Goal: Task Accomplishment & Management: Use online tool/utility

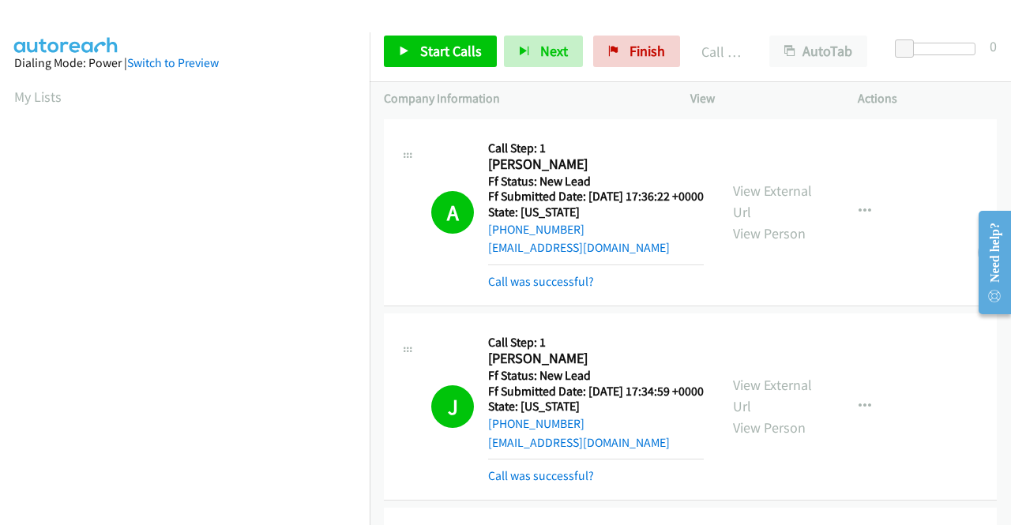
scroll to position [360, 0]
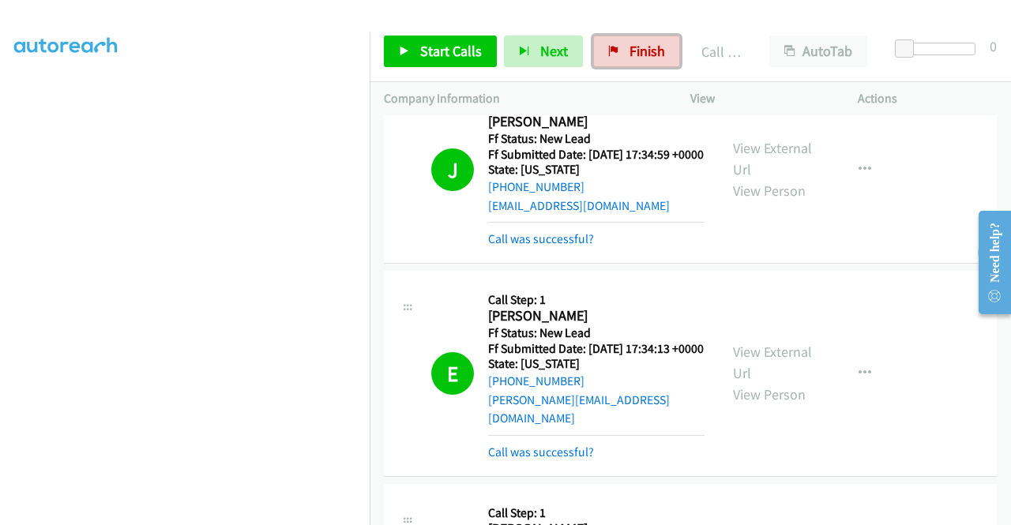
drag, startPoint x: 658, startPoint y: 47, endPoint x: 564, endPoint y: 72, distance: 97.1
click at [658, 47] on span "Finish" at bounding box center [647, 51] width 36 height 18
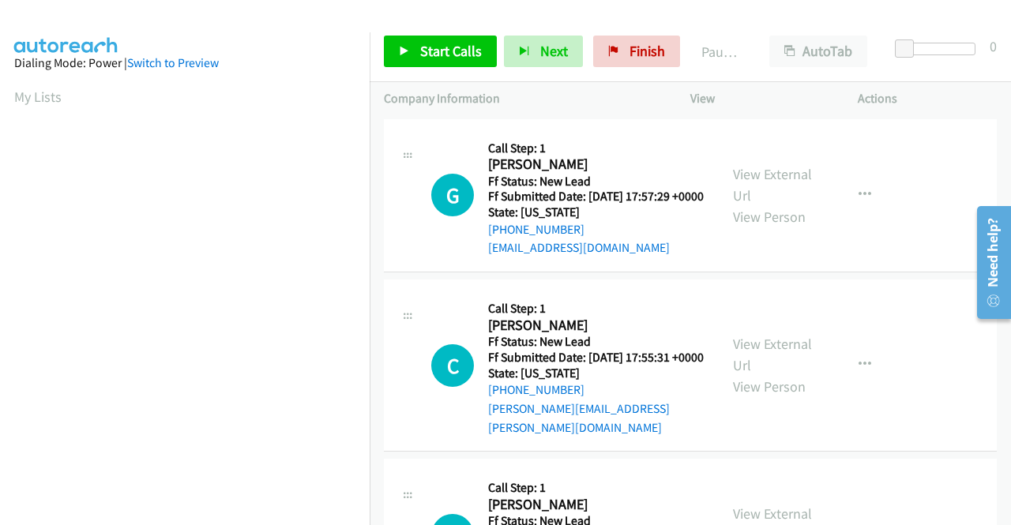
click at [775, 193] on div "View External Url View Person" at bounding box center [774, 195] width 82 height 64
click at [781, 179] on link "View External Url" at bounding box center [772, 184] width 79 height 39
click at [777, 356] on link "View External Url" at bounding box center [772, 354] width 79 height 39
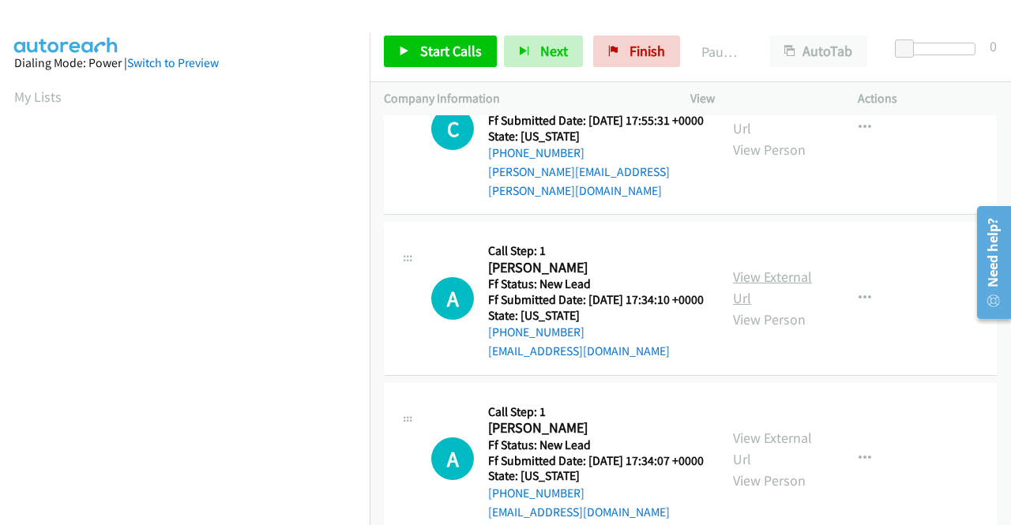
click at [760, 296] on link "View External Url" at bounding box center [772, 287] width 79 height 39
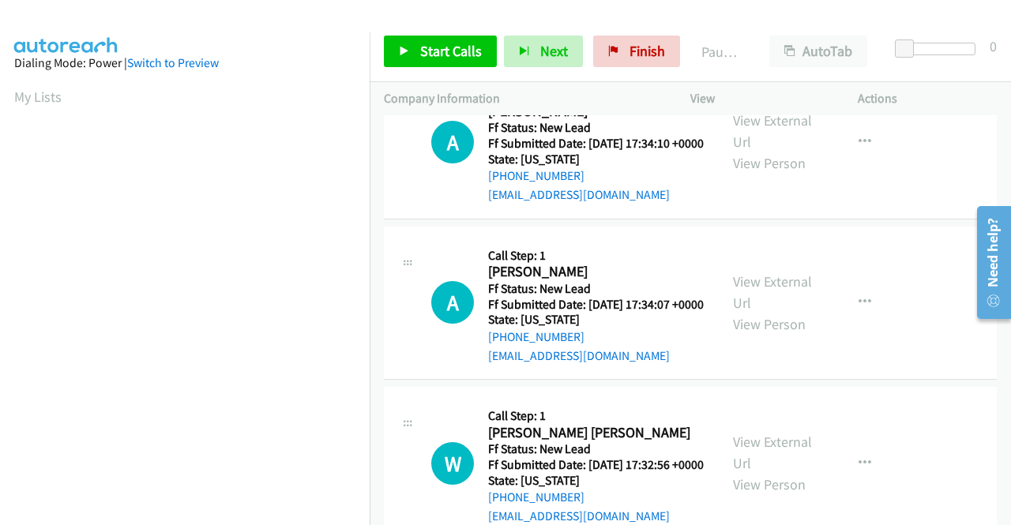
scroll to position [395, 0]
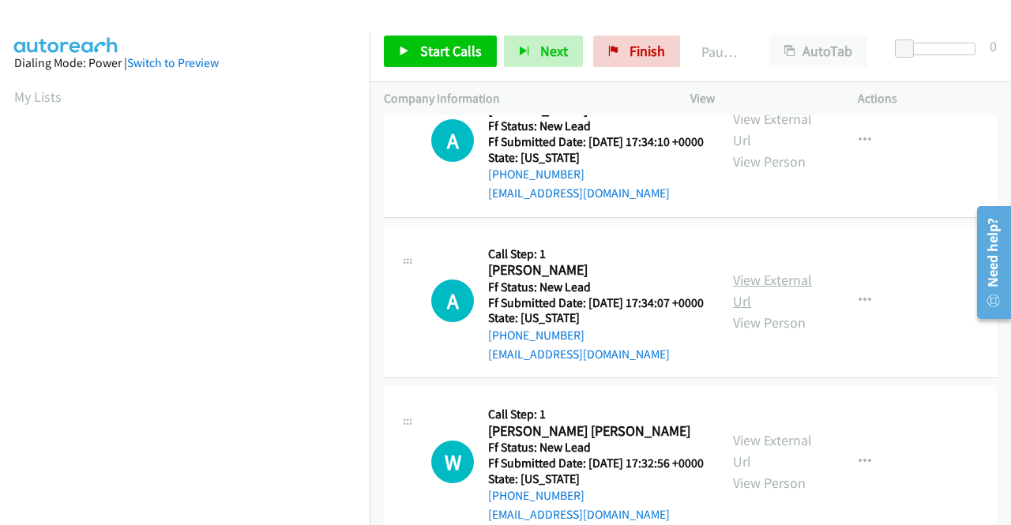
click at [787, 310] on link "View External Url" at bounding box center [772, 290] width 79 height 39
click at [430, 50] on span "Start Calls" at bounding box center [451, 51] width 62 height 18
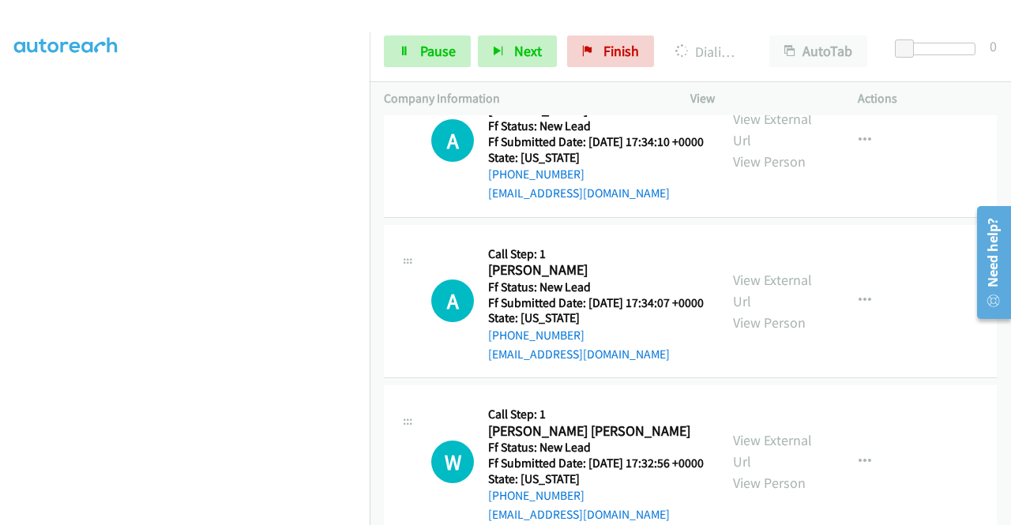
scroll to position [360, 0]
click at [427, 48] on span "Pause" at bounding box center [438, 51] width 36 height 18
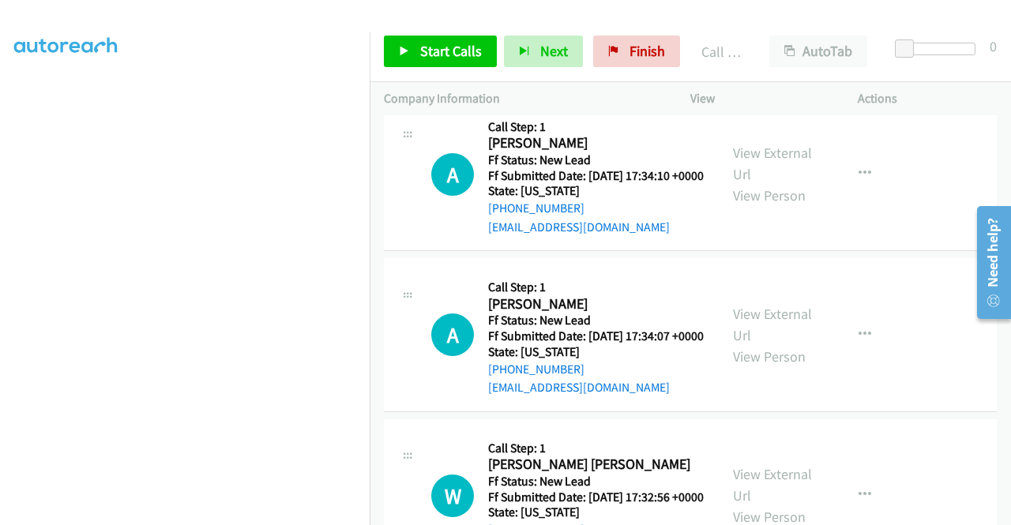
scroll to position [428, 0]
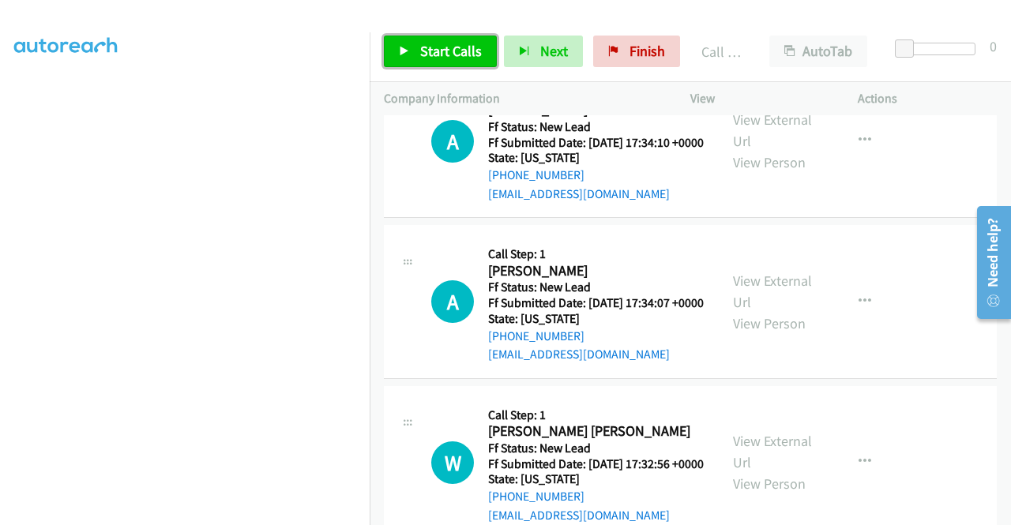
click at [412, 47] on link "Start Calls" at bounding box center [440, 52] width 113 height 32
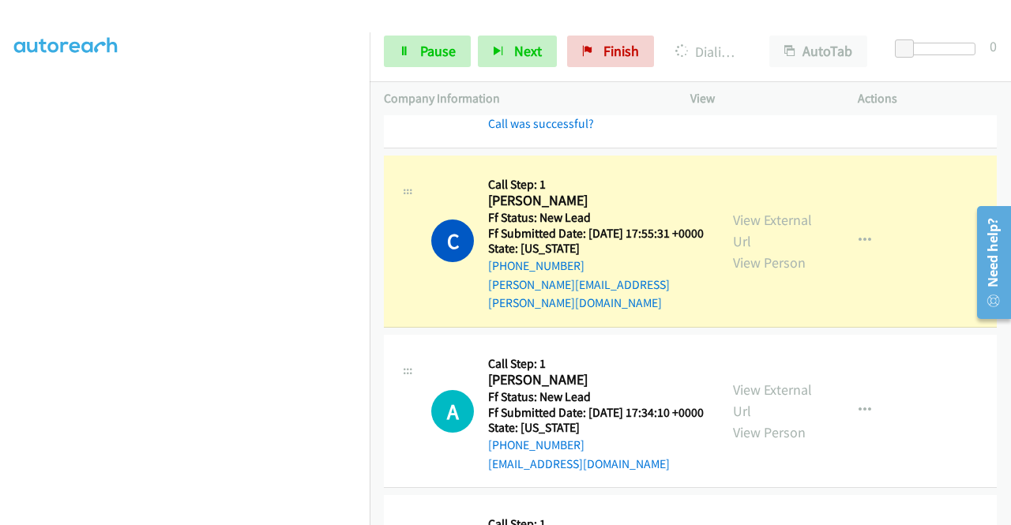
scroll to position [0, 0]
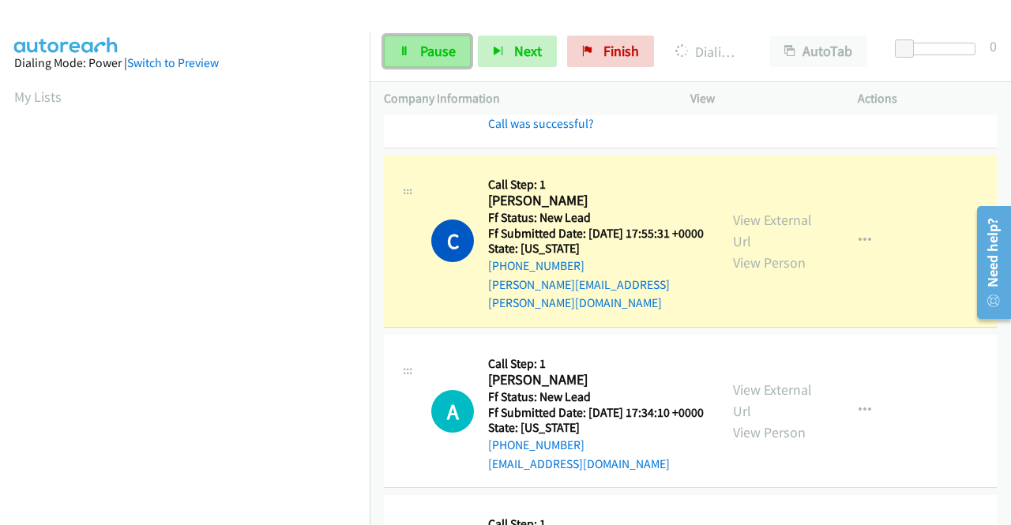
click at [414, 51] on link "Pause" at bounding box center [427, 52] width 87 height 32
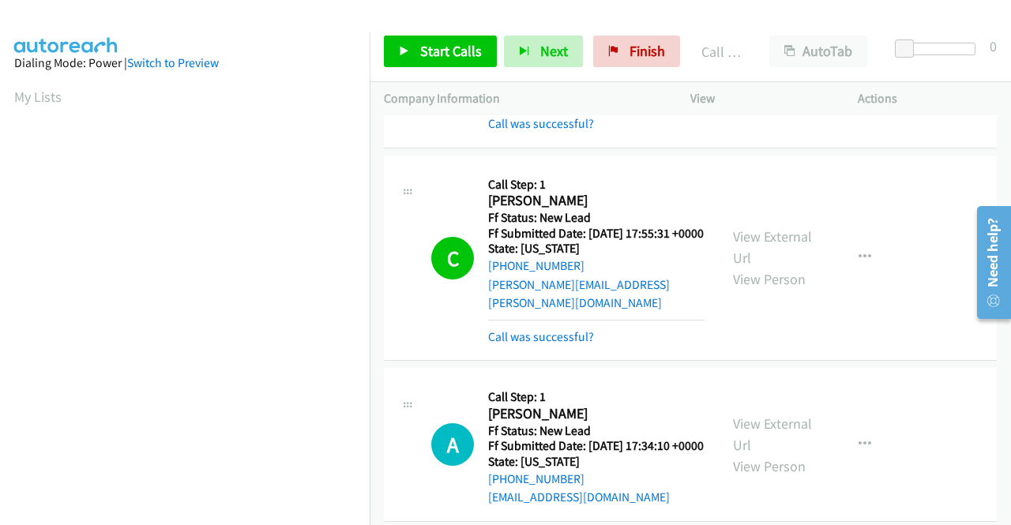
scroll to position [360, 0]
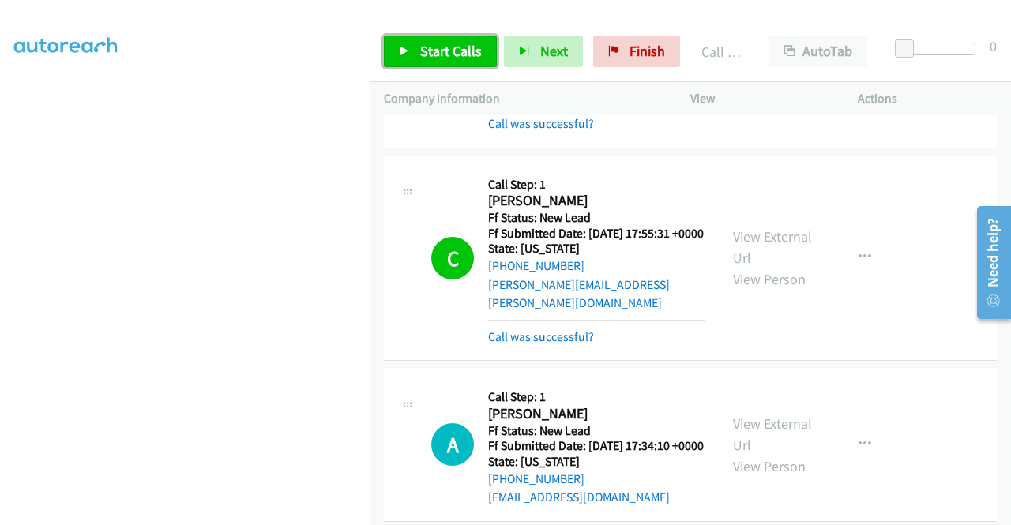
click at [438, 43] on span "Start Calls" at bounding box center [451, 51] width 62 height 18
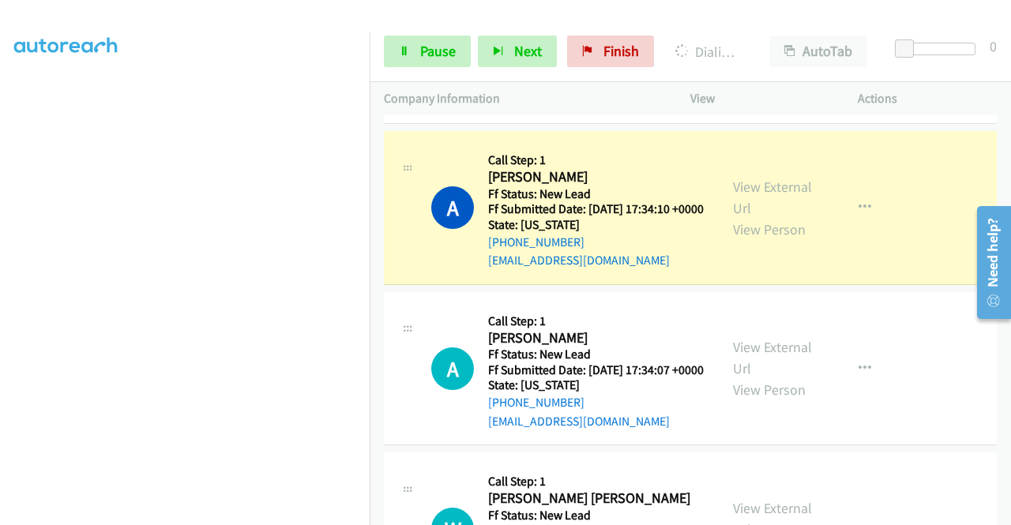
scroll to position [0, 0]
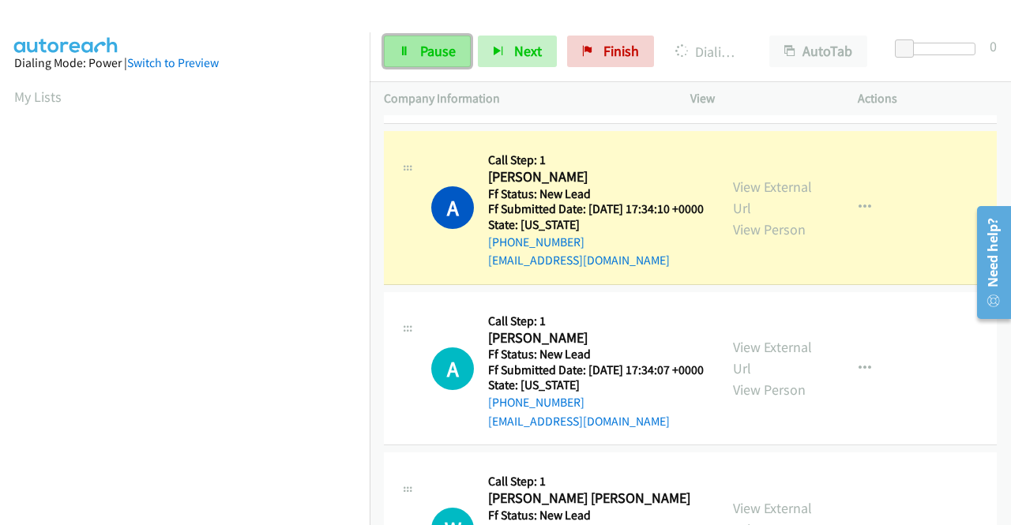
click at [425, 47] on span "Pause" at bounding box center [438, 51] width 36 height 18
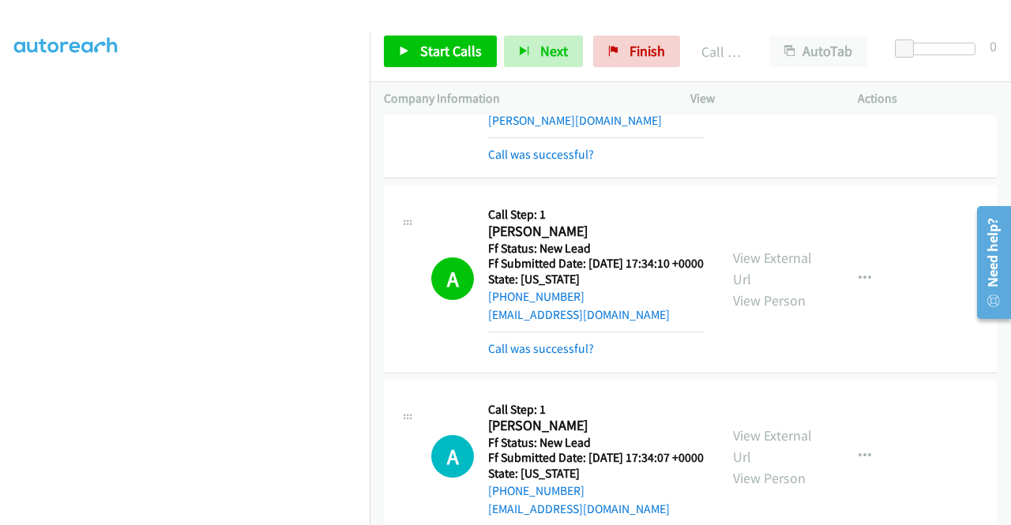
scroll to position [316, 0]
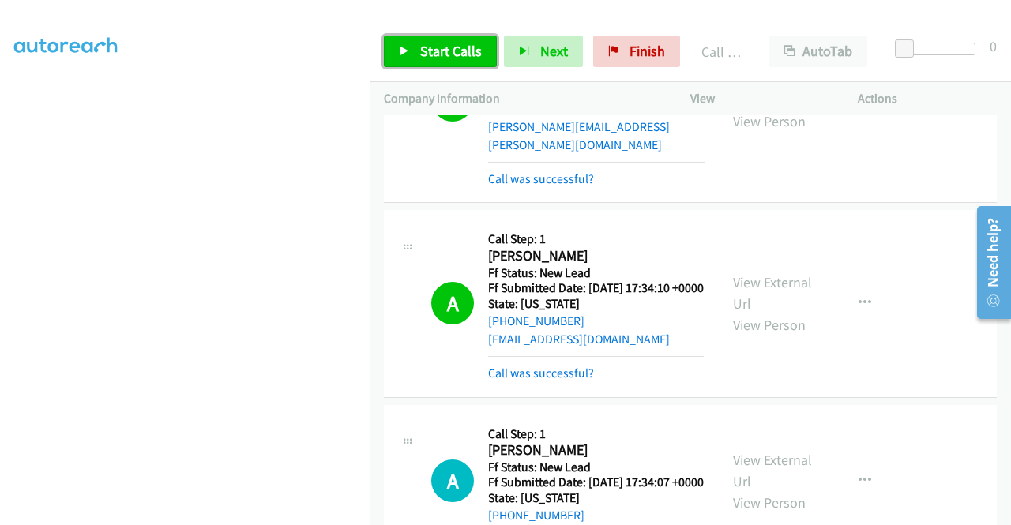
click at [418, 56] on link "Start Calls" at bounding box center [440, 52] width 113 height 32
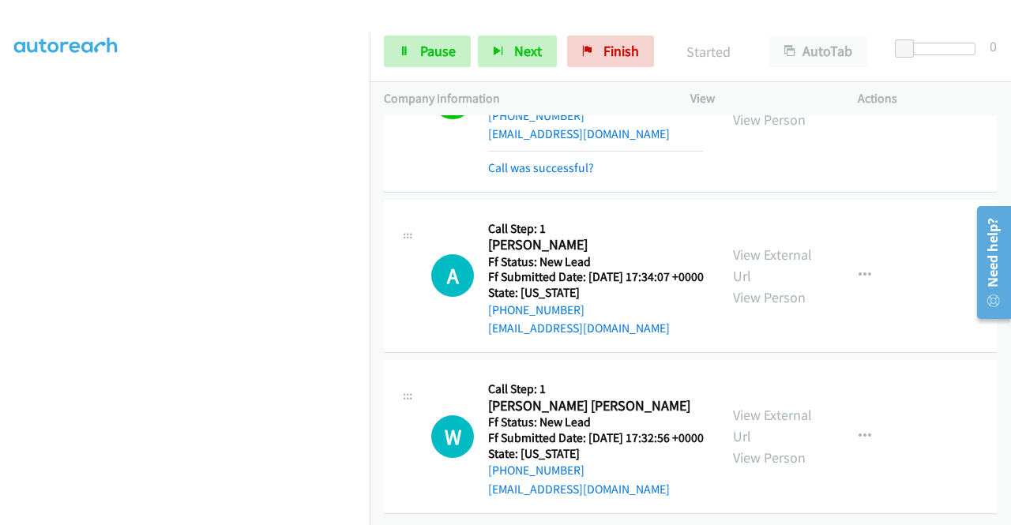
scroll to position [590, 0]
click at [747, 406] on link "View External Url" at bounding box center [772, 425] width 79 height 39
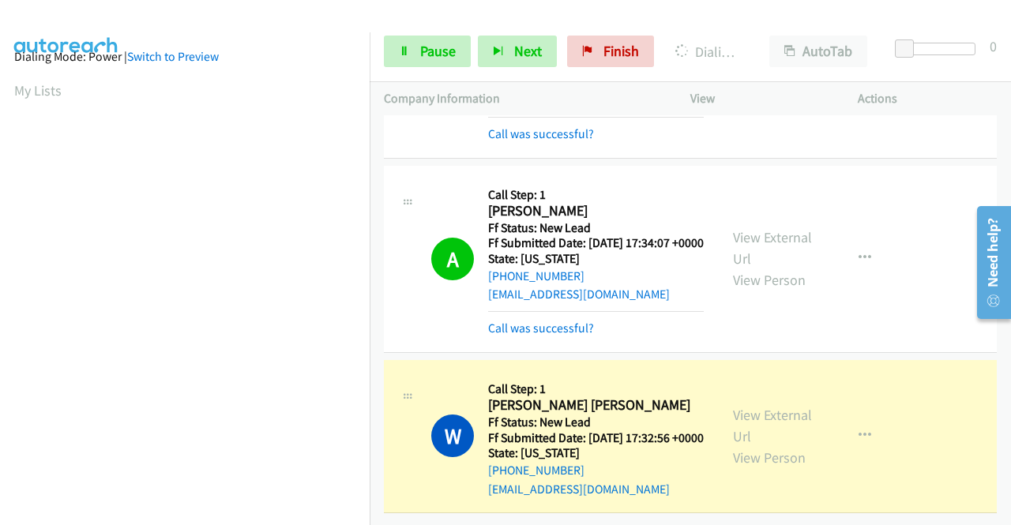
scroll to position [0, 0]
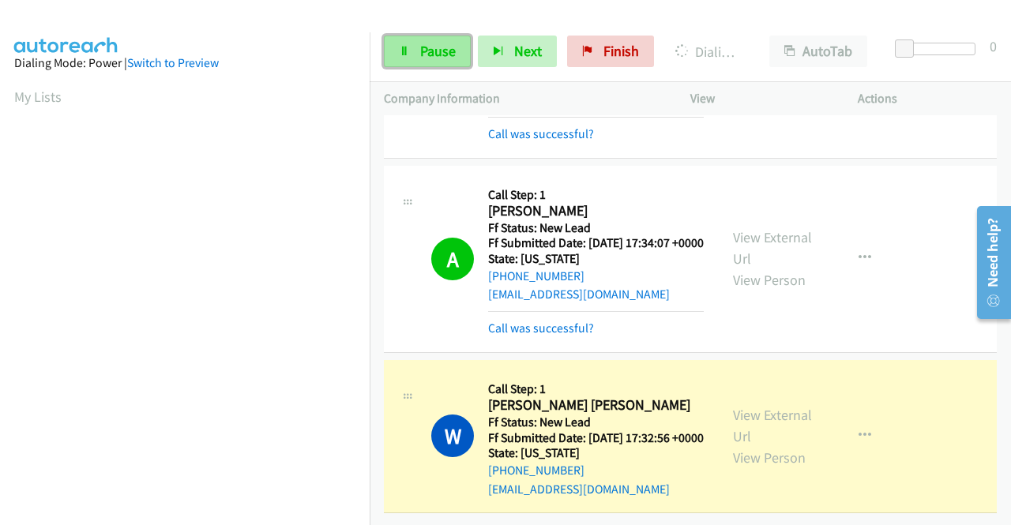
click at [437, 39] on link "Pause" at bounding box center [427, 52] width 87 height 32
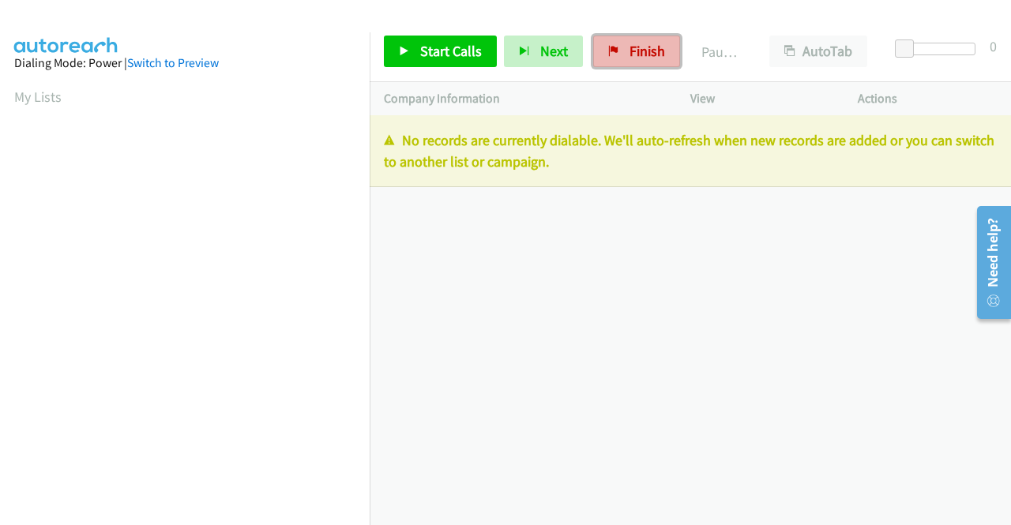
click at [646, 53] on span "Finish" at bounding box center [647, 51] width 36 height 18
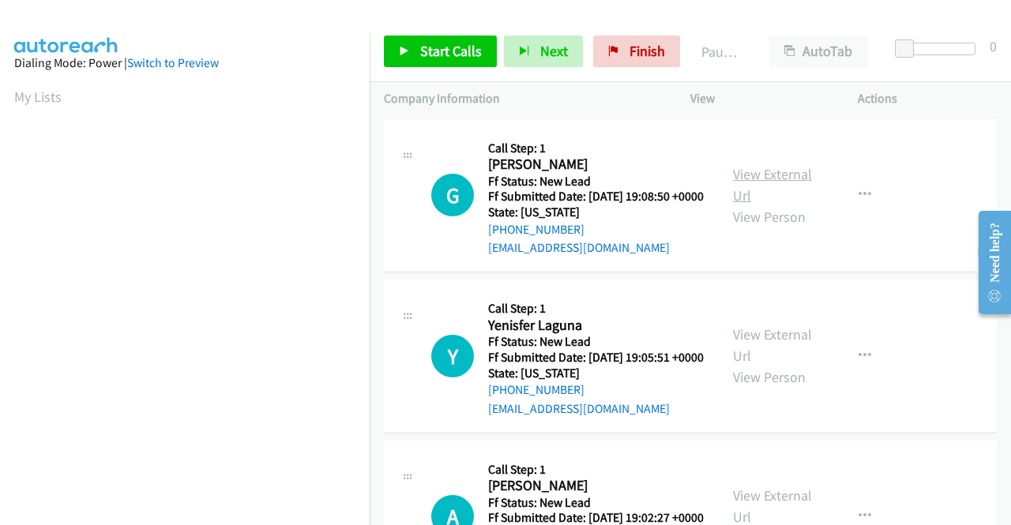
click at [766, 178] on link "View External Url" at bounding box center [772, 184] width 79 height 39
click at [792, 360] on link "View External Url" at bounding box center [772, 344] width 79 height 39
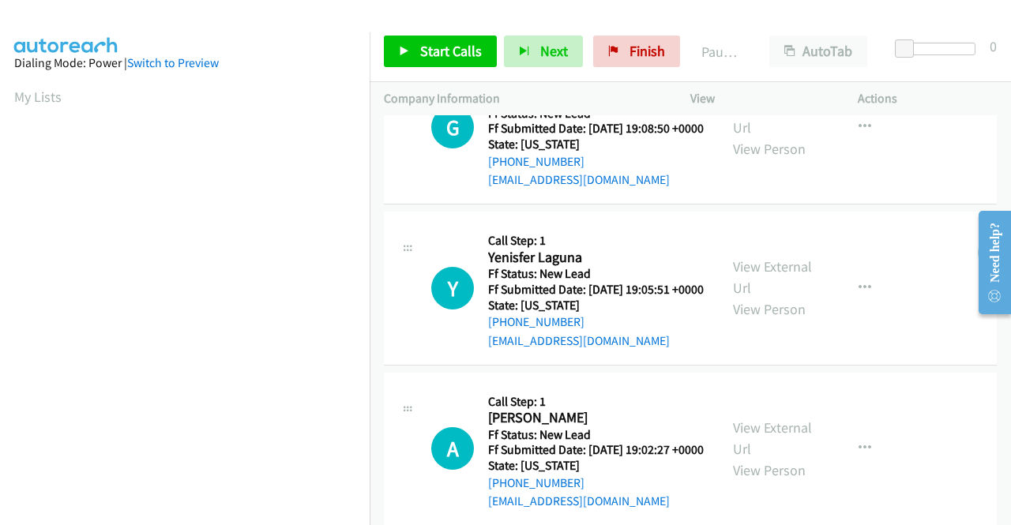
scroll to position [158, 0]
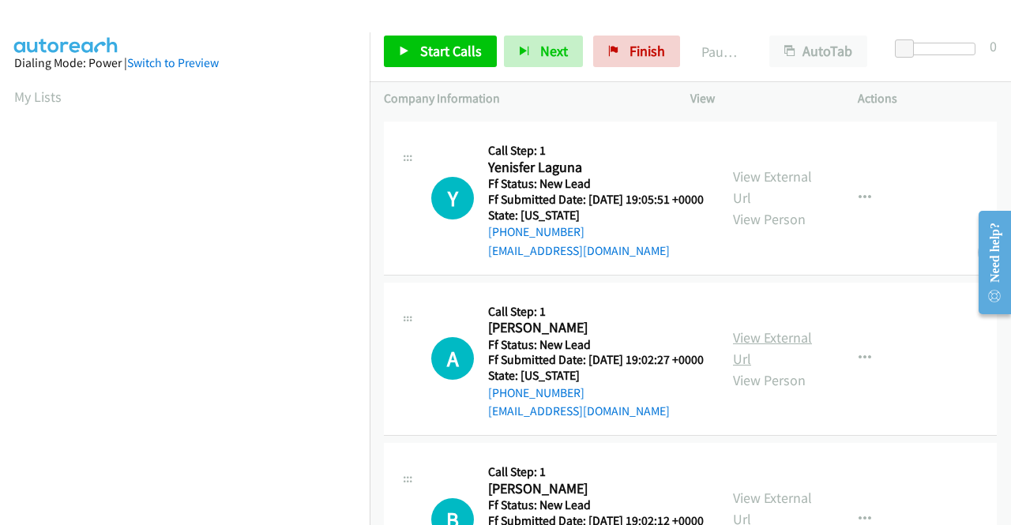
click at [788, 368] on link "View External Url" at bounding box center [772, 348] width 79 height 39
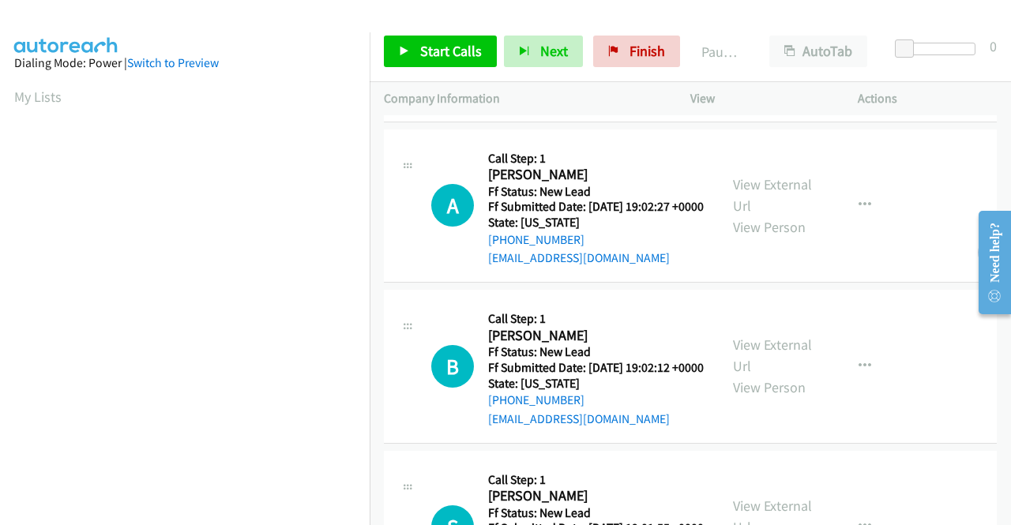
scroll to position [316, 0]
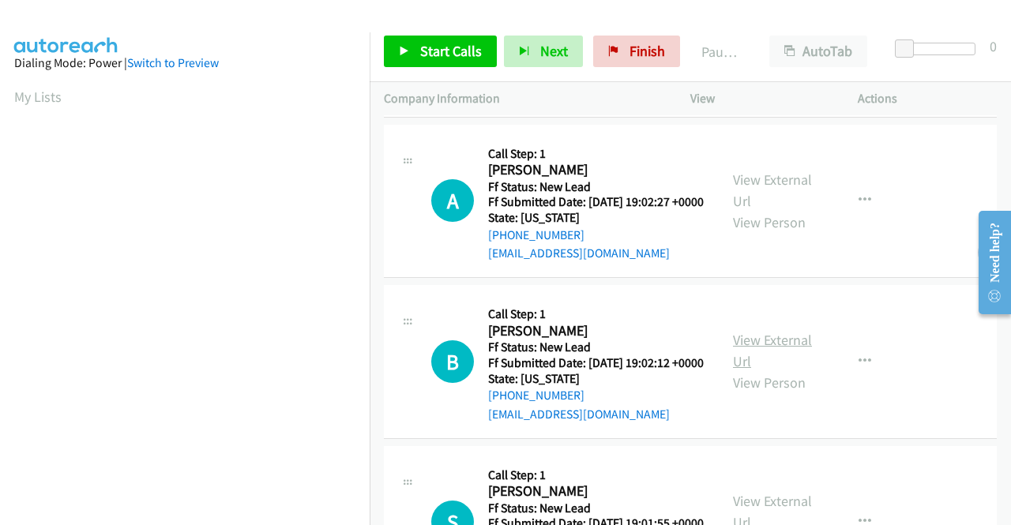
click at [787, 370] on link "View External Url" at bounding box center [772, 350] width 79 height 39
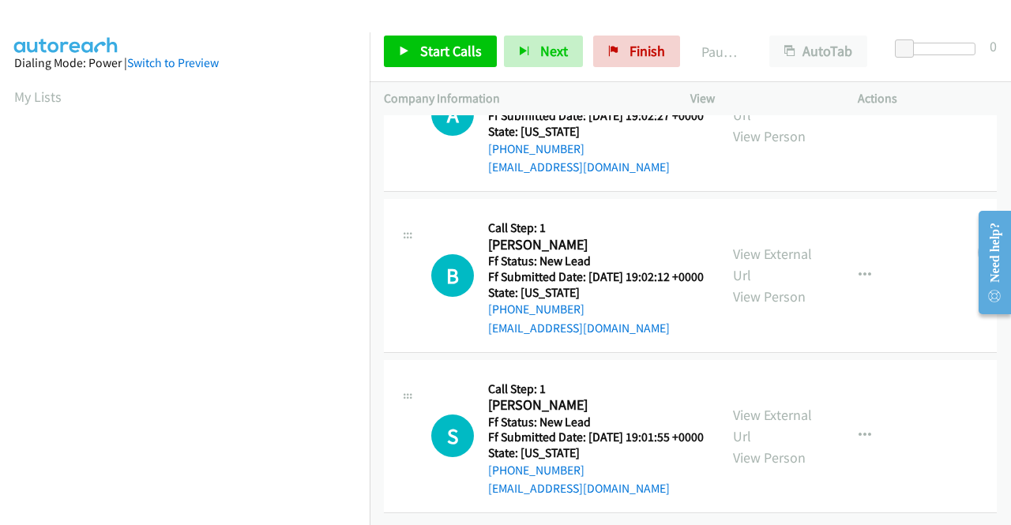
scroll to position [490, 0]
click at [777, 406] on link "View External Url" at bounding box center [772, 425] width 79 height 39
click at [420, 50] on span "Start Calls" at bounding box center [451, 51] width 62 height 18
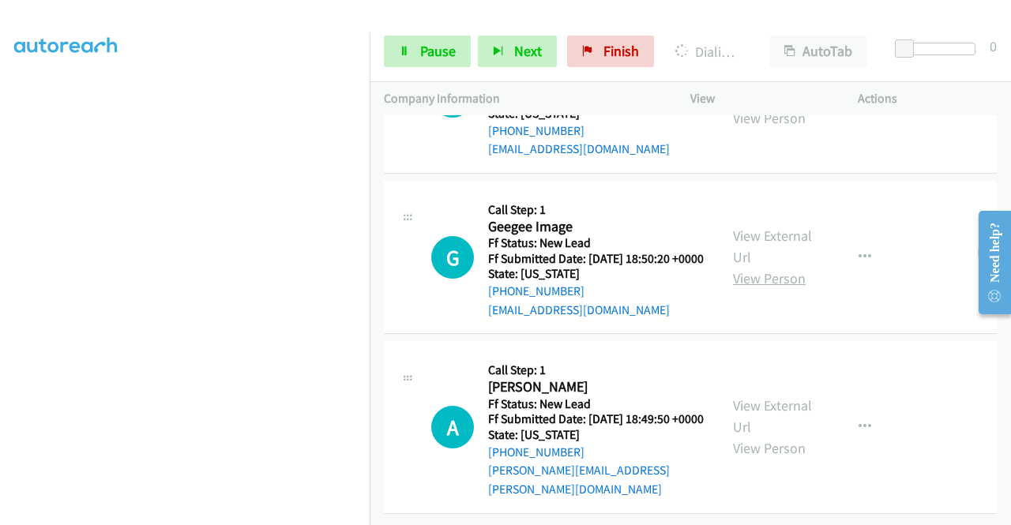
scroll to position [872, 0]
click at [759, 266] on link "View External Url" at bounding box center [772, 246] width 79 height 39
click at [764, 397] on link "View External Url" at bounding box center [772, 415] width 79 height 39
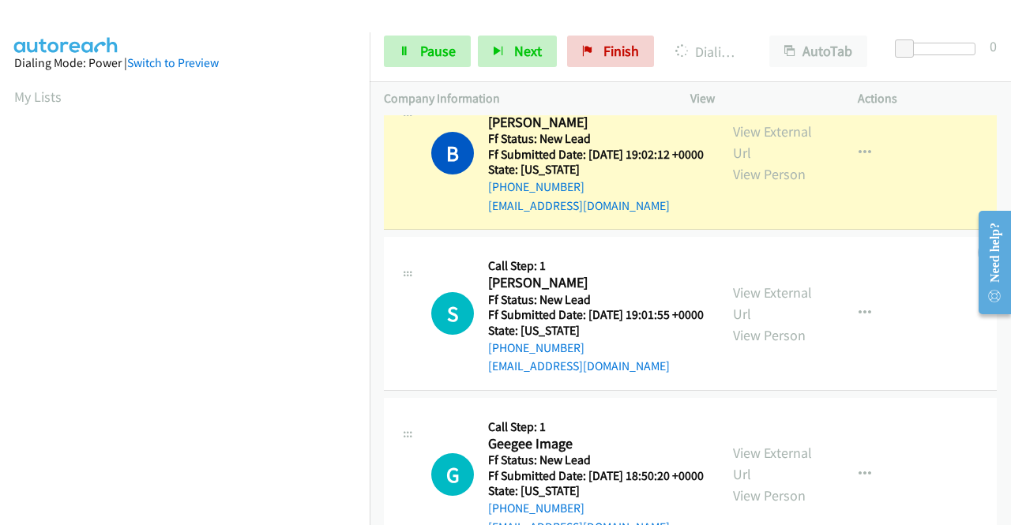
scroll to position [360, 0]
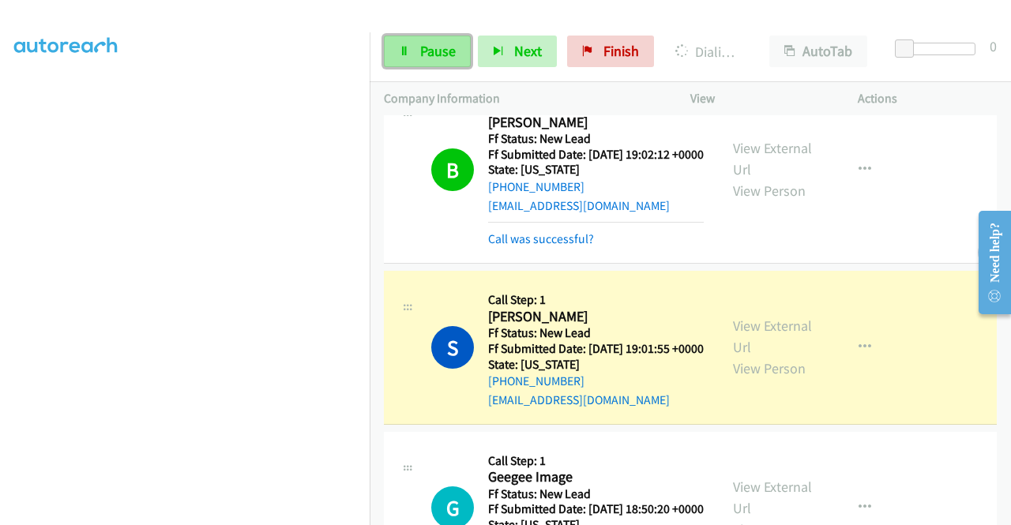
click at [450, 46] on span "Pause" at bounding box center [438, 51] width 36 height 18
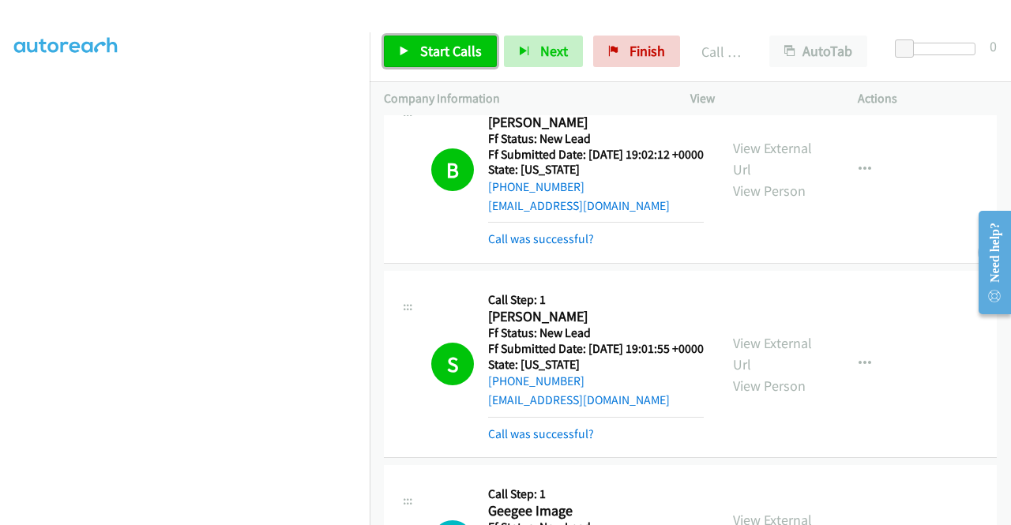
click at [449, 50] on span "Start Calls" at bounding box center [451, 51] width 62 height 18
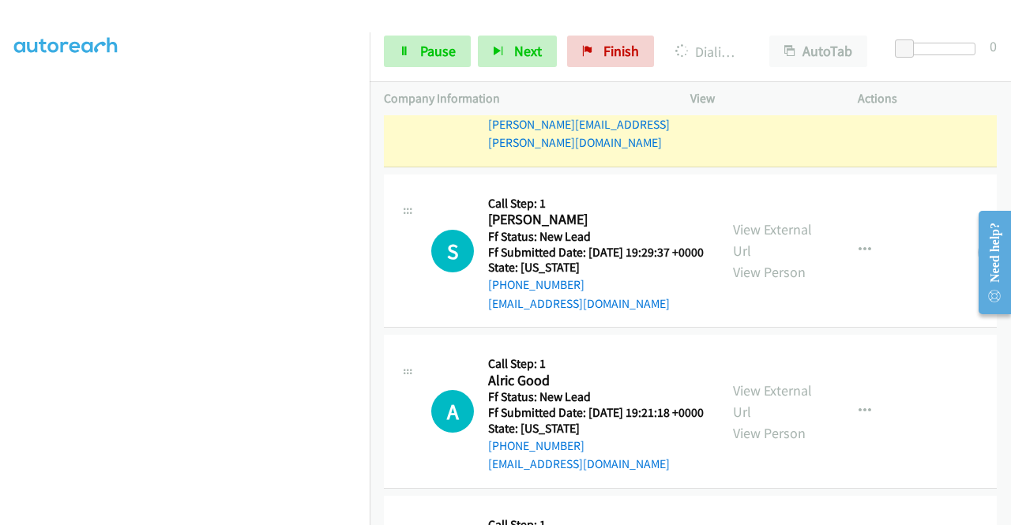
scroll to position [1257, 0]
click at [775, 259] on link "View External Url" at bounding box center [772, 239] width 79 height 39
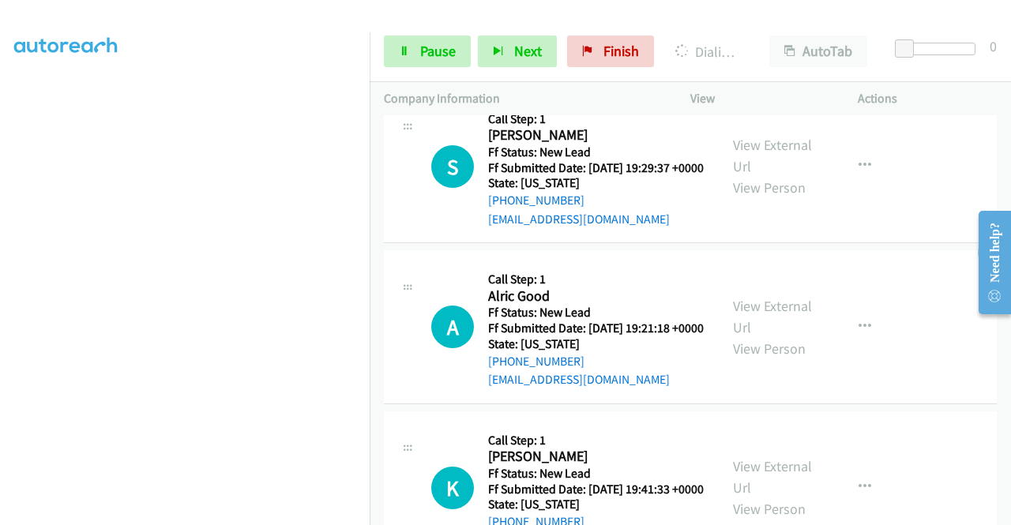
scroll to position [1415, 0]
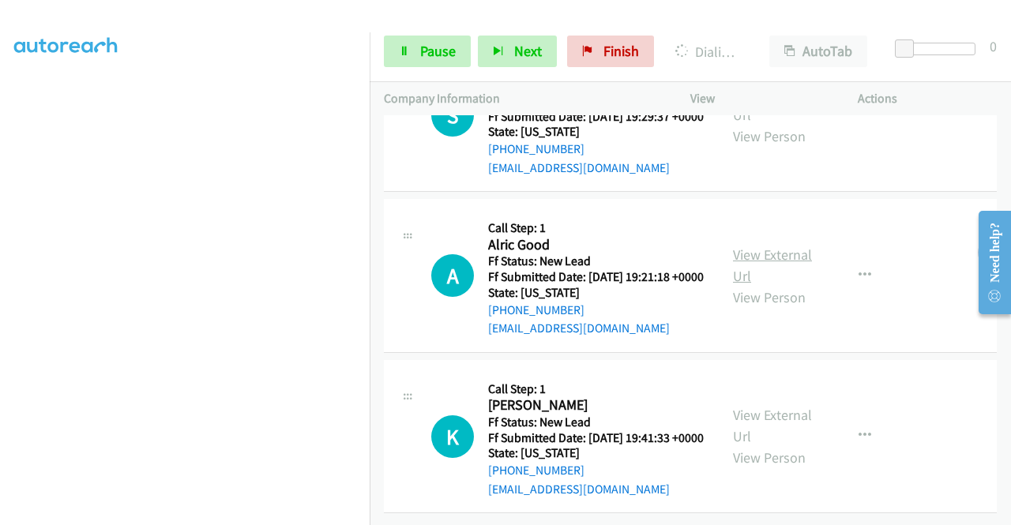
click at [773, 285] on link "View External Url" at bounding box center [772, 265] width 79 height 39
click at [735, 406] on link "View External Url" at bounding box center [772, 425] width 79 height 39
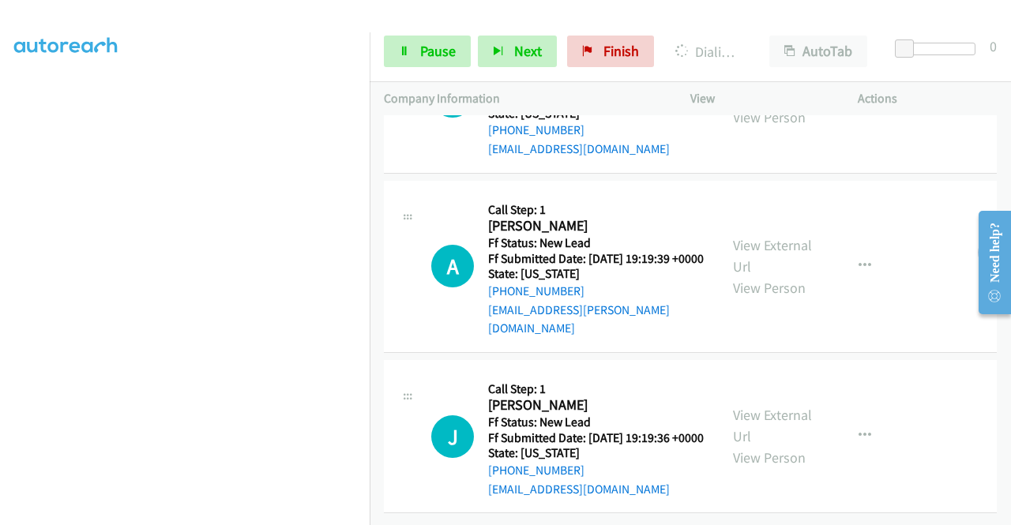
scroll to position [1886, 0]
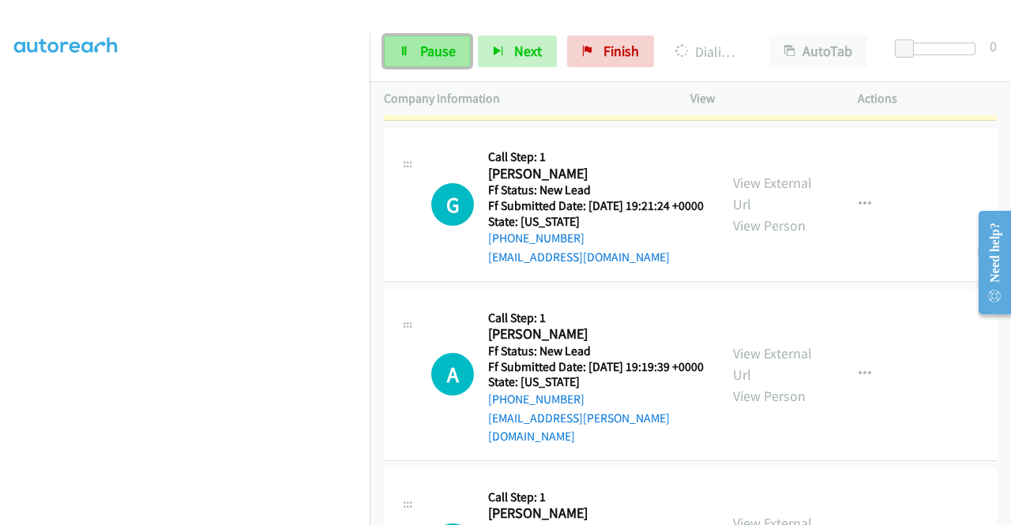
click at [432, 54] on span "Pause" at bounding box center [438, 51] width 36 height 18
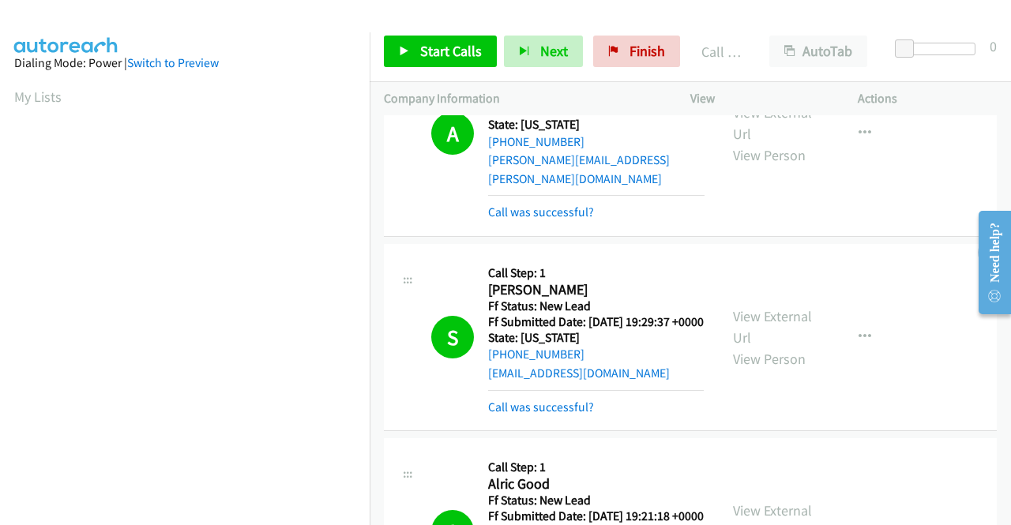
scroll to position [1287, 0]
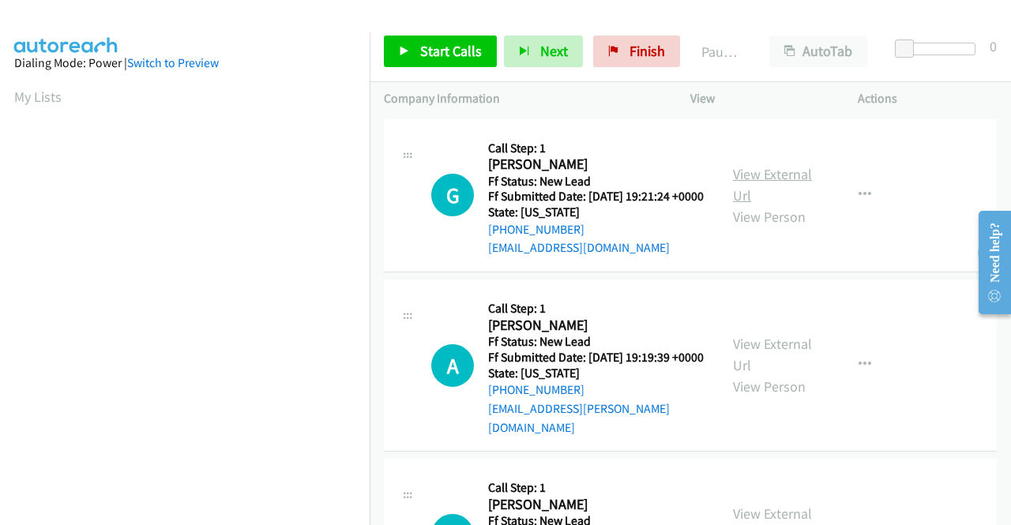
click at [798, 186] on link "View External Url" at bounding box center [772, 184] width 79 height 39
click at [782, 352] on link "View External Url" at bounding box center [772, 354] width 79 height 39
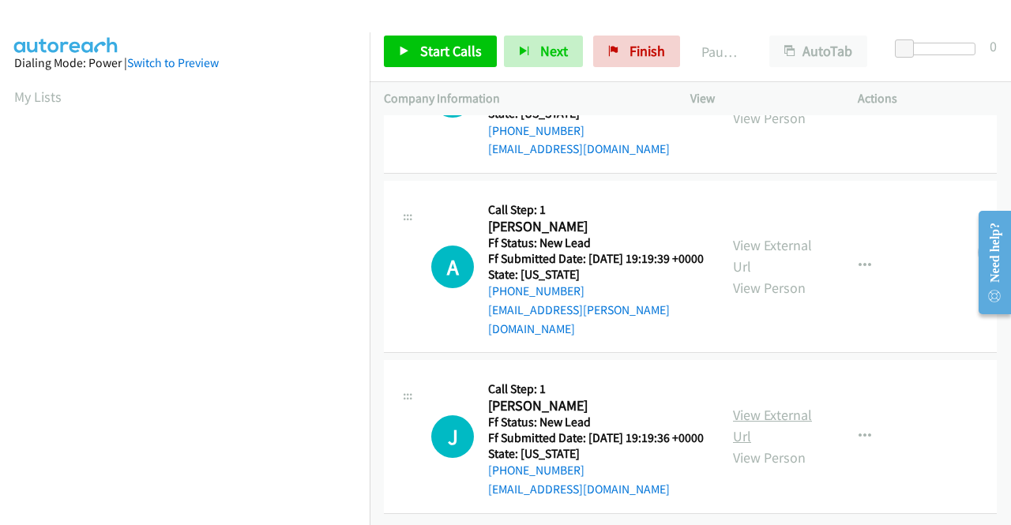
click at [787, 406] on link "View External Url" at bounding box center [772, 425] width 79 height 39
drag, startPoint x: 392, startPoint y: 54, endPoint x: 421, endPoint y: 51, distance: 28.7
click at [393, 54] on link "Start Calls" at bounding box center [440, 52] width 113 height 32
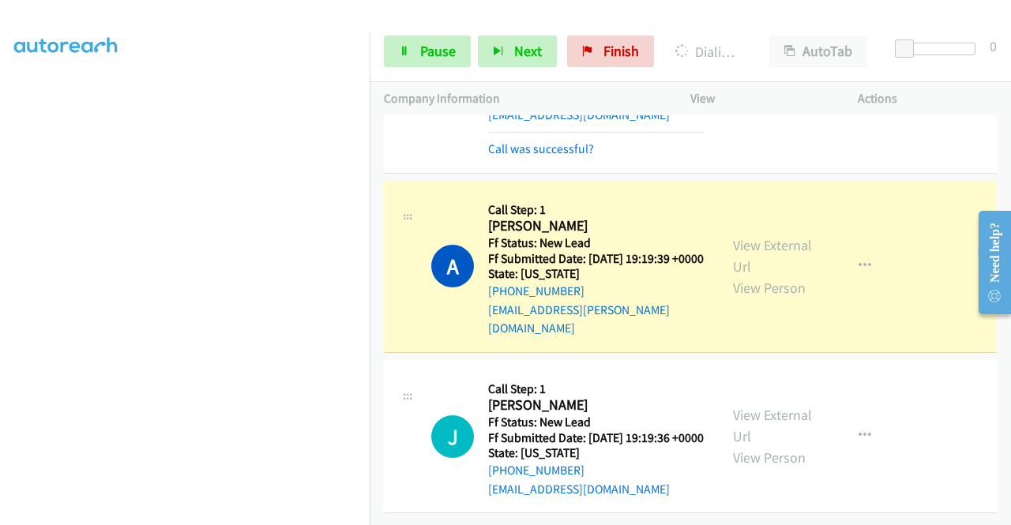
scroll to position [360, 0]
click at [423, 48] on span "Pause" at bounding box center [438, 51] width 36 height 18
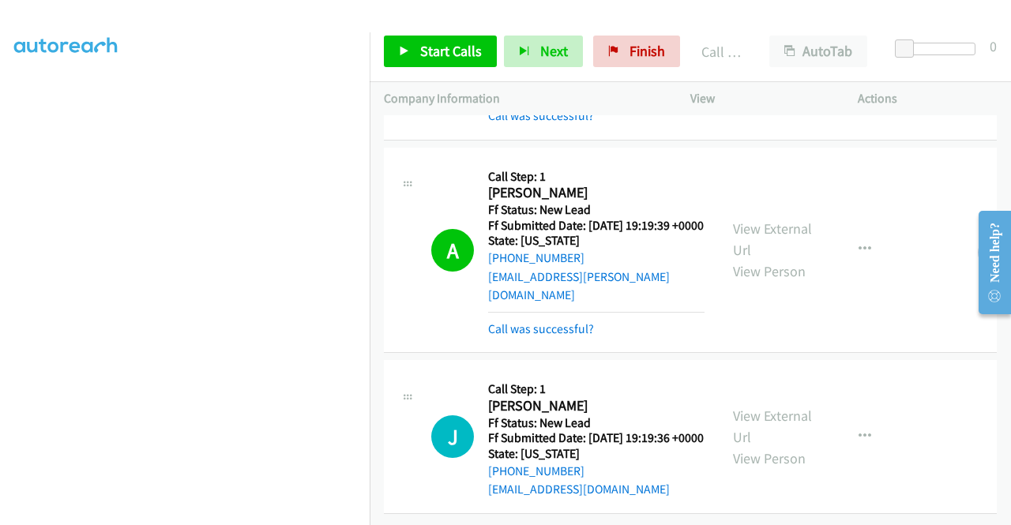
scroll to position [205, 0]
click at [436, 56] on span "Start Calls" at bounding box center [451, 51] width 62 height 18
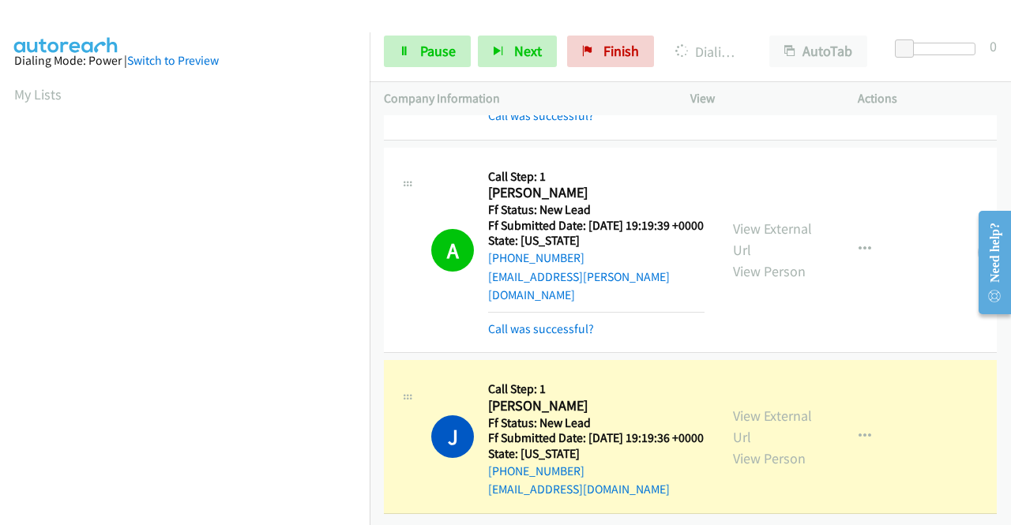
scroll to position [0, 0]
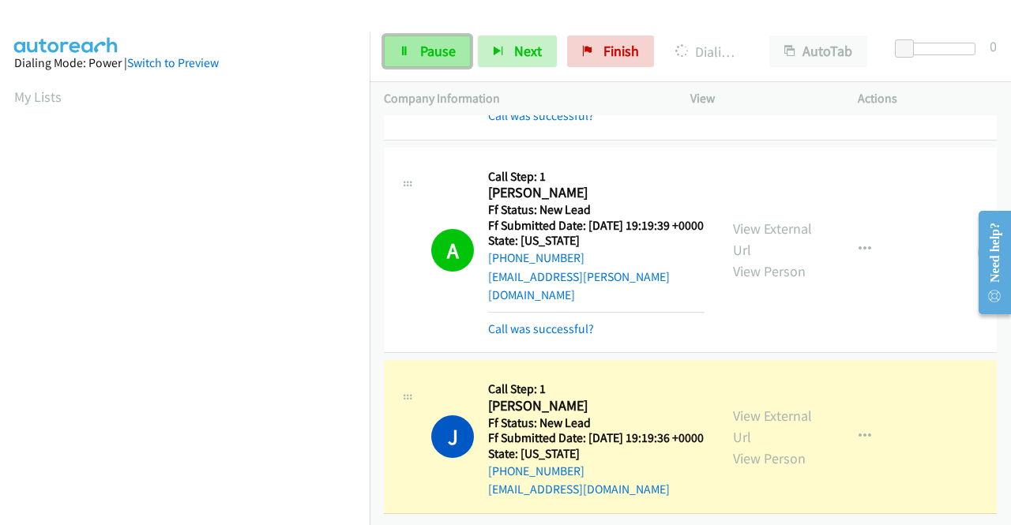
click at [433, 50] on span "Pause" at bounding box center [438, 51] width 36 height 18
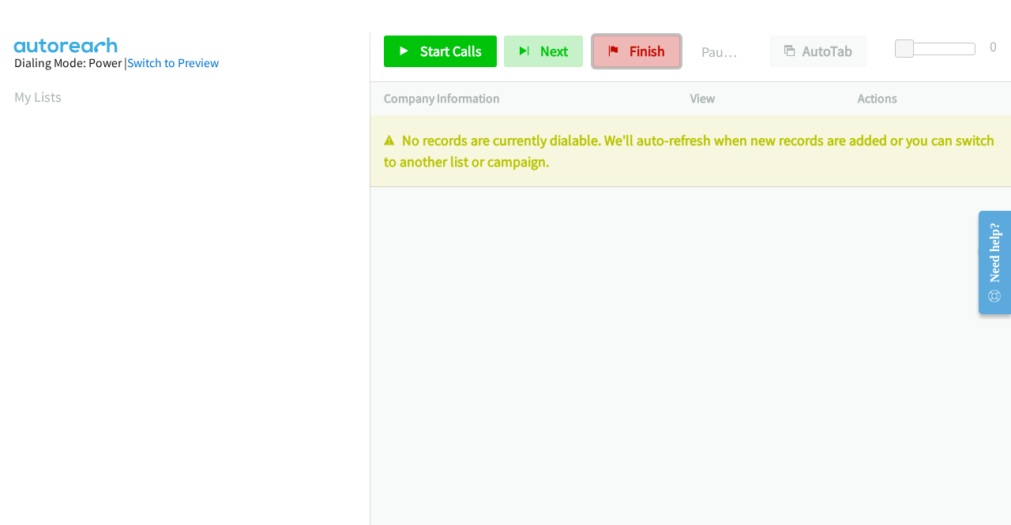
click at [636, 61] on link "Finish" at bounding box center [636, 52] width 87 height 32
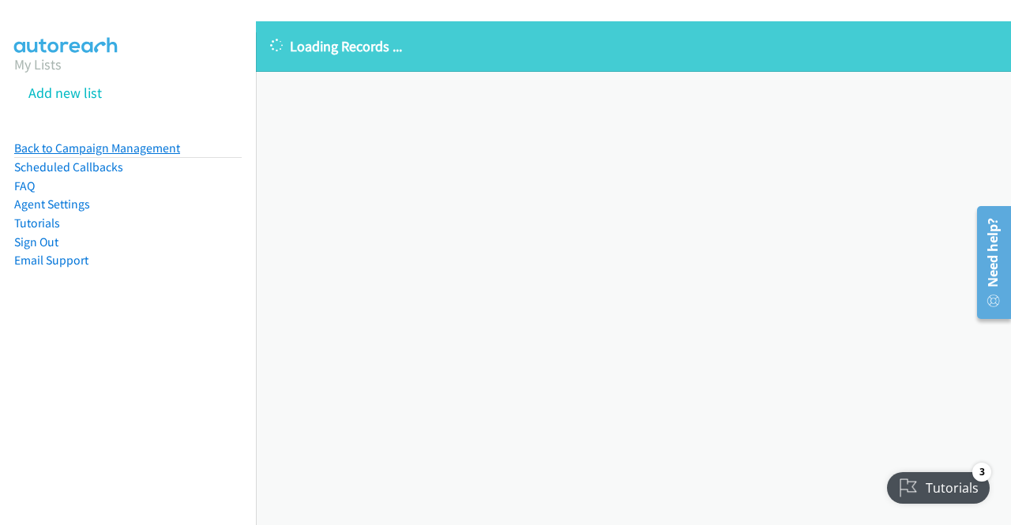
click at [69, 145] on link "Back to Campaign Management" at bounding box center [97, 148] width 166 height 15
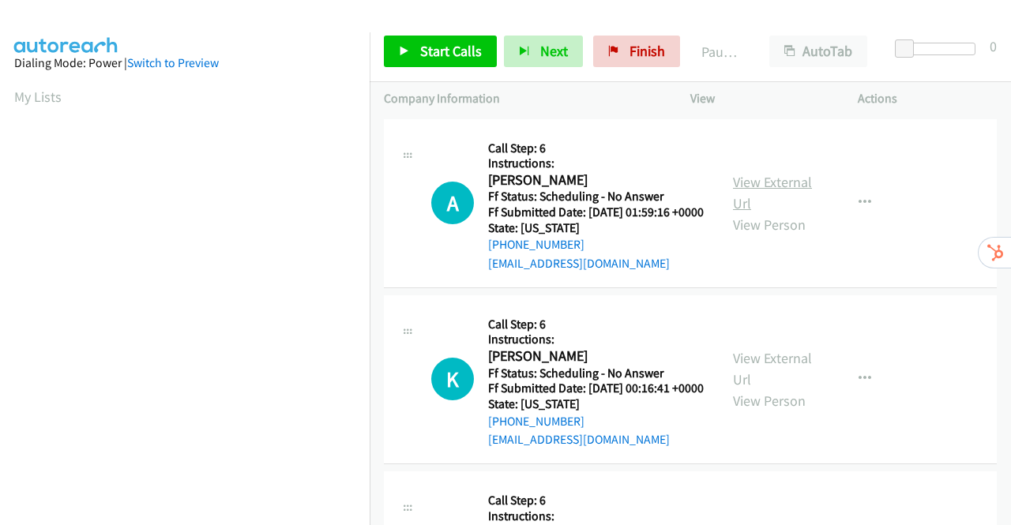
click at [750, 190] on link "View External Url" at bounding box center [772, 192] width 79 height 39
click at [774, 378] on link "View External Url" at bounding box center [772, 368] width 79 height 39
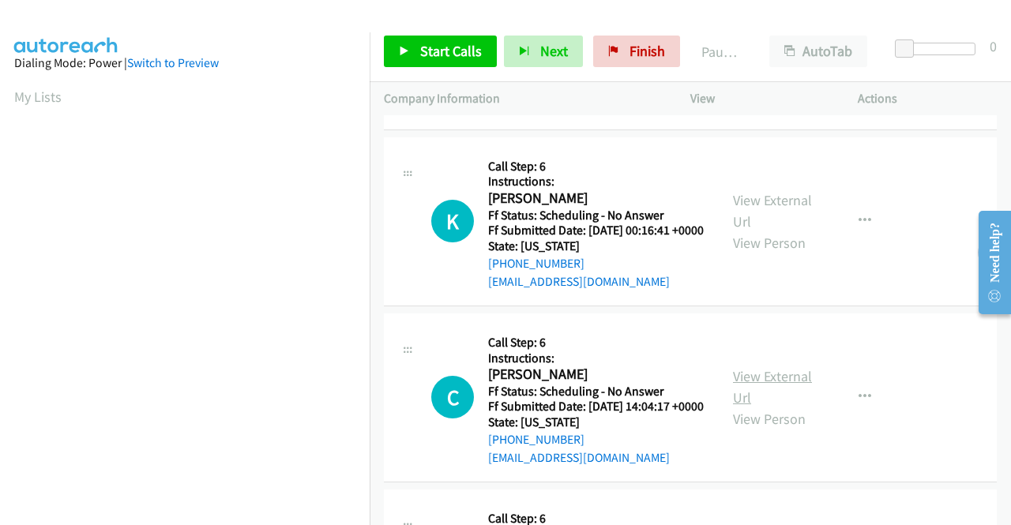
click at [772, 407] on link "View External Url" at bounding box center [772, 386] width 79 height 39
drag, startPoint x: 426, startPoint y: 47, endPoint x: 485, endPoint y: 88, distance: 72.5
click at [426, 47] on span "Start Calls" at bounding box center [451, 51] width 62 height 18
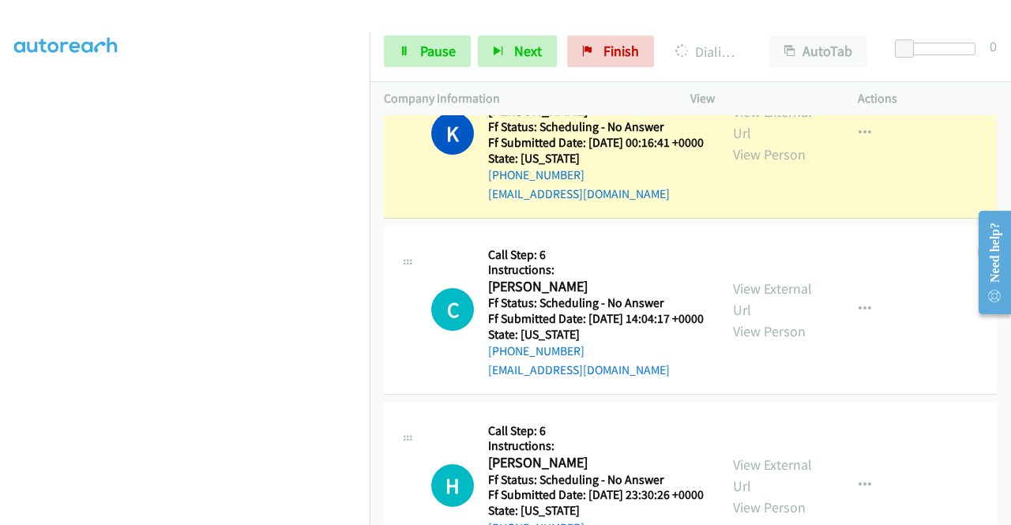
scroll to position [395, 0]
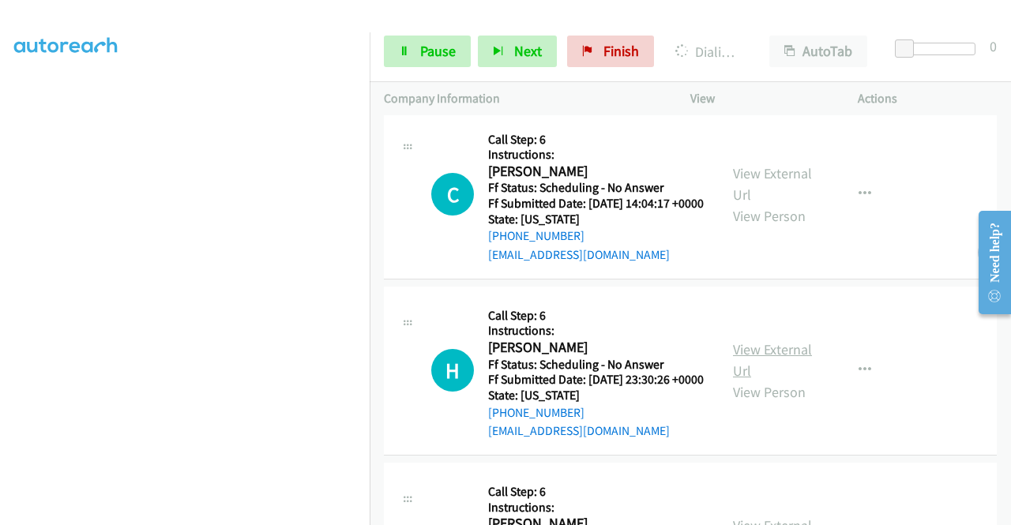
click at [738, 380] on link "View External Url" at bounding box center [772, 359] width 79 height 39
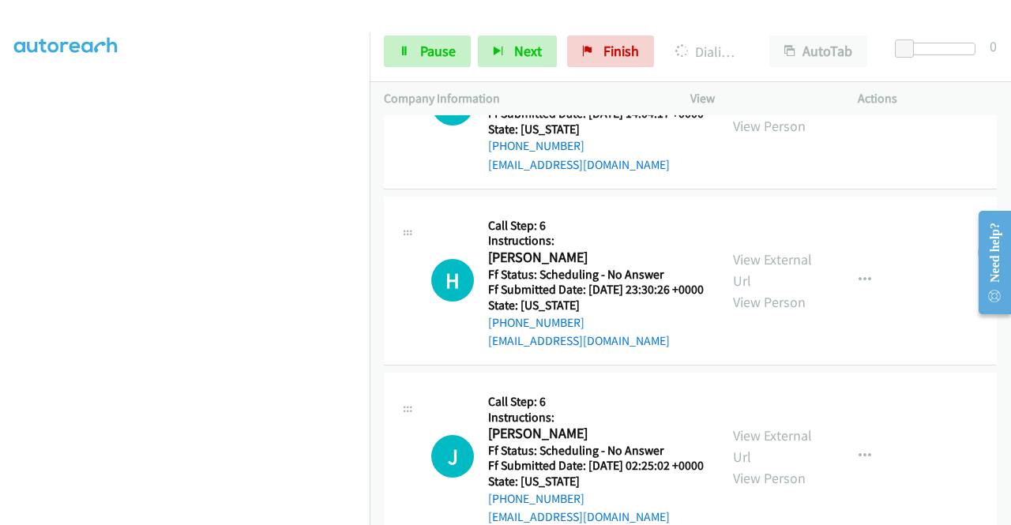
scroll to position [553, 0]
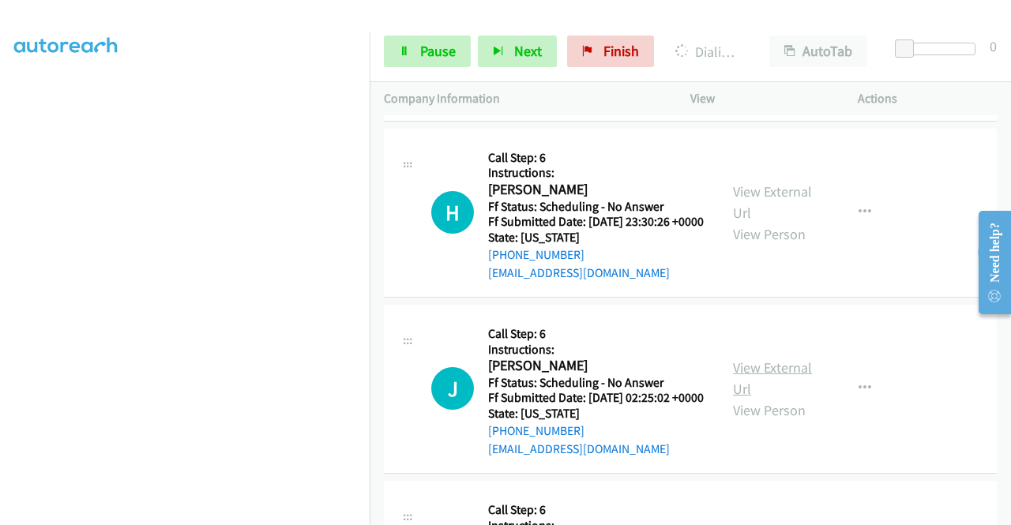
click at [760, 398] on link "View External Url" at bounding box center [772, 378] width 79 height 39
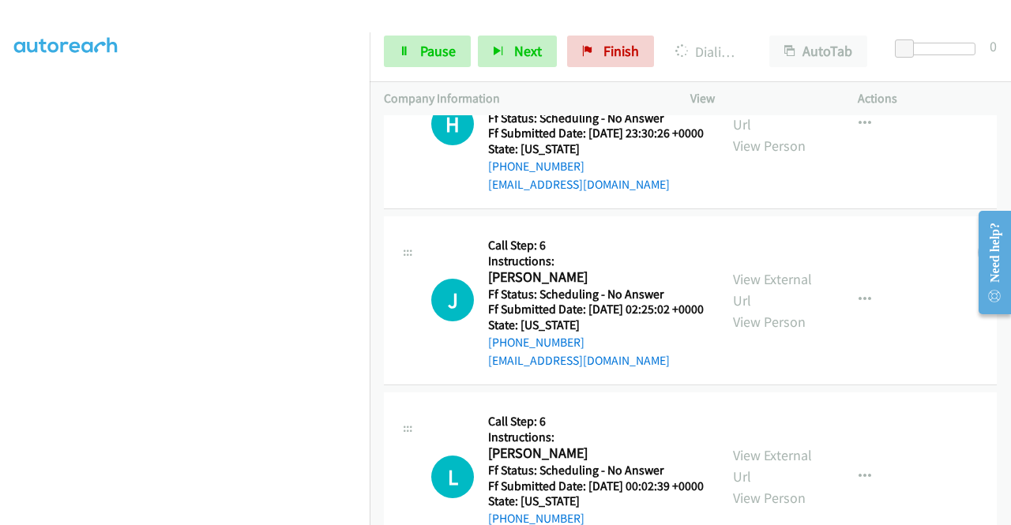
scroll to position [790, 0]
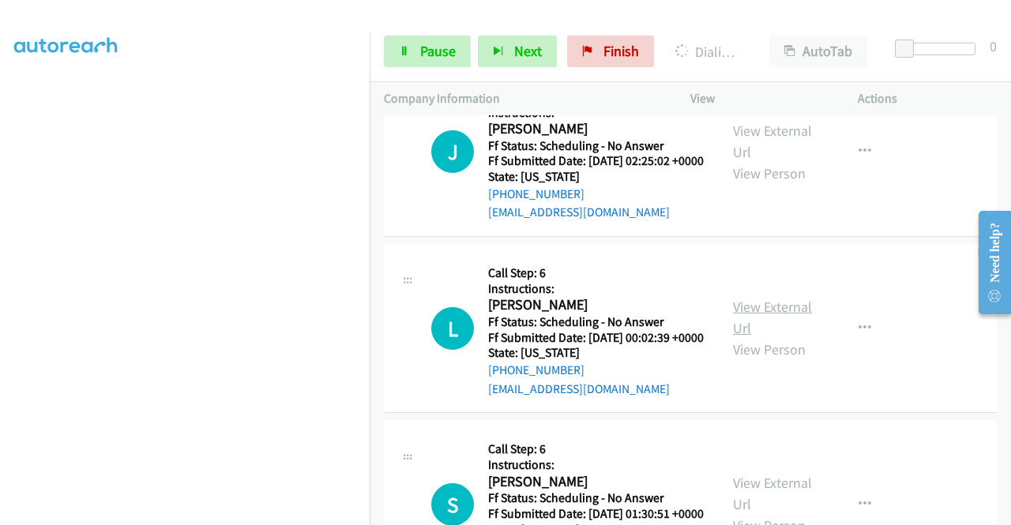
click at [786, 337] on link "View External Url" at bounding box center [772, 317] width 79 height 39
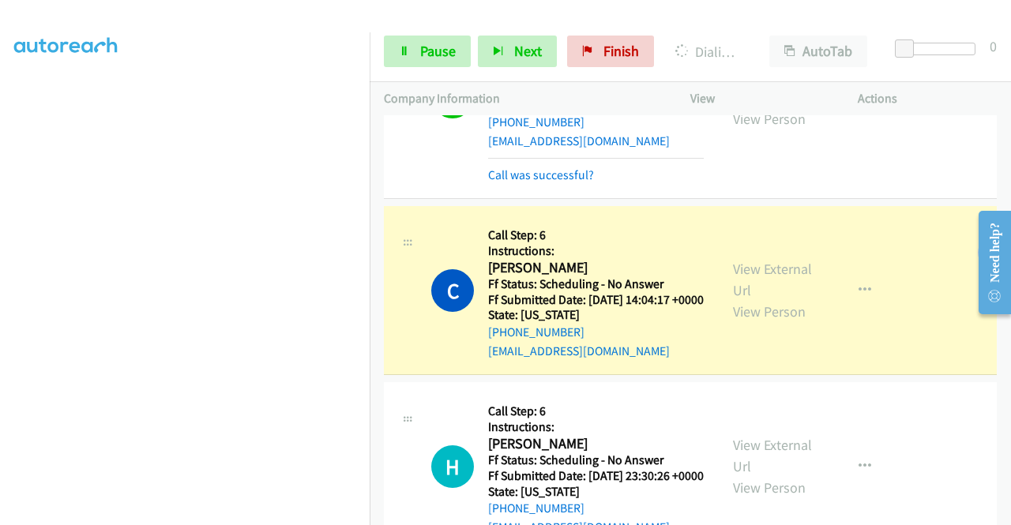
scroll to position [360, 0]
click at [290, 514] on section at bounding box center [184, 151] width 341 height 756
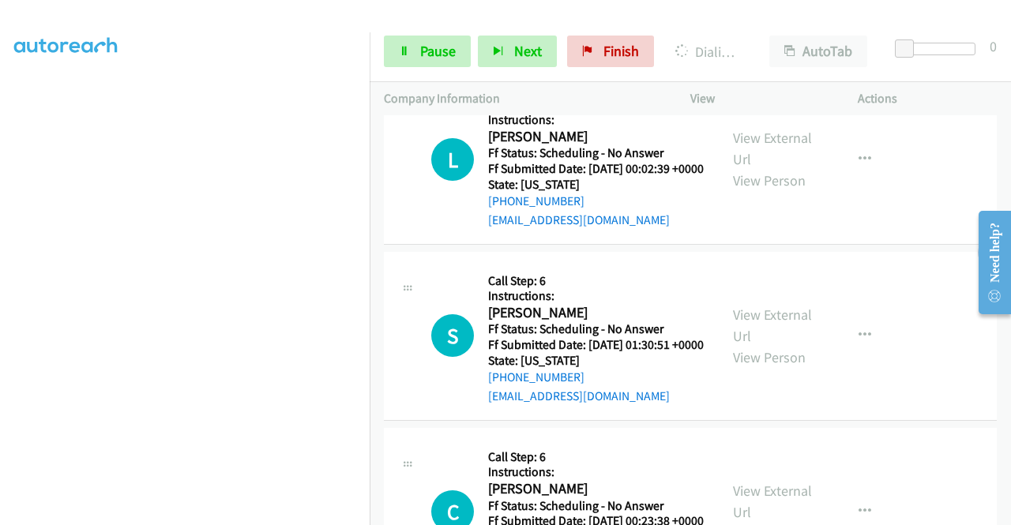
scroll to position [1122, 0]
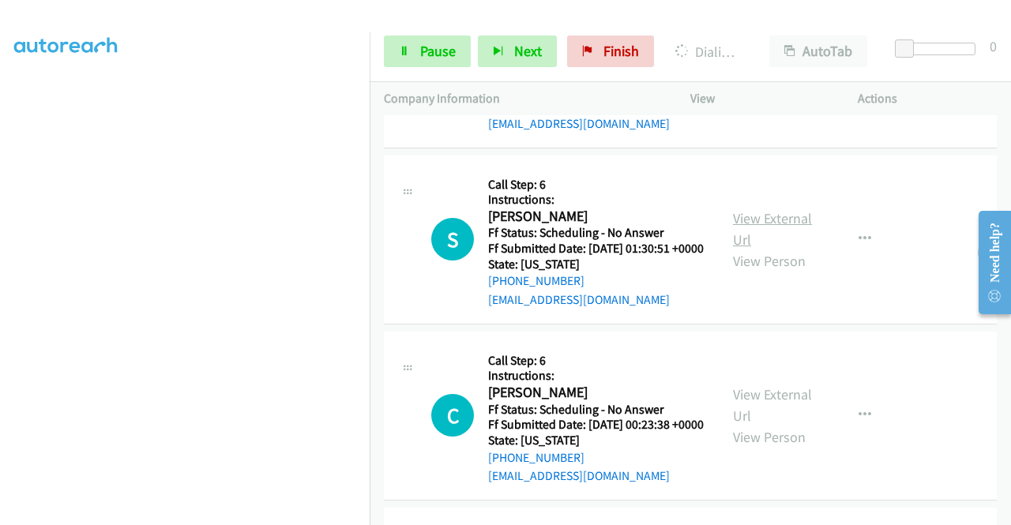
click at [770, 249] on link "View External Url" at bounding box center [772, 228] width 79 height 39
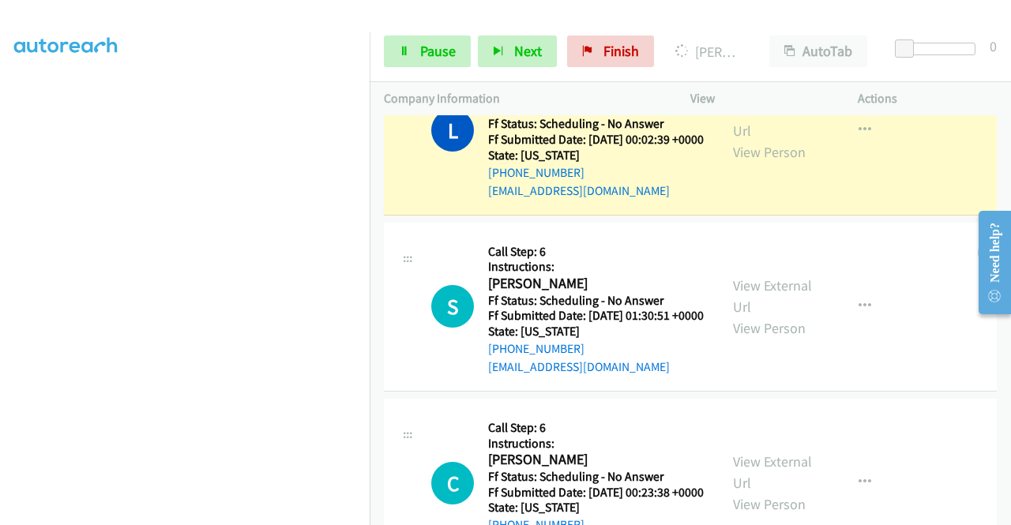
scroll to position [1359, 0]
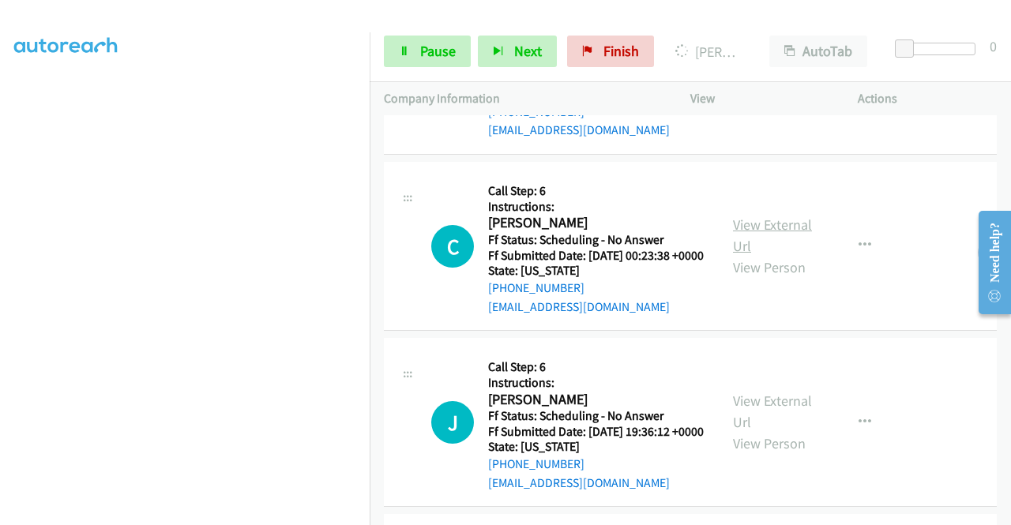
click at [748, 255] on link "View External Url" at bounding box center [772, 235] width 79 height 39
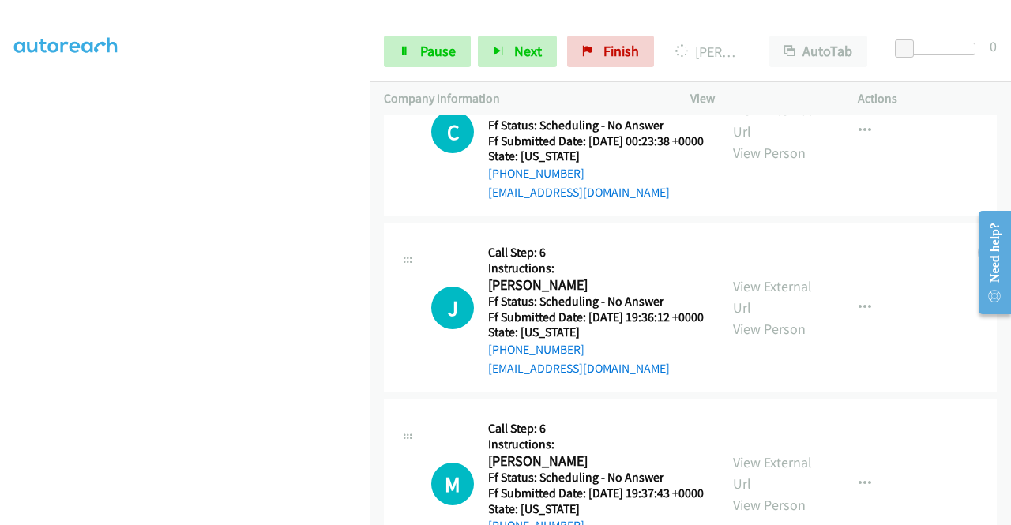
scroll to position [1596, 0]
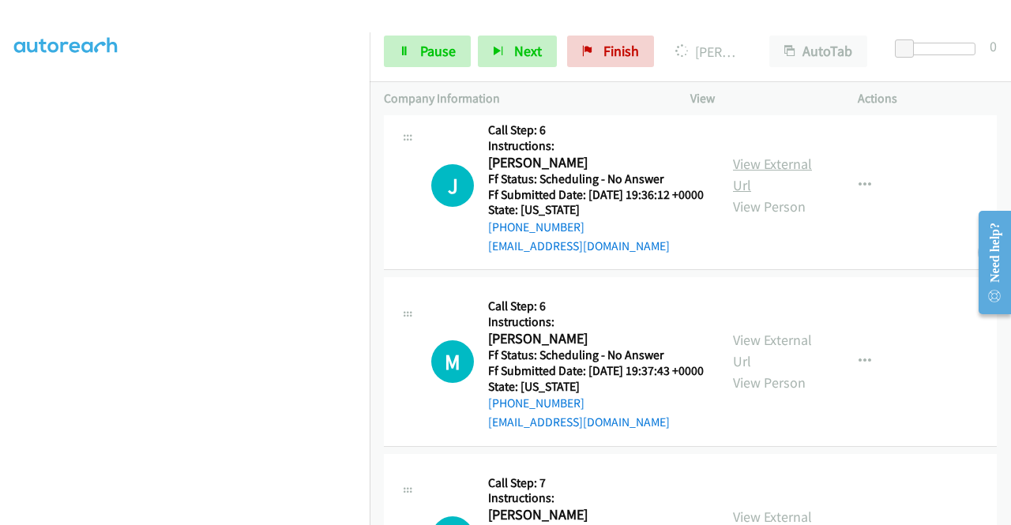
click at [763, 194] on link "View External Url" at bounding box center [772, 174] width 79 height 39
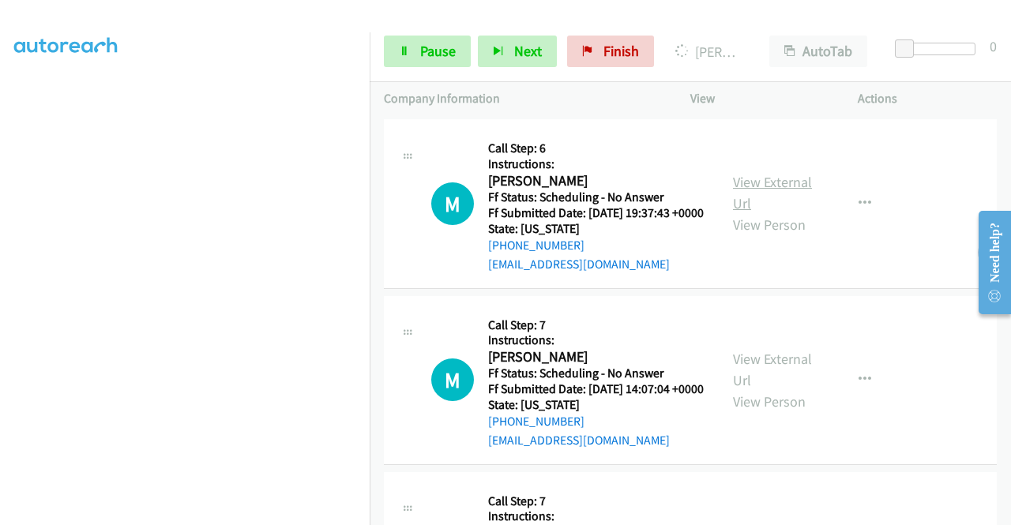
click at [786, 212] on link "View External Url" at bounding box center [772, 192] width 79 height 39
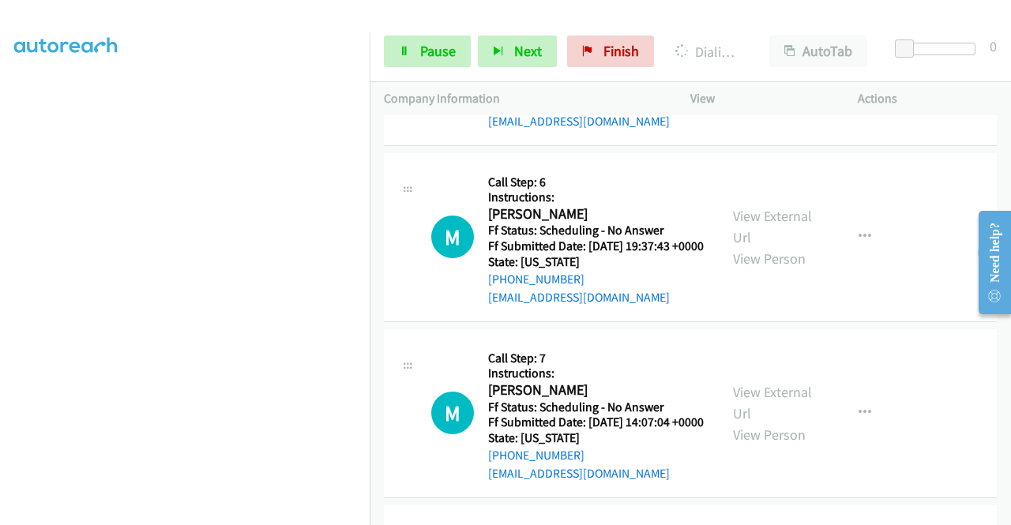
scroll to position [1946, 0]
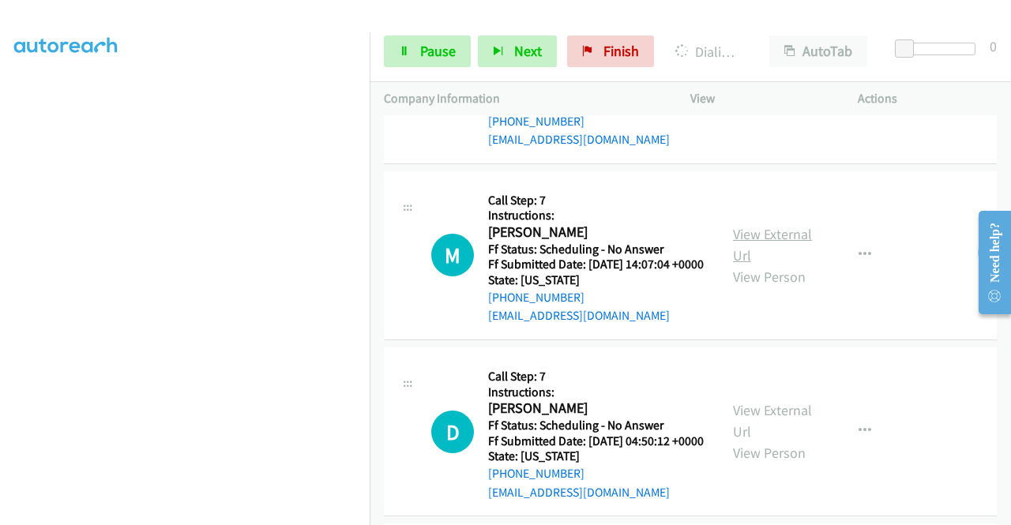
click at [761, 265] on link "View External Url" at bounding box center [772, 244] width 79 height 39
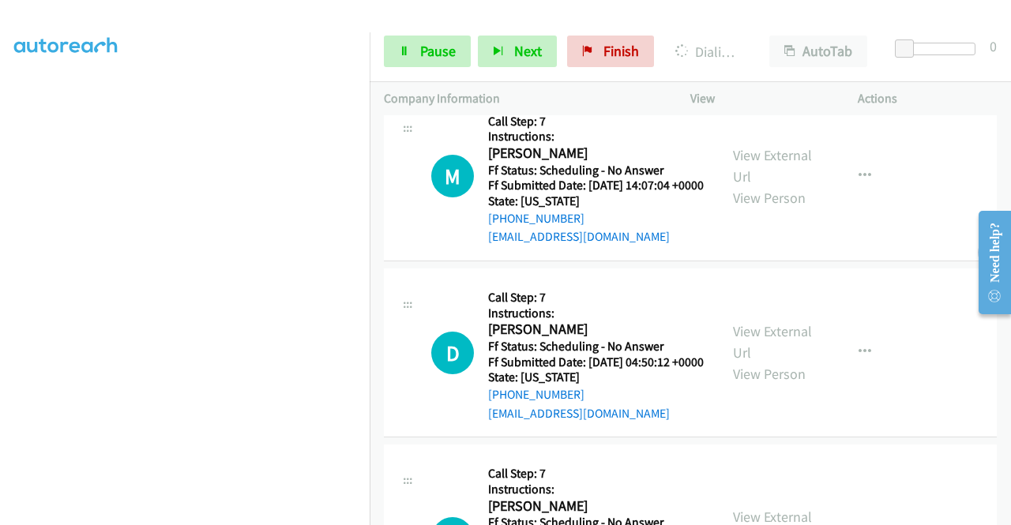
scroll to position [2183, 0]
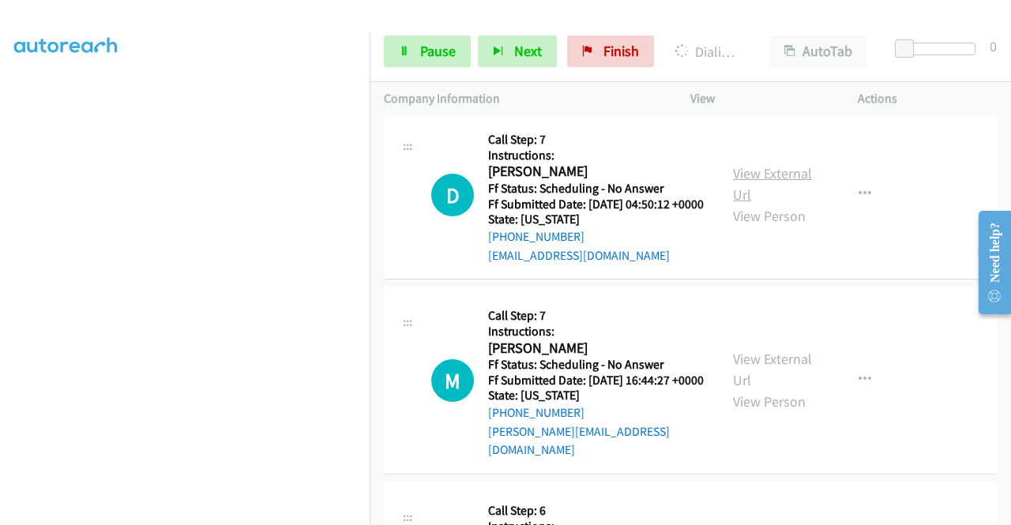
click at [771, 204] on link "View External Url" at bounding box center [772, 183] width 79 height 39
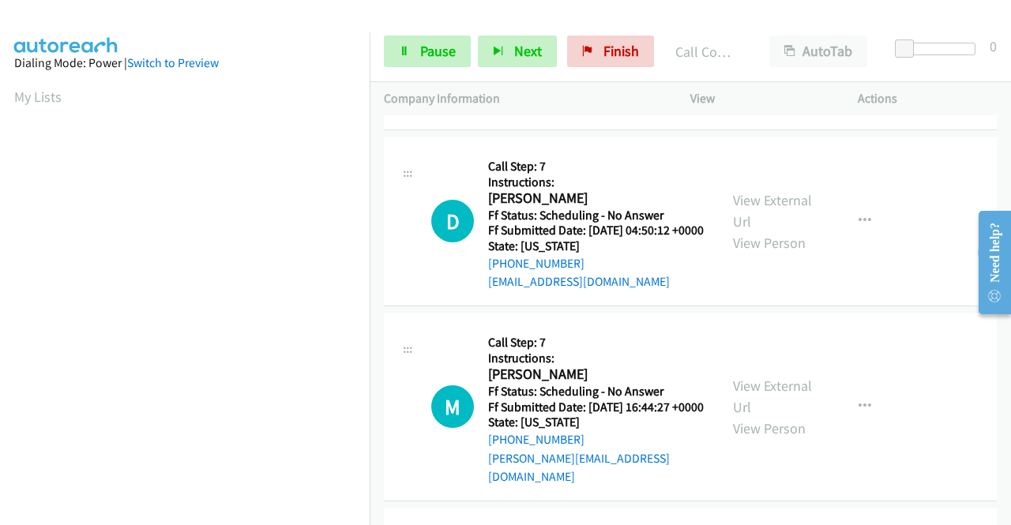
scroll to position [2262, 0]
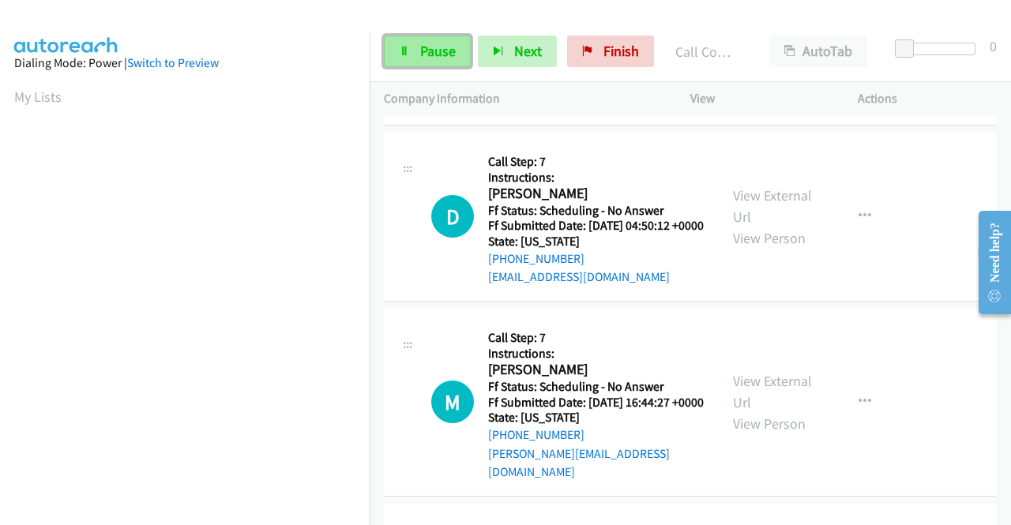
click at [426, 54] on span "Pause" at bounding box center [438, 51] width 36 height 18
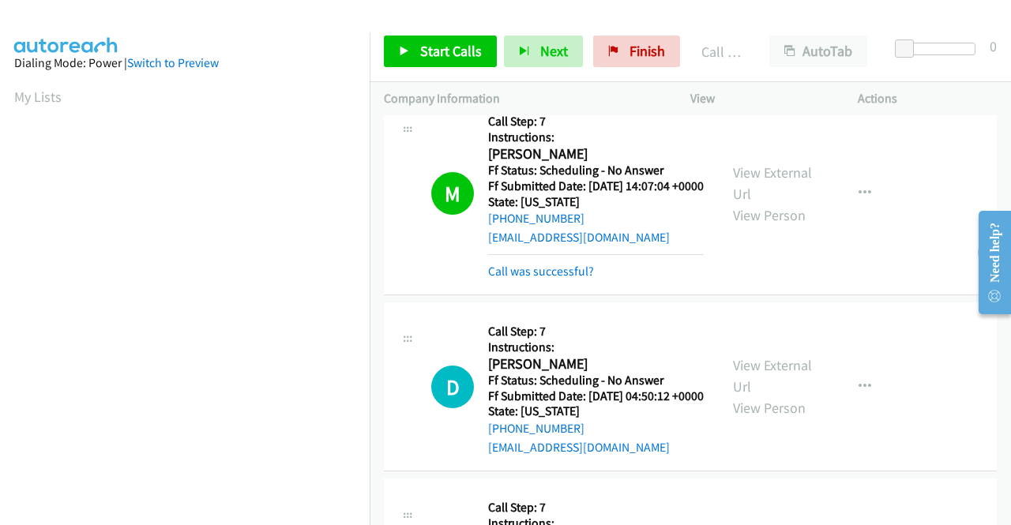
click at [686, 445] on div "Callback Scheduled Call Step: 7 Instructions: Darcy K. Eaton America/Los_Angele…" at bounding box center [596, 387] width 216 height 140
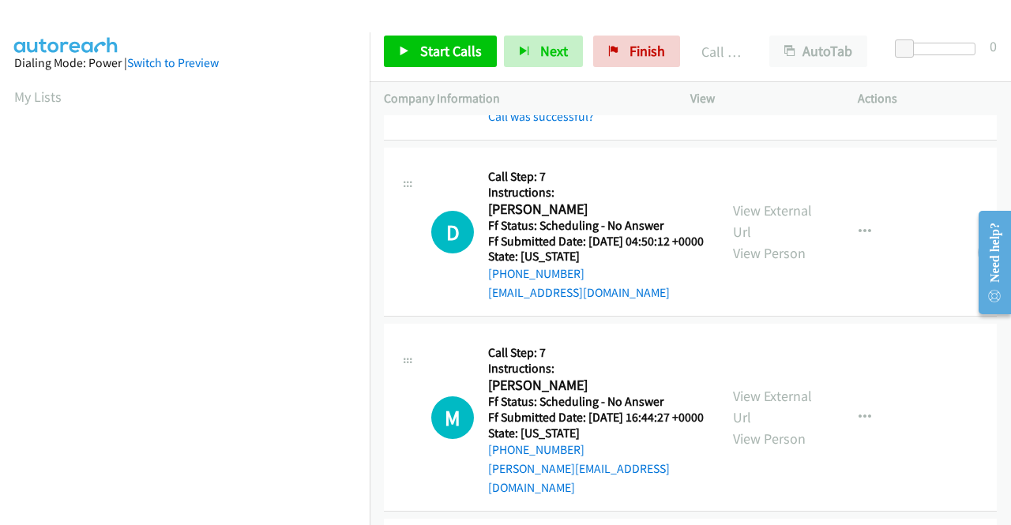
scroll to position [2211, 0]
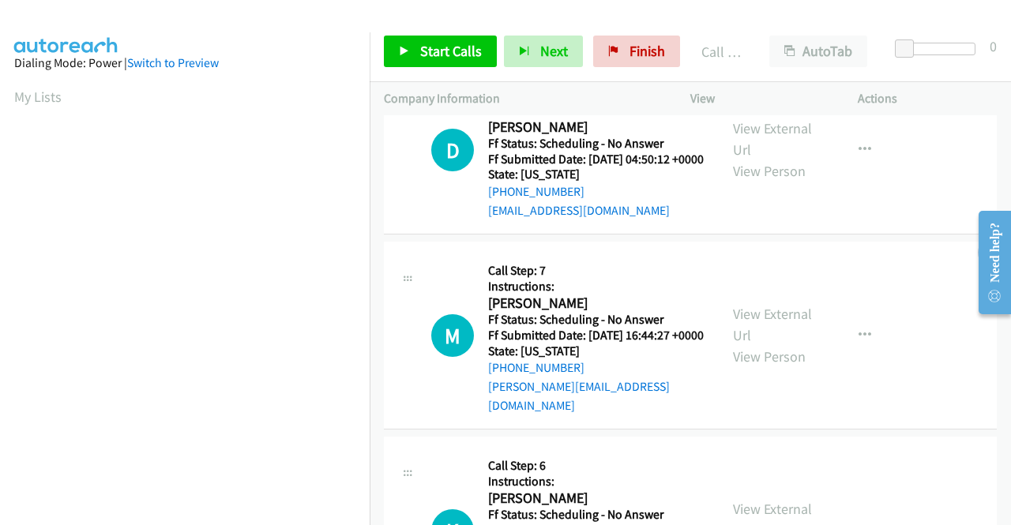
click at [698, 137] on h2 "Darcy K. Eaton" at bounding box center [593, 127] width 211 height 18
click at [565, 199] on link "+1 253-205-9200" at bounding box center [536, 191] width 96 height 15
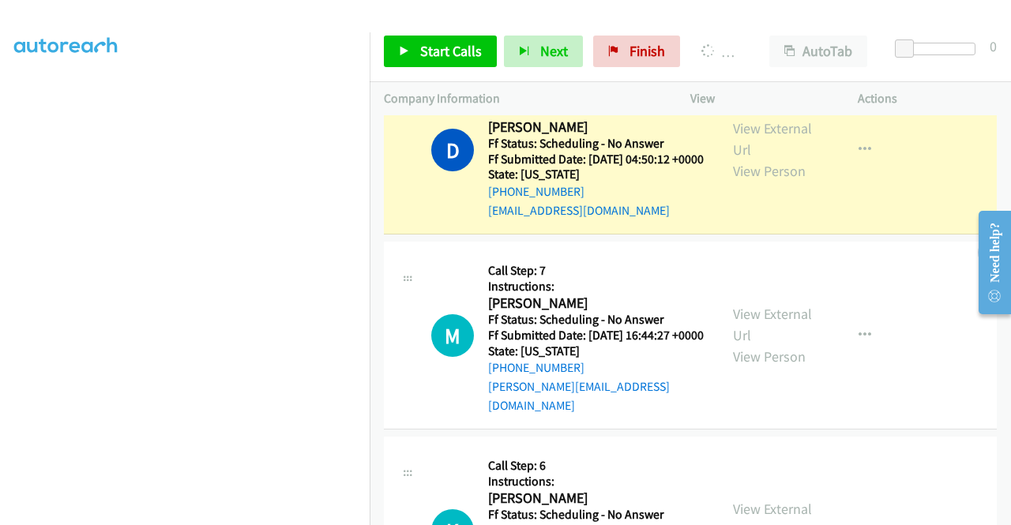
scroll to position [360, 0]
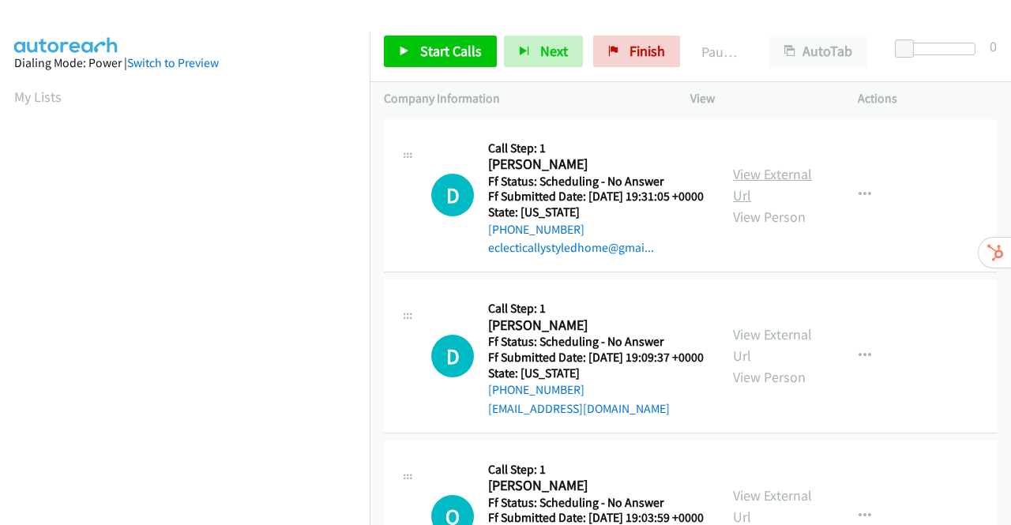
click at [751, 185] on link "View External Url" at bounding box center [772, 184] width 79 height 39
click at [756, 359] on link "View External Url" at bounding box center [772, 344] width 79 height 39
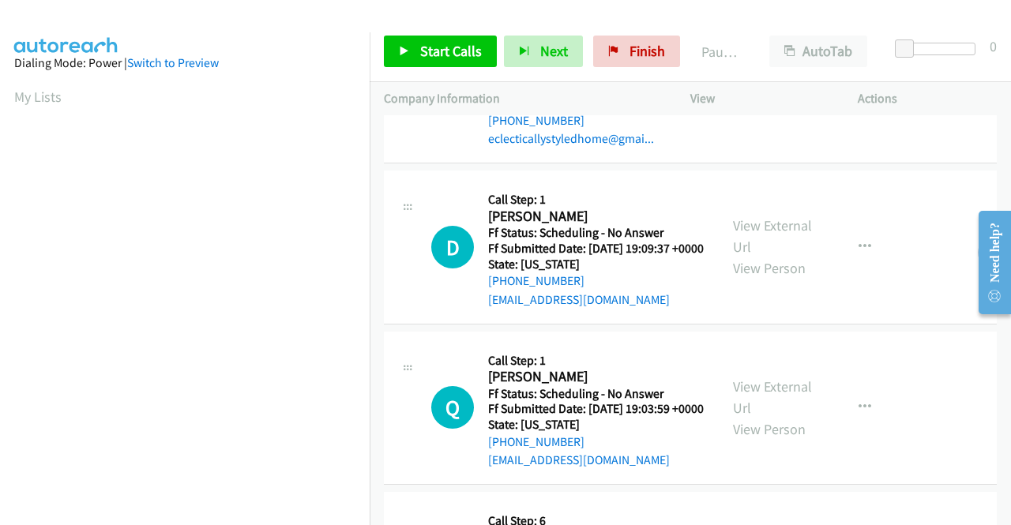
scroll to position [158, 0]
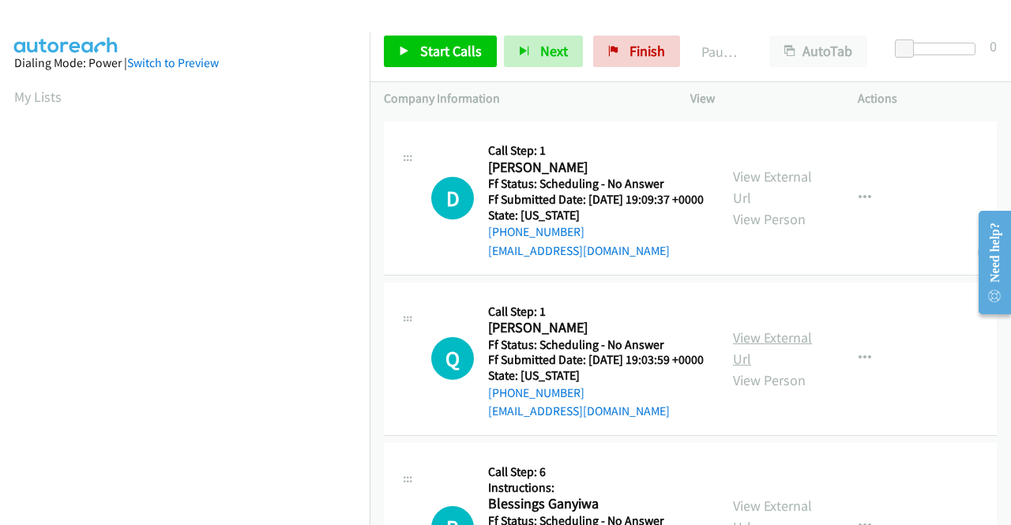
click at [780, 368] on link "View External Url" at bounding box center [772, 348] width 79 height 39
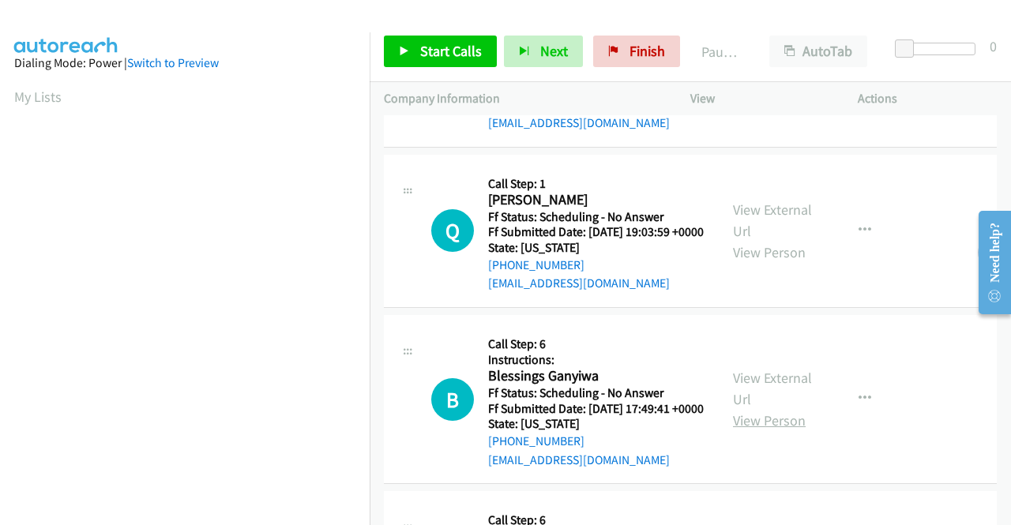
scroll to position [395, 0]
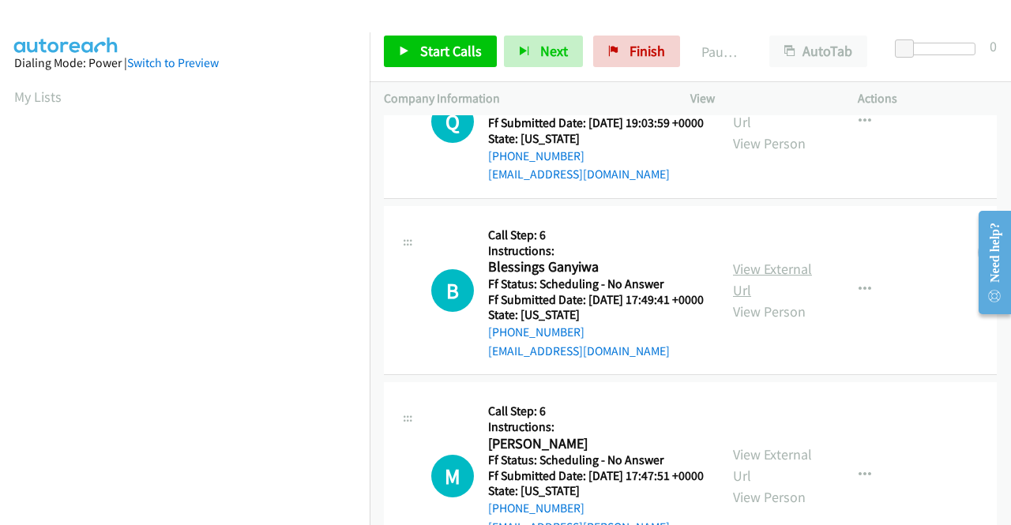
click at [788, 299] on link "View External Url" at bounding box center [772, 279] width 79 height 39
click at [462, 50] on span "Start Calls" at bounding box center [451, 51] width 62 height 18
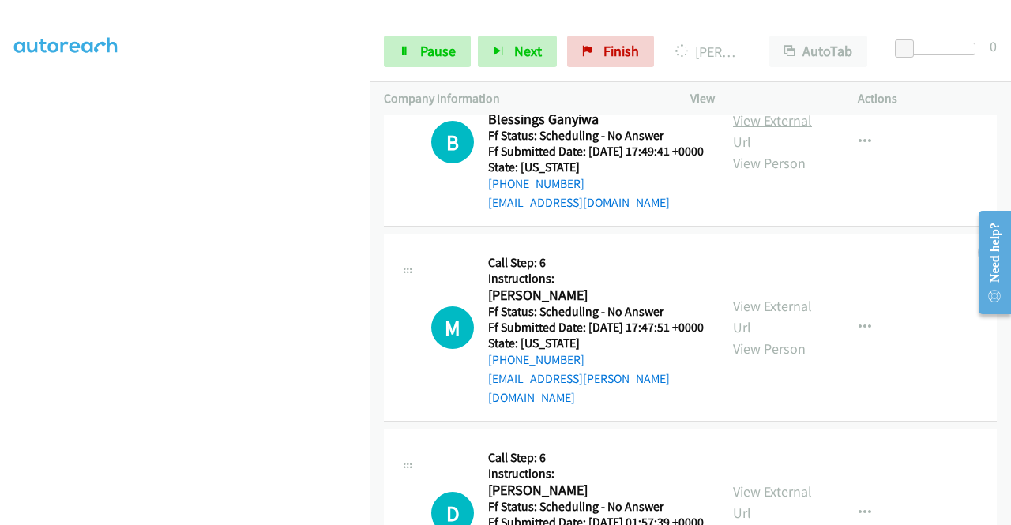
scroll to position [586, 0]
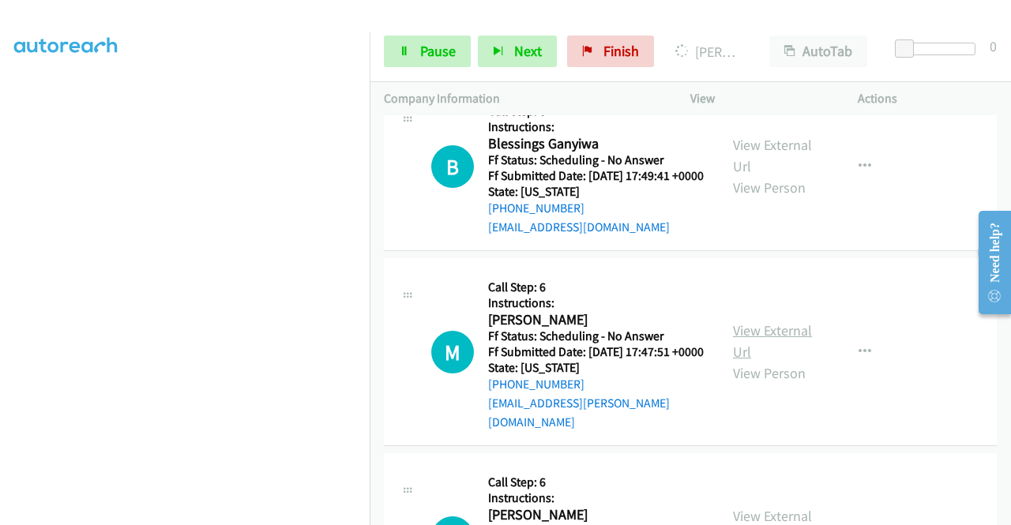
click at [774, 361] on link "View External Url" at bounding box center [772, 340] width 79 height 39
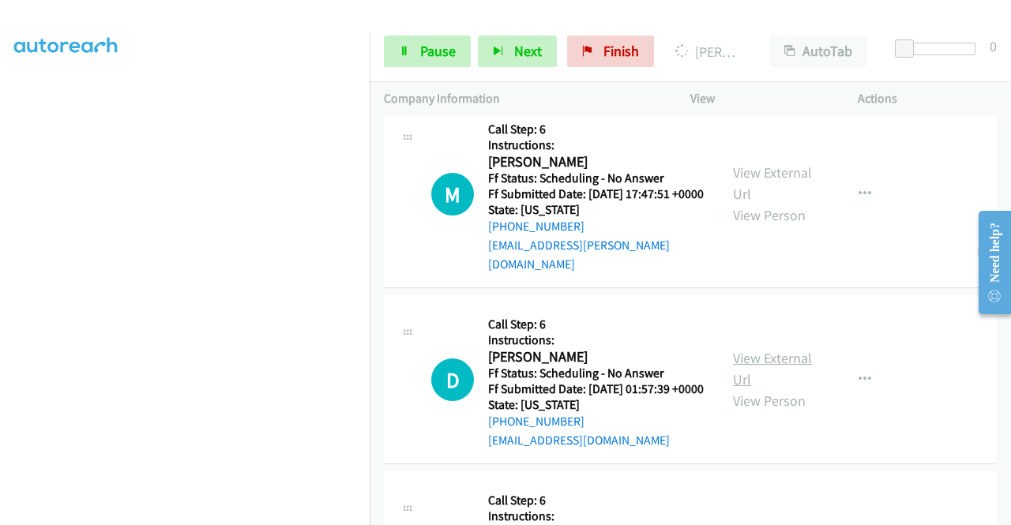
click at [750, 389] on link "View External Url" at bounding box center [772, 368] width 79 height 39
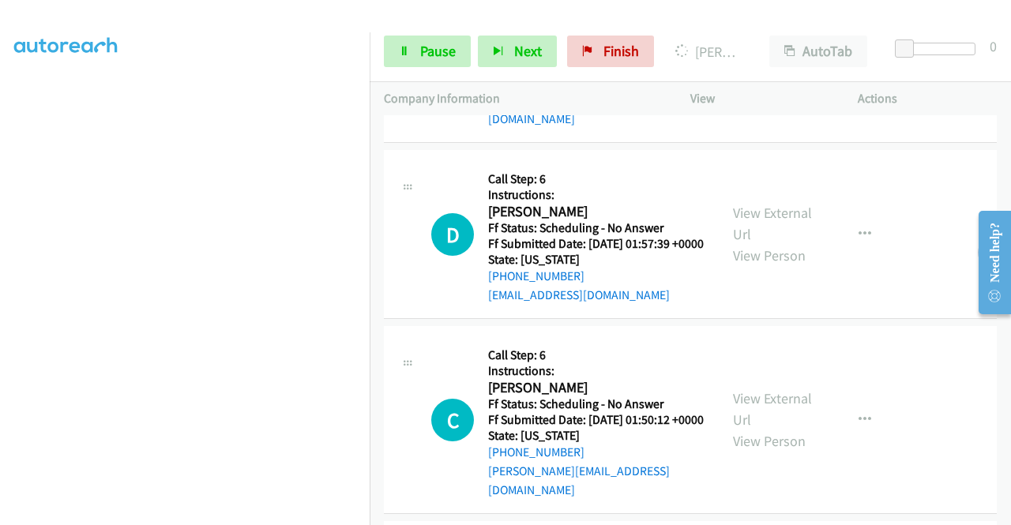
scroll to position [981, 0]
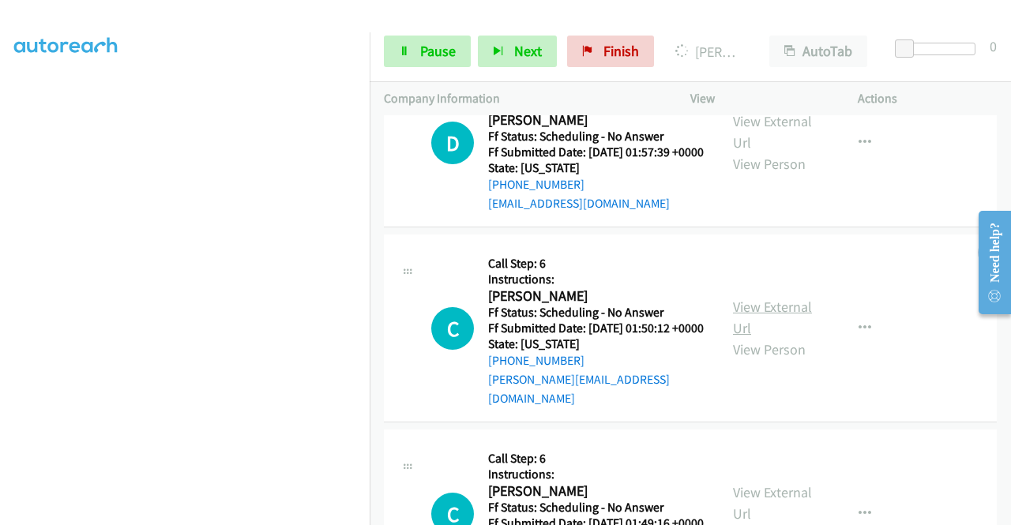
click at [752, 337] on link "View External Url" at bounding box center [772, 317] width 79 height 39
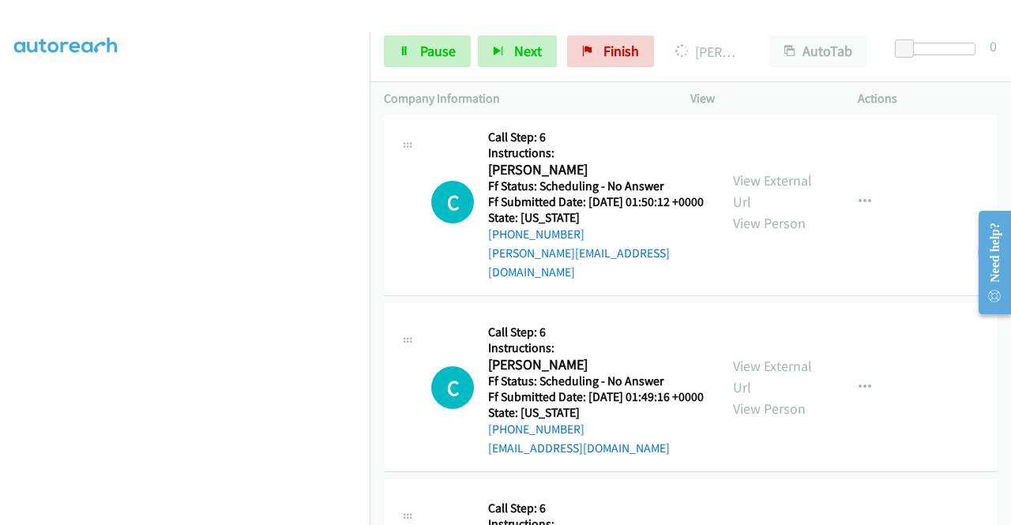
scroll to position [1218, 0]
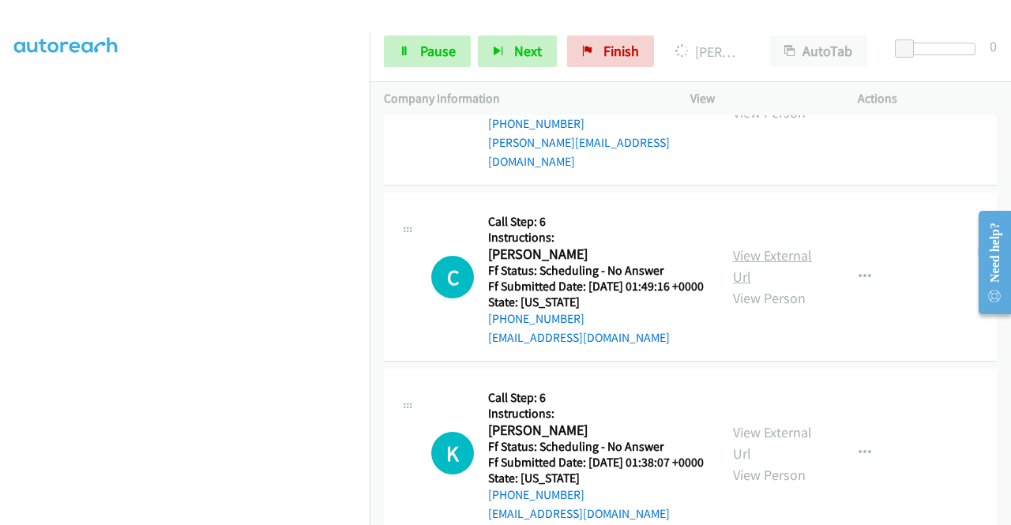
click at [745, 286] on link "View External Url" at bounding box center [772, 265] width 79 height 39
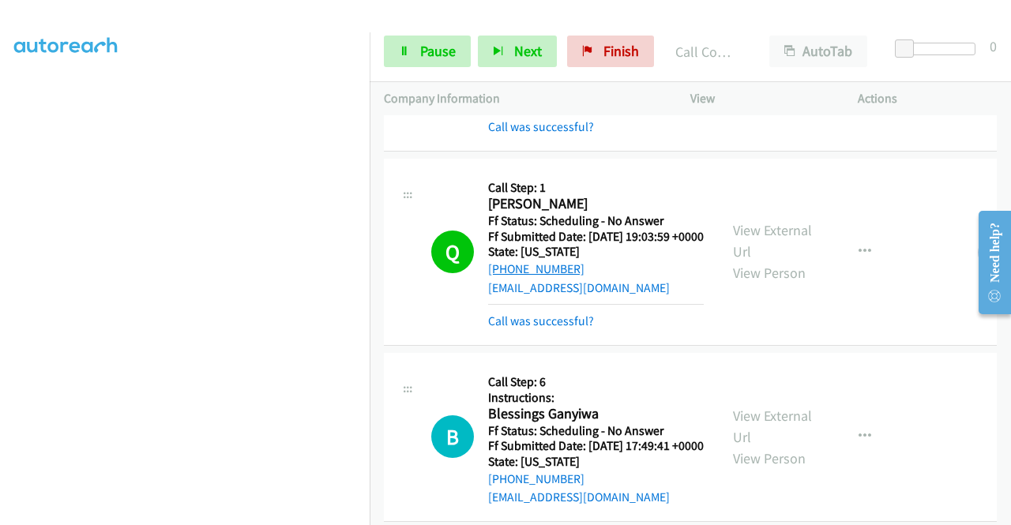
scroll to position [586, 0]
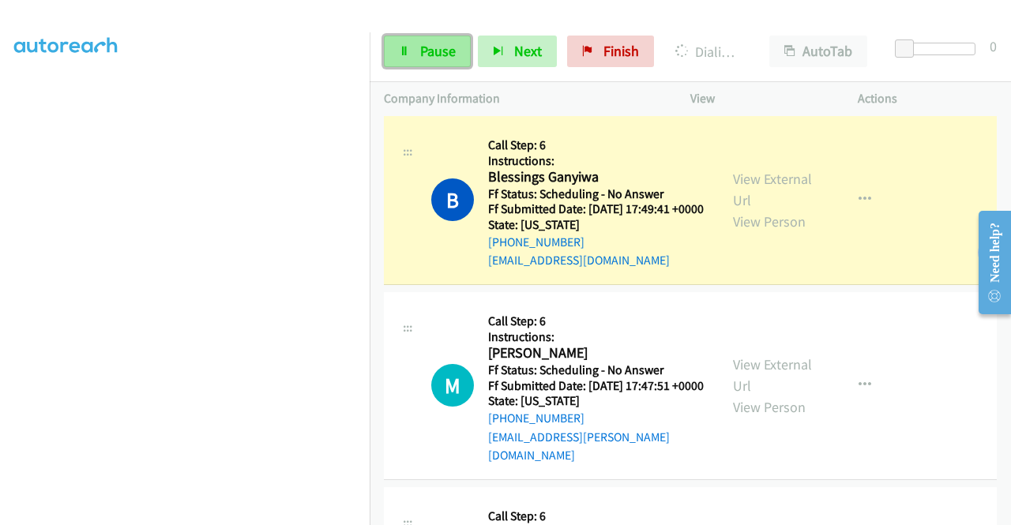
click at [421, 53] on span "Pause" at bounding box center [438, 51] width 36 height 18
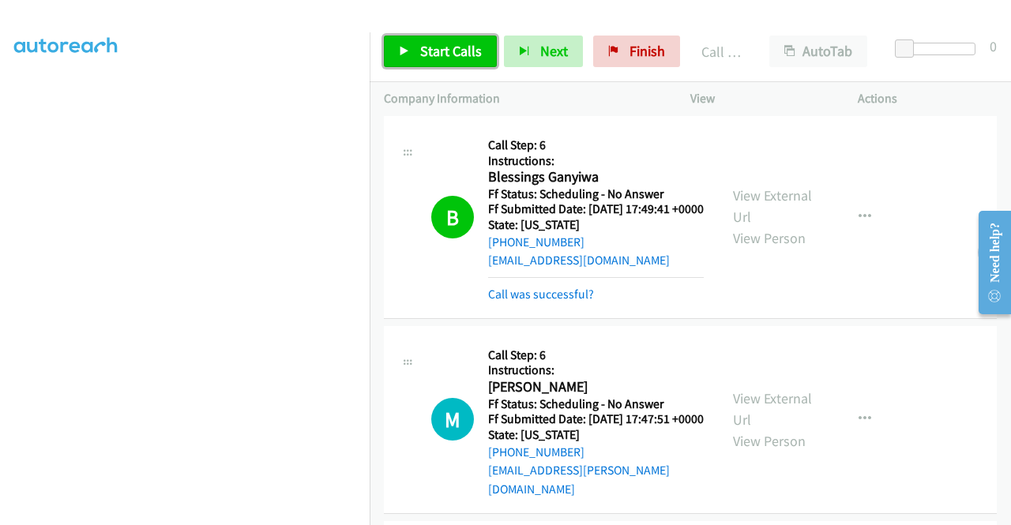
click at [422, 54] on span "Start Calls" at bounding box center [451, 51] width 62 height 18
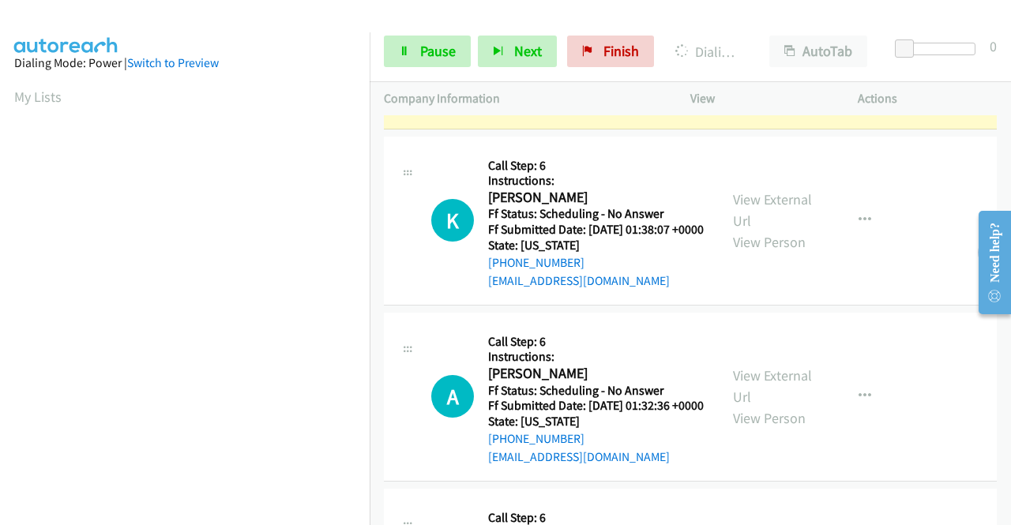
scroll to position [1628, 0]
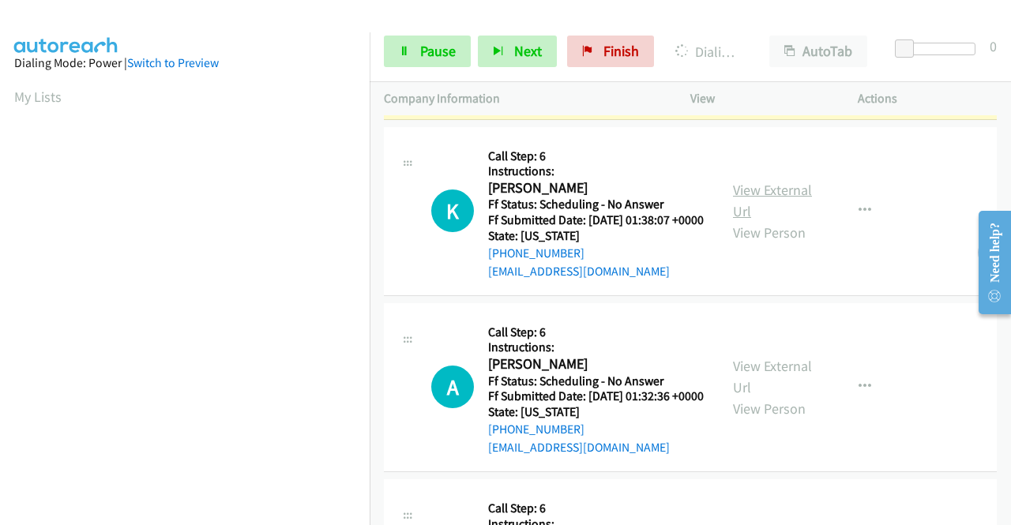
click at [763, 220] on link "View External Url" at bounding box center [772, 200] width 79 height 39
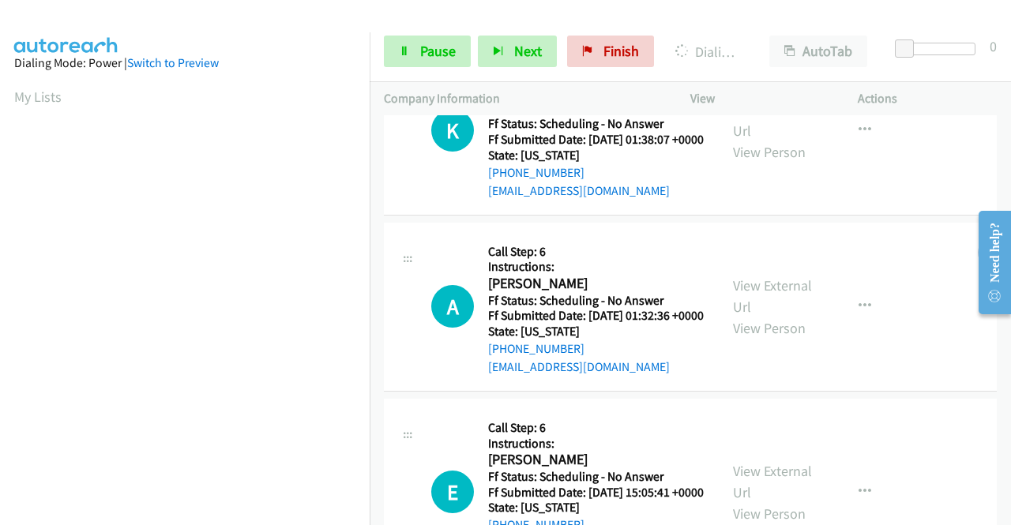
scroll to position [1786, 0]
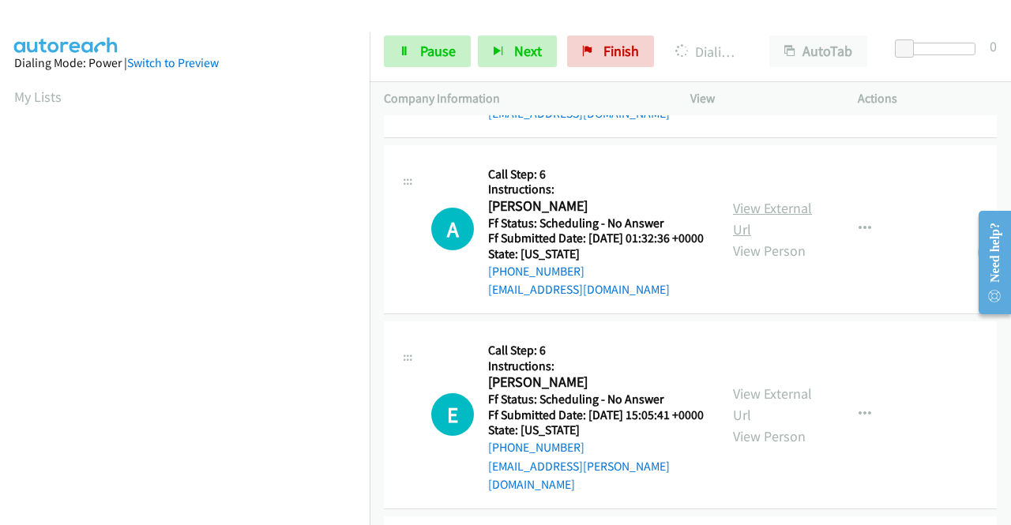
click at [770, 238] on link "View External Url" at bounding box center [772, 218] width 79 height 39
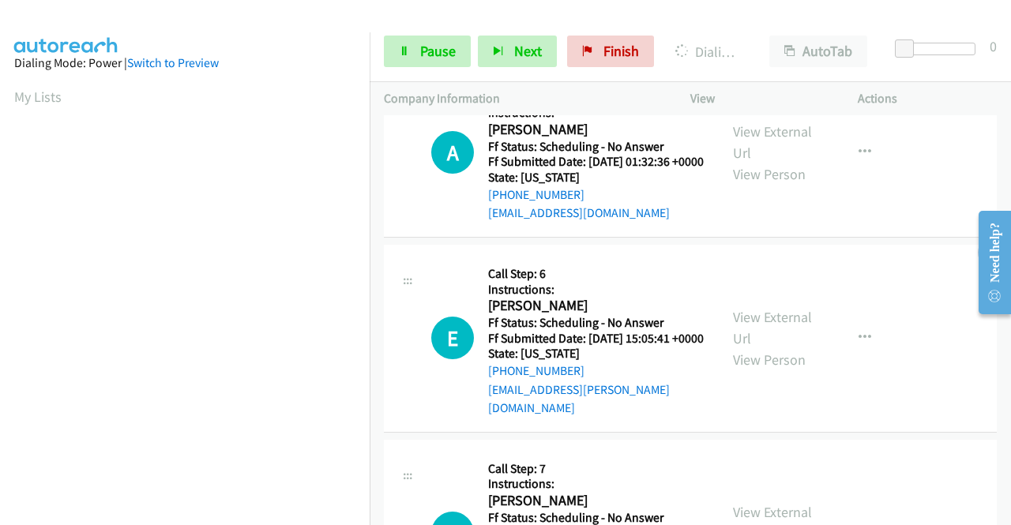
scroll to position [2023, 0]
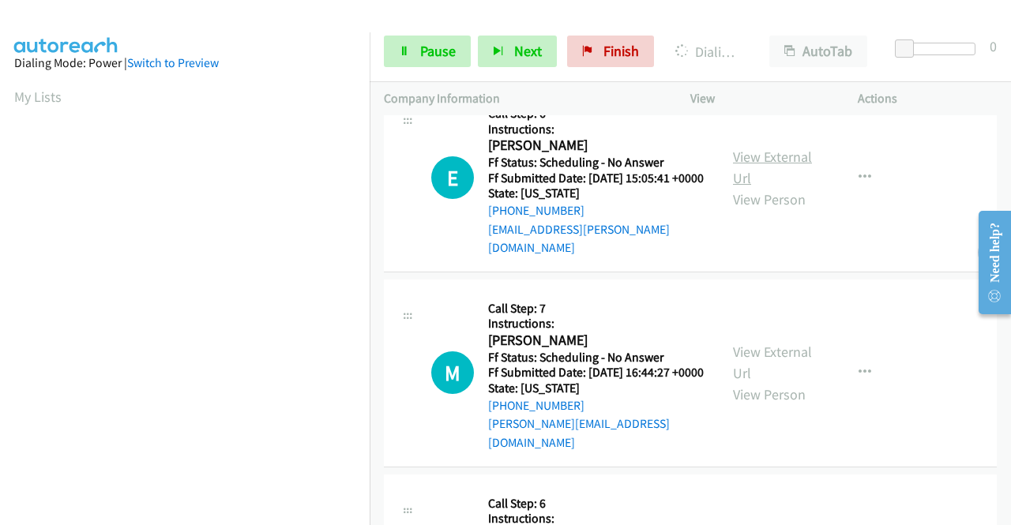
click at [769, 187] on link "View External Url" at bounding box center [772, 167] width 79 height 39
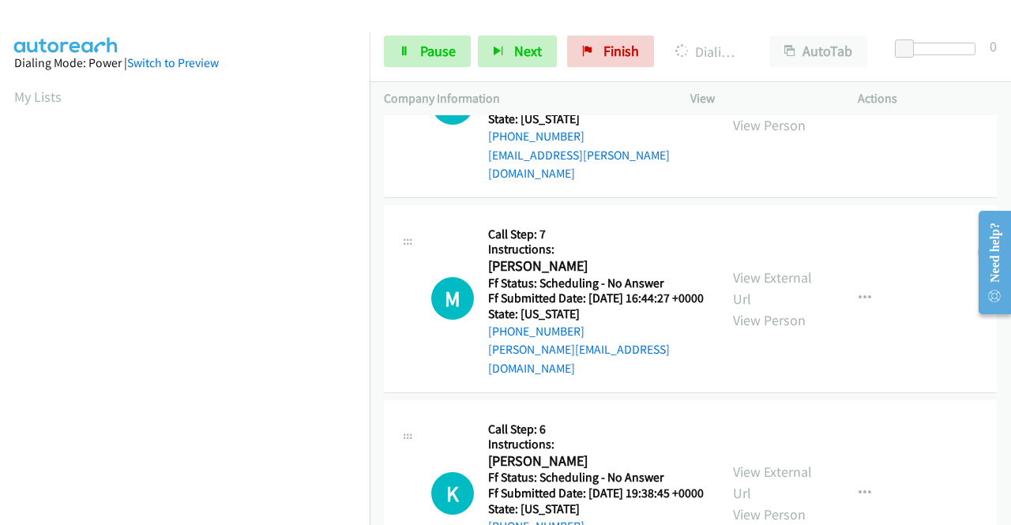
scroll to position [2181, 0]
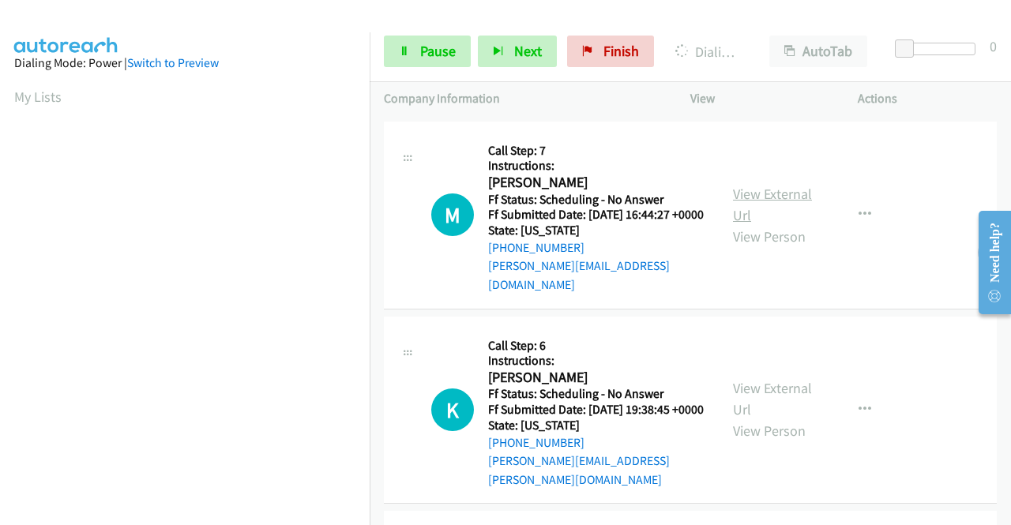
click at [735, 224] on link "View External Url" at bounding box center [772, 204] width 79 height 39
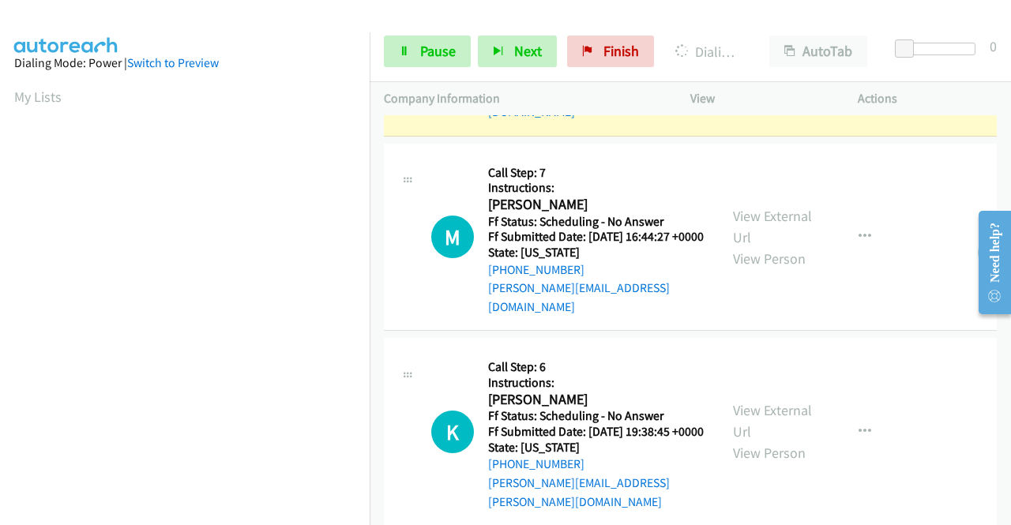
scroll to position [360, 0]
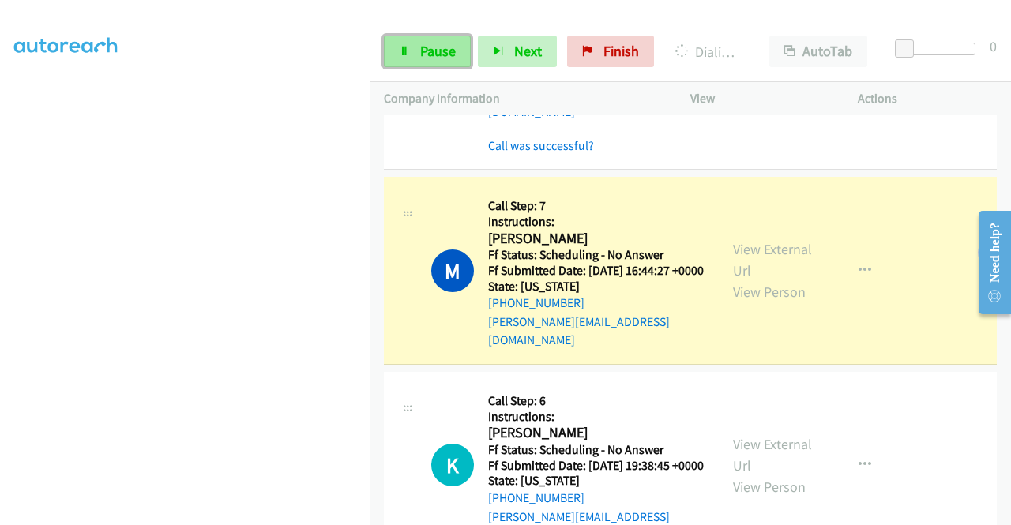
click at [434, 48] on span "Pause" at bounding box center [438, 51] width 36 height 18
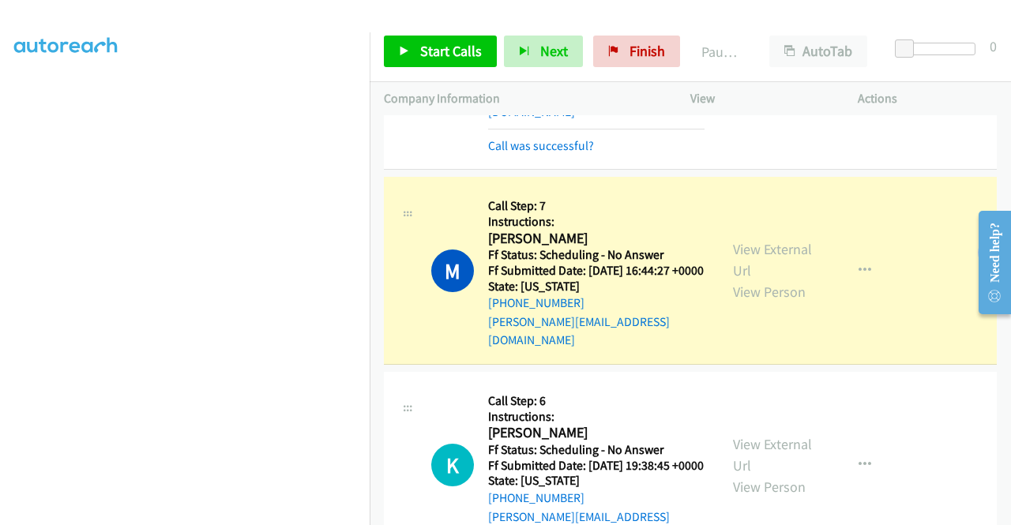
scroll to position [0, 0]
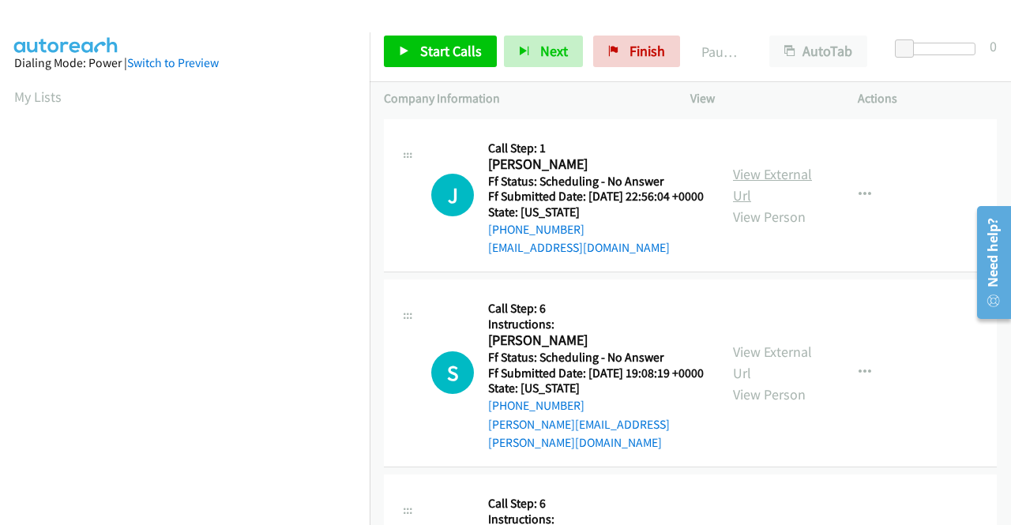
click at [764, 185] on link "View External Url" at bounding box center [772, 184] width 79 height 39
click at [773, 374] on link "View External Url" at bounding box center [772, 362] width 79 height 39
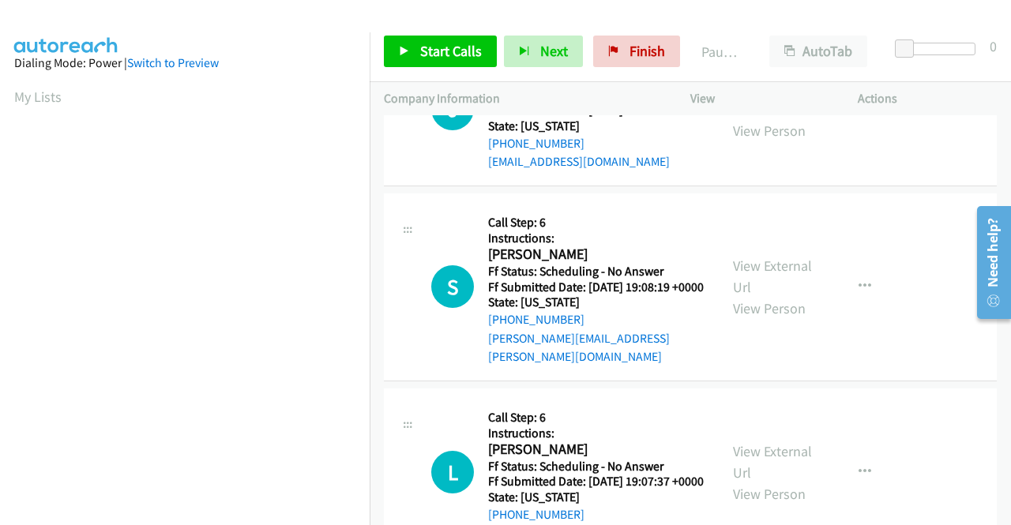
scroll to position [158, 0]
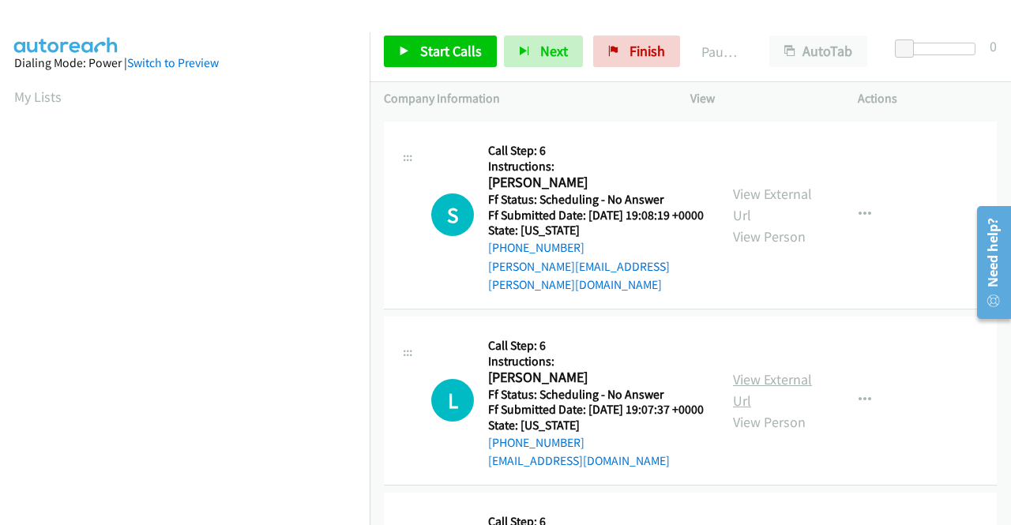
click at [758, 396] on link "View External Url" at bounding box center [772, 389] width 79 height 39
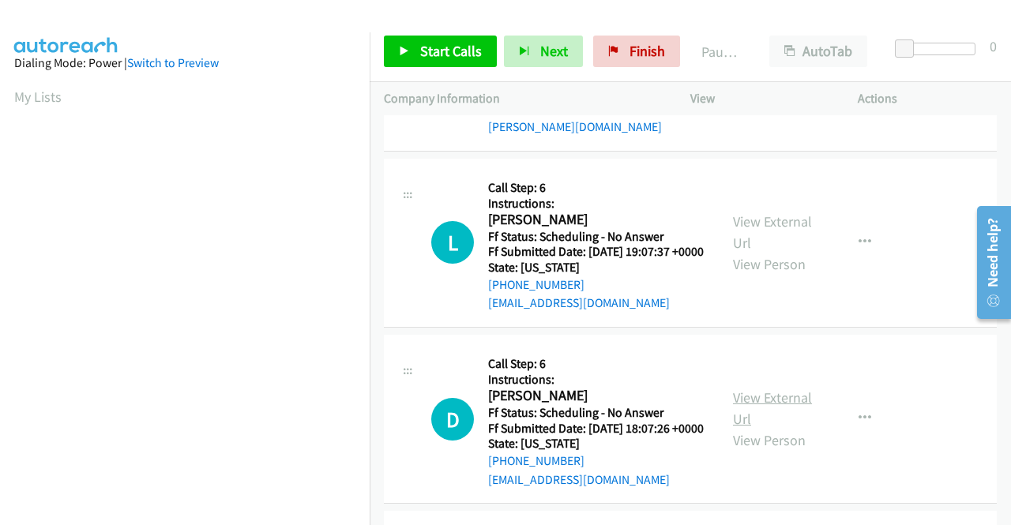
click at [745, 428] on link "View External Url" at bounding box center [772, 408] width 79 height 39
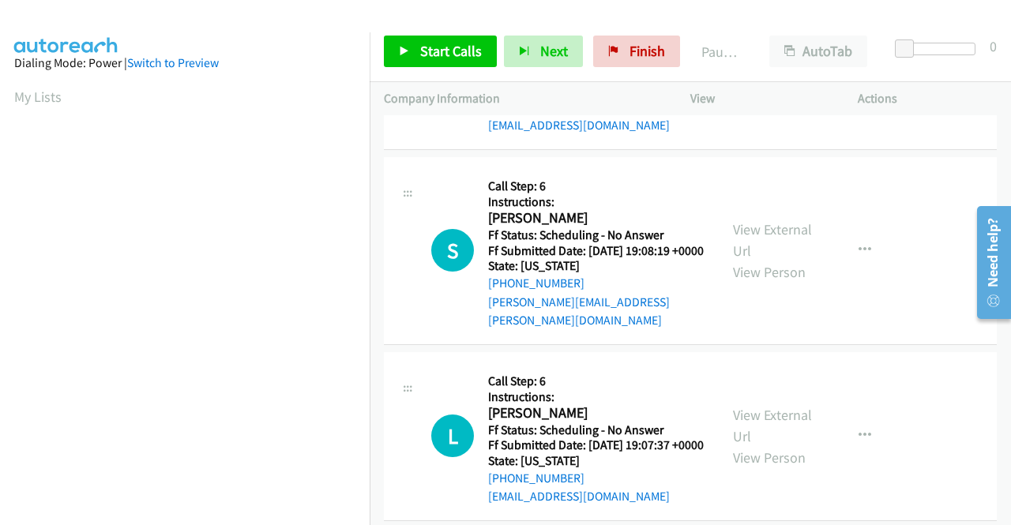
scroll to position [0, 0]
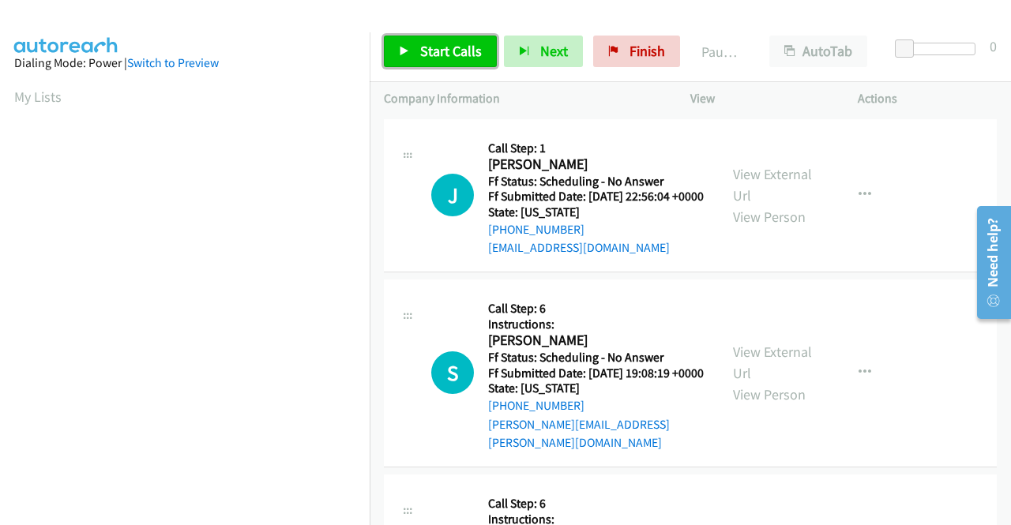
click at [447, 42] on span "Start Calls" at bounding box center [451, 51] width 62 height 18
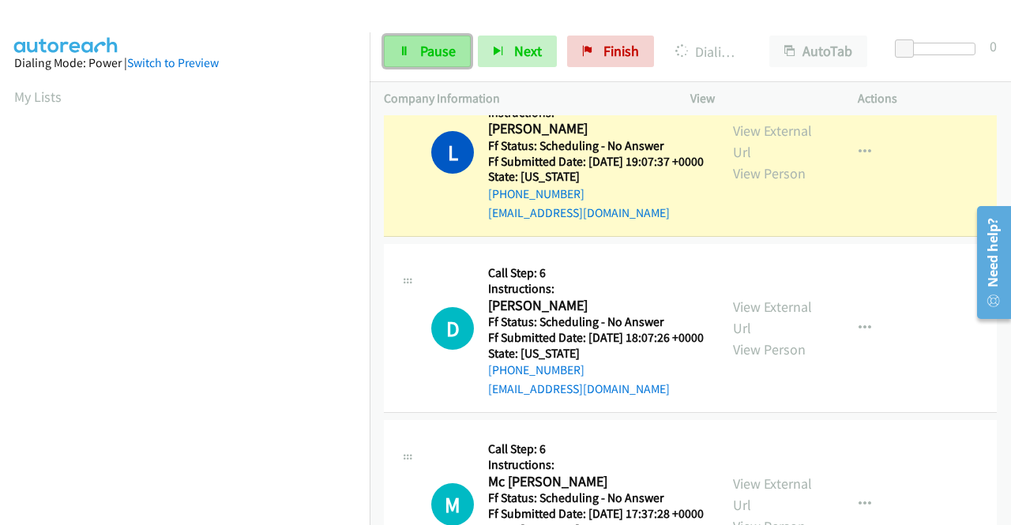
click at [432, 47] on span "Pause" at bounding box center [438, 51] width 36 height 18
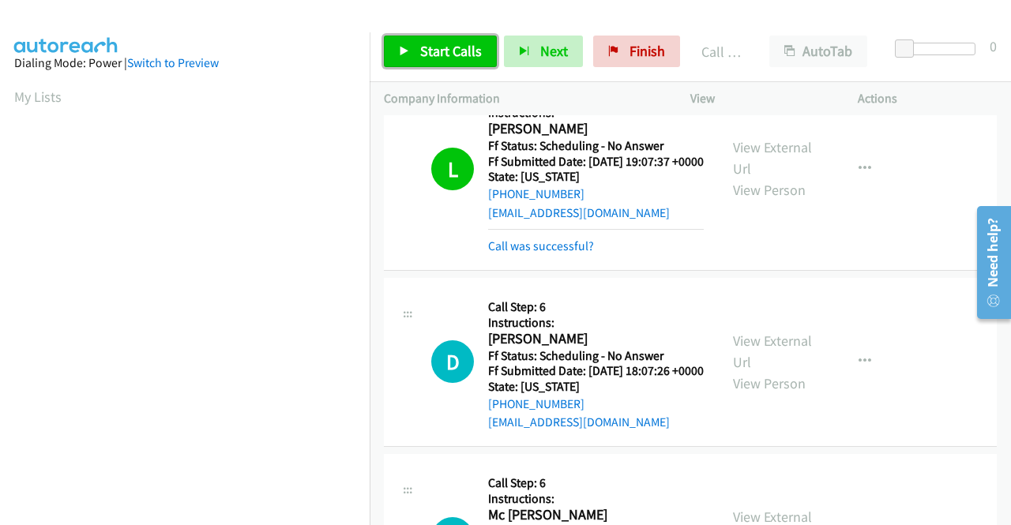
click at [427, 44] on span "Start Calls" at bounding box center [451, 51] width 62 height 18
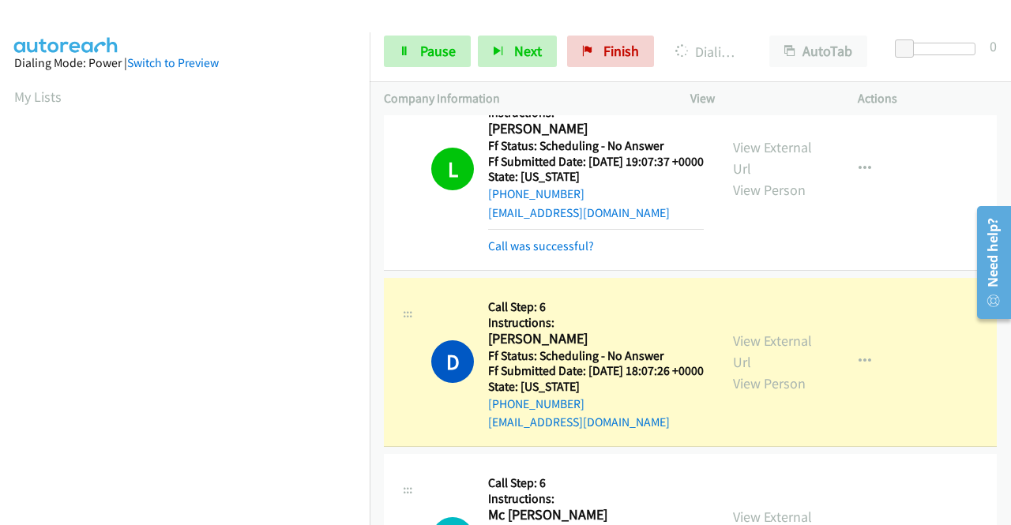
scroll to position [360, 0]
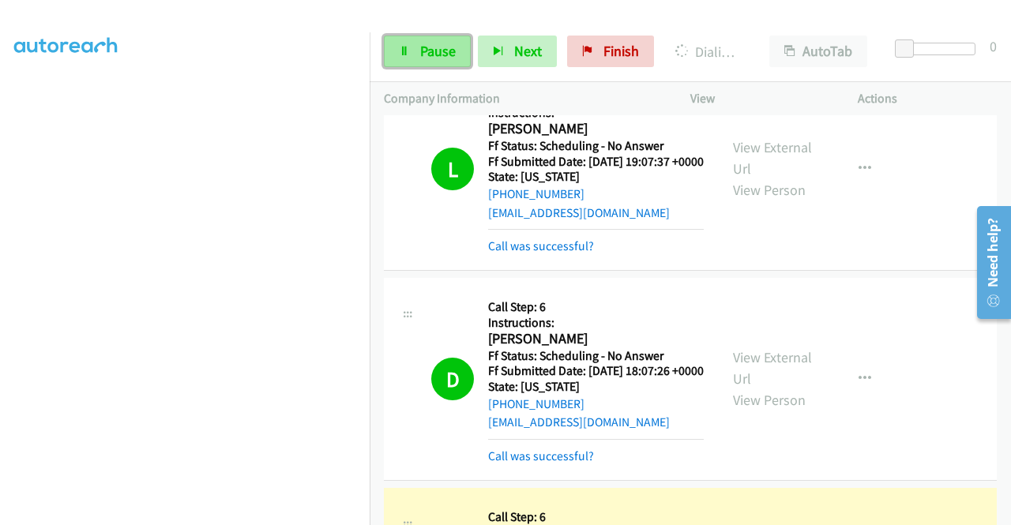
click at [426, 47] on span "Pause" at bounding box center [438, 51] width 36 height 18
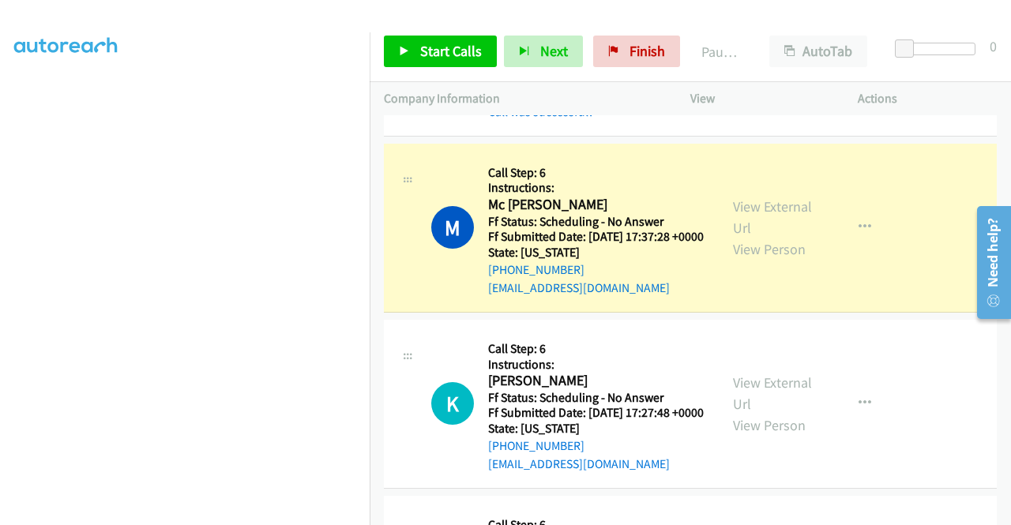
scroll to position [869, 0]
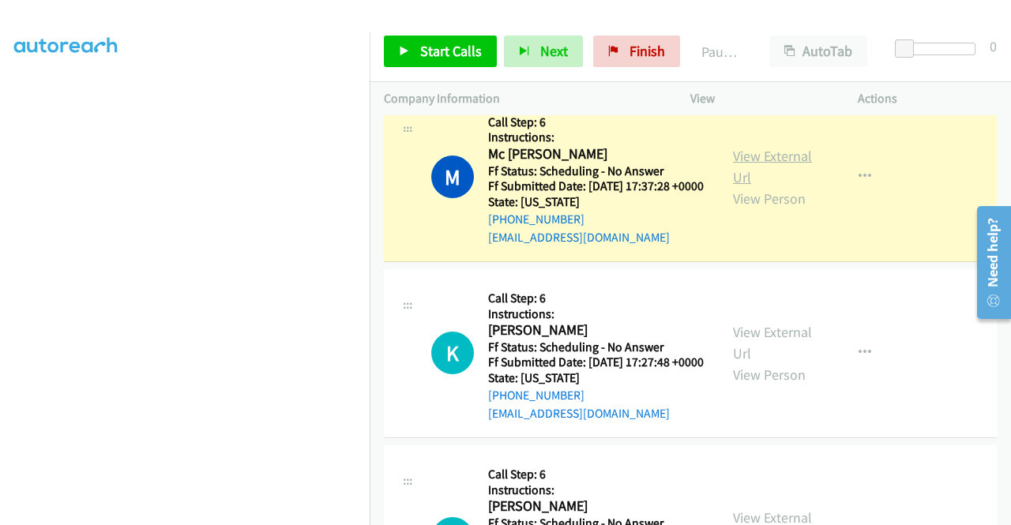
click at [771, 186] on link "View External Url" at bounding box center [772, 166] width 79 height 39
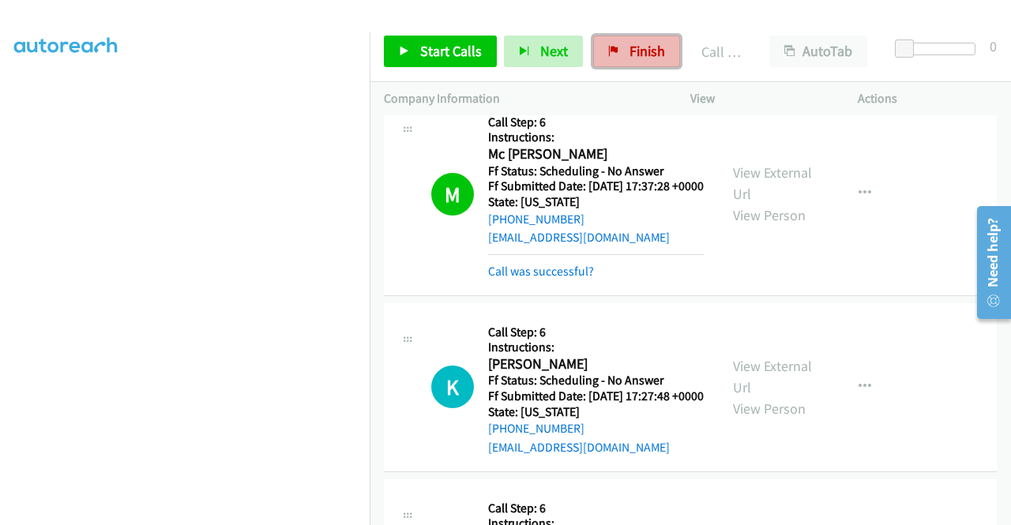
click at [629, 55] on span "Finish" at bounding box center [647, 51] width 36 height 18
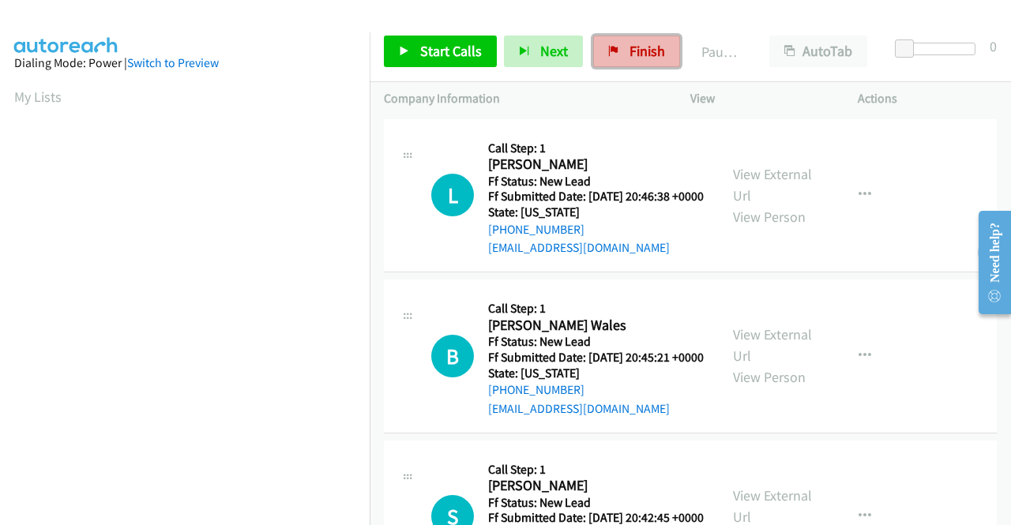
click at [640, 49] on span "Finish" at bounding box center [647, 51] width 36 height 18
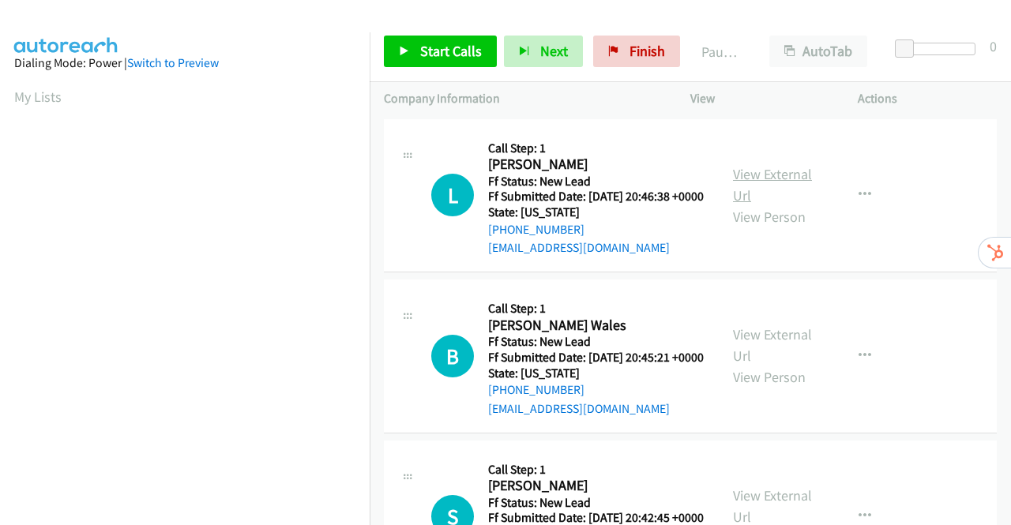
click at [757, 186] on link "View External Url" at bounding box center [772, 184] width 79 height 39
click at [785, 354] on link "View External Url" at bounding box center [772, 344] width 79 height 39
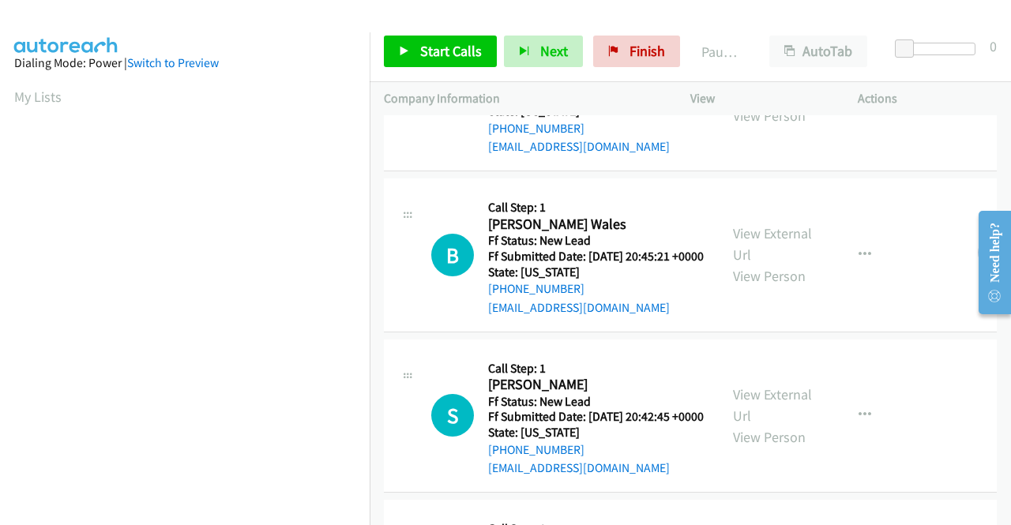
scroll to position [158, 0]
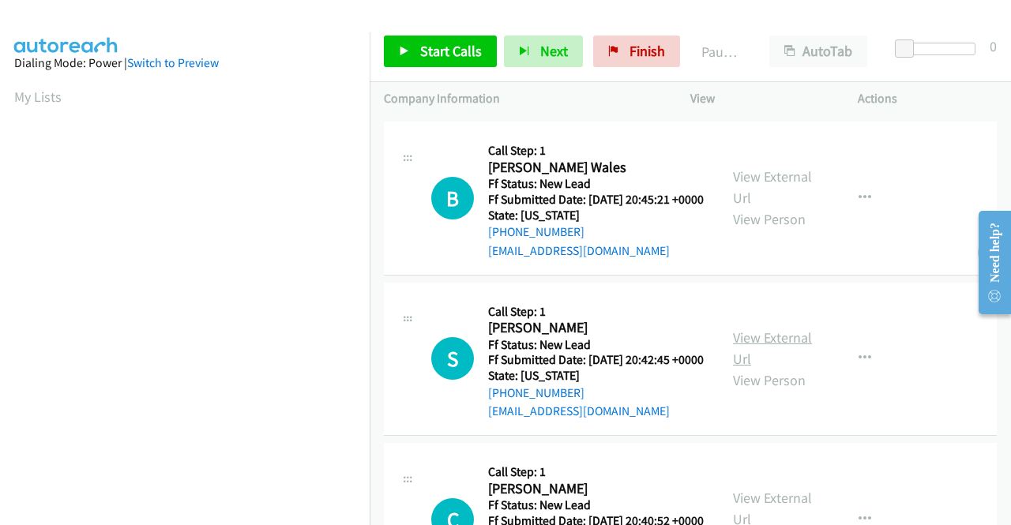
click at [778, 368] on link "View External Url" at bounding box center [772, 348] width 79 height 39
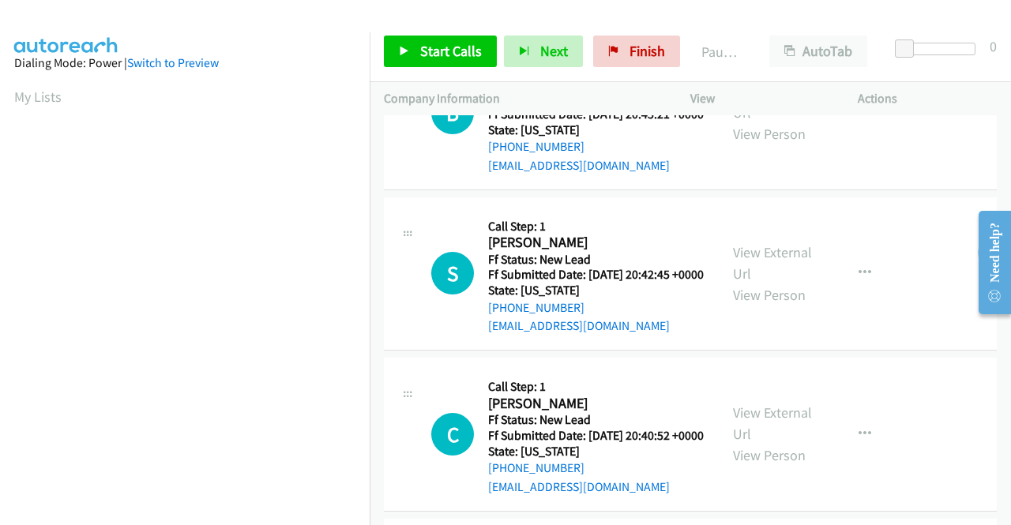
scroll to position [316, 0]
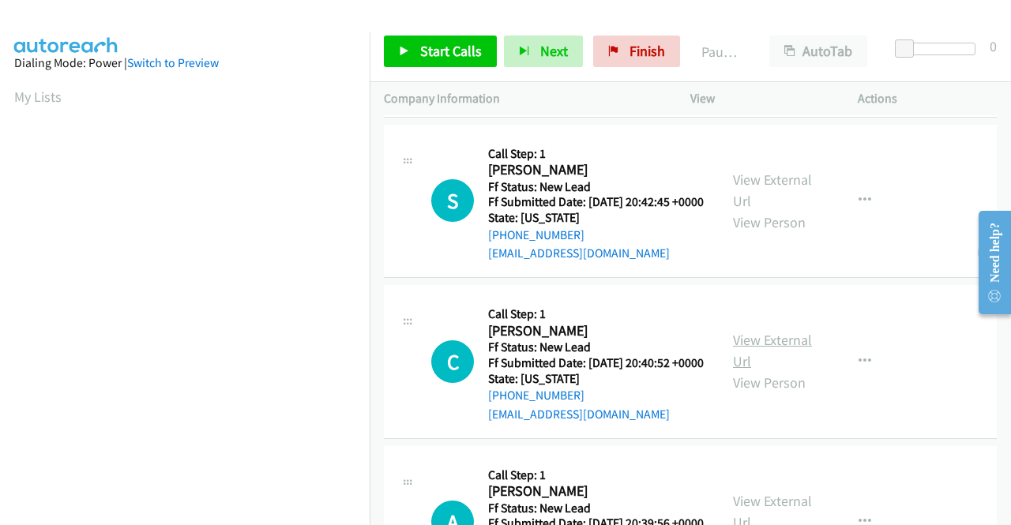
click at [769, 370] on link "View External Url" at bounding box center [772, 350] width 79 height 39
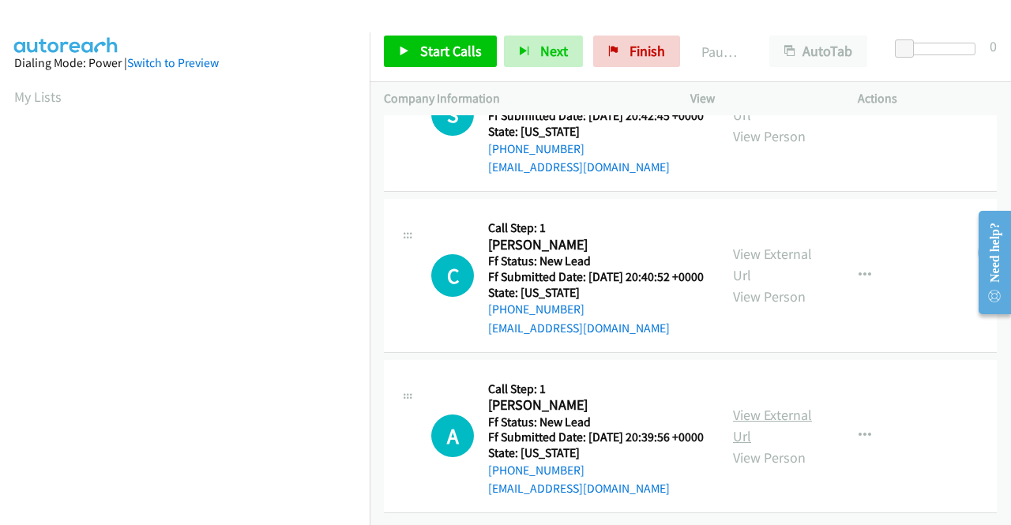
click at [745, 416] on link "View External Url" at bounding box center [772, 425] width 79 height 39
click at [462, 49] on span "Start Calls" at bounding box center [451, 51] width 62 height 18
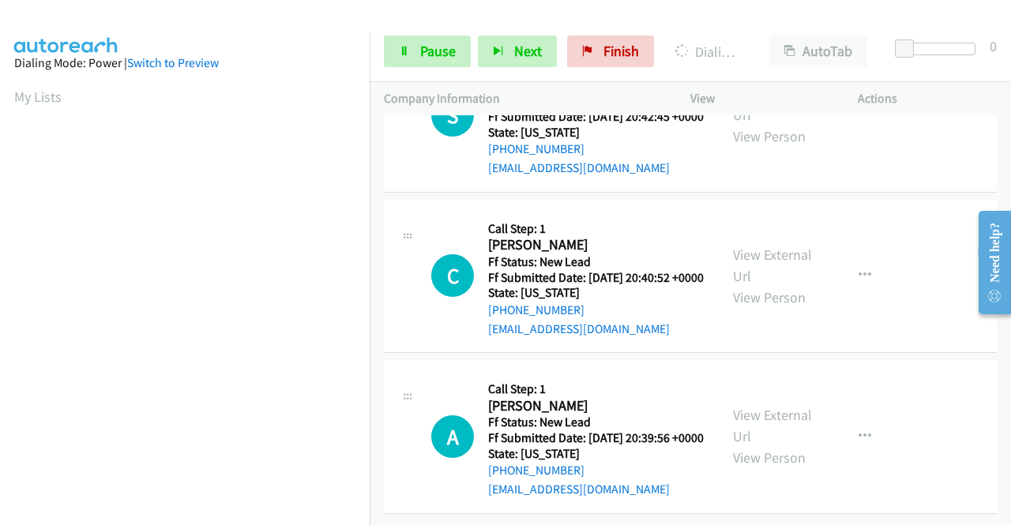
scroll to position [507, 0]
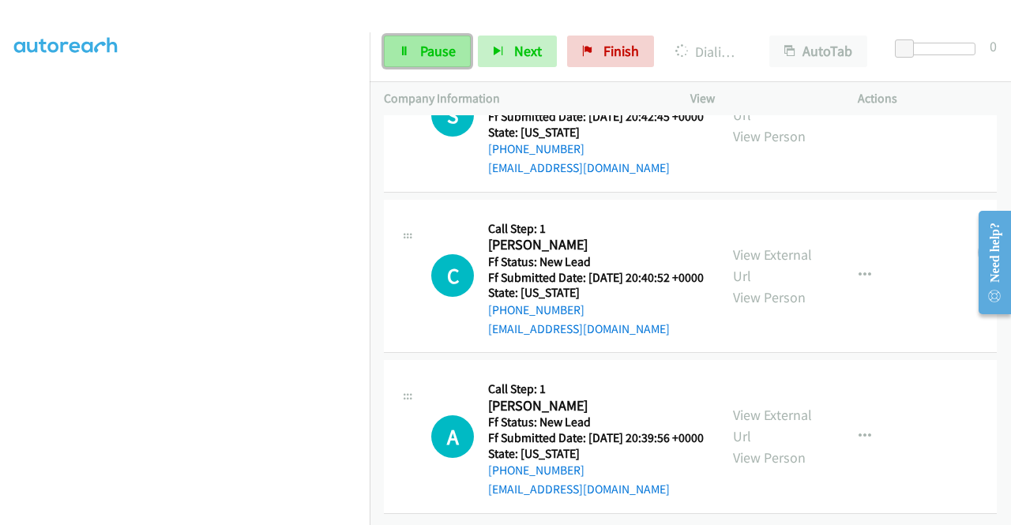
click at [422, 45] on span "Pause" at bounding box center [438, 51] width 36 height 18
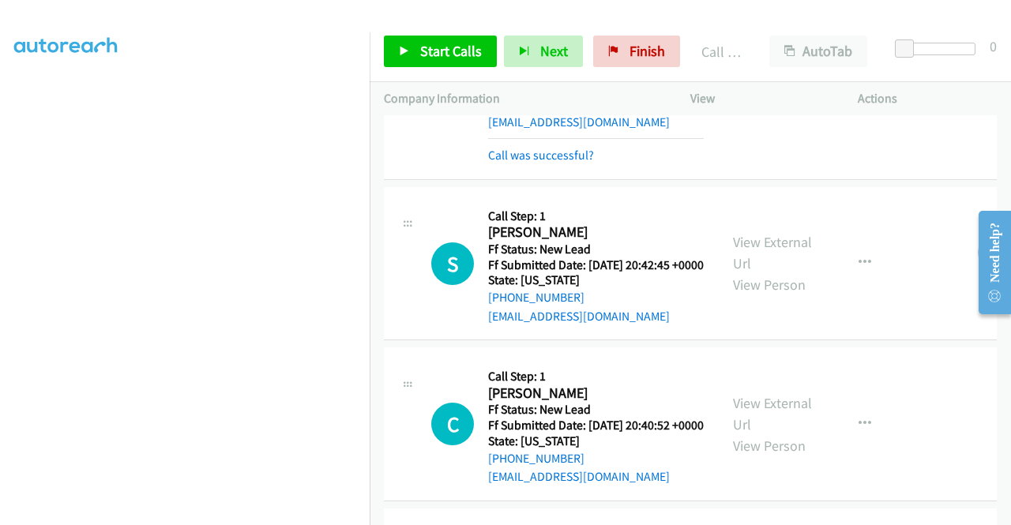
scroll to position [319, 0]
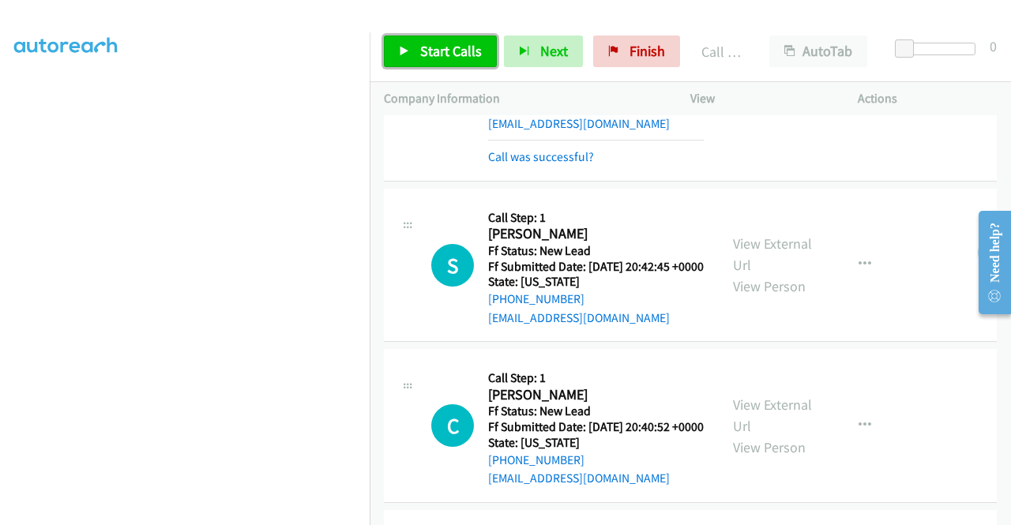
click at [426, 58] on span "Start Calls" at bounding box center [451, 51] width 62 height 18
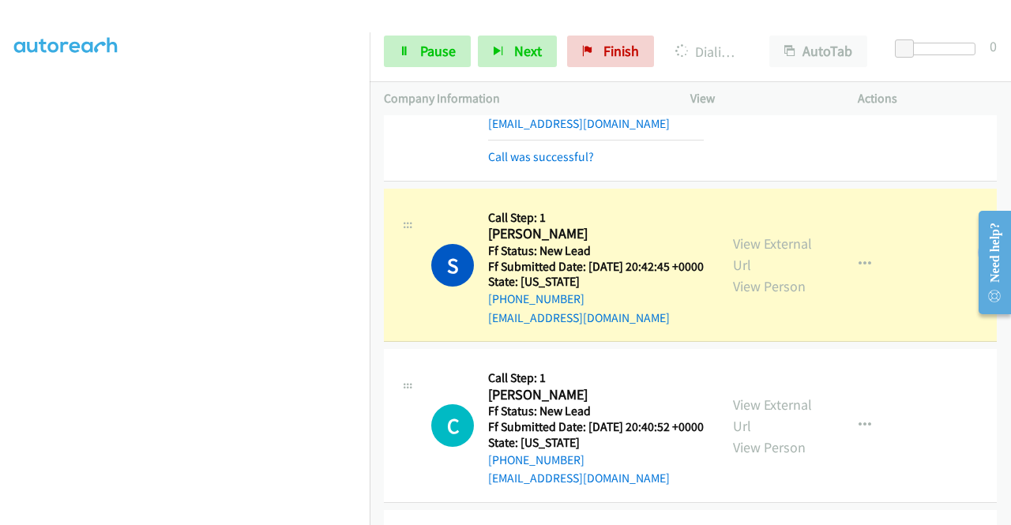
drag, startPoint x: 564, startPoint y: 464, endPoint x: 593, endPoint y: 524, distance: 66.7
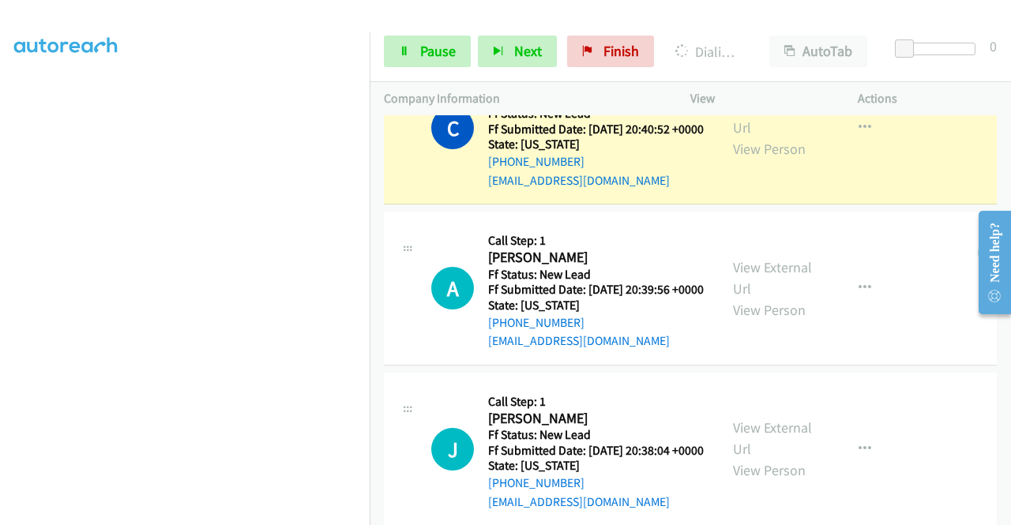
scroll to position [0, 0]
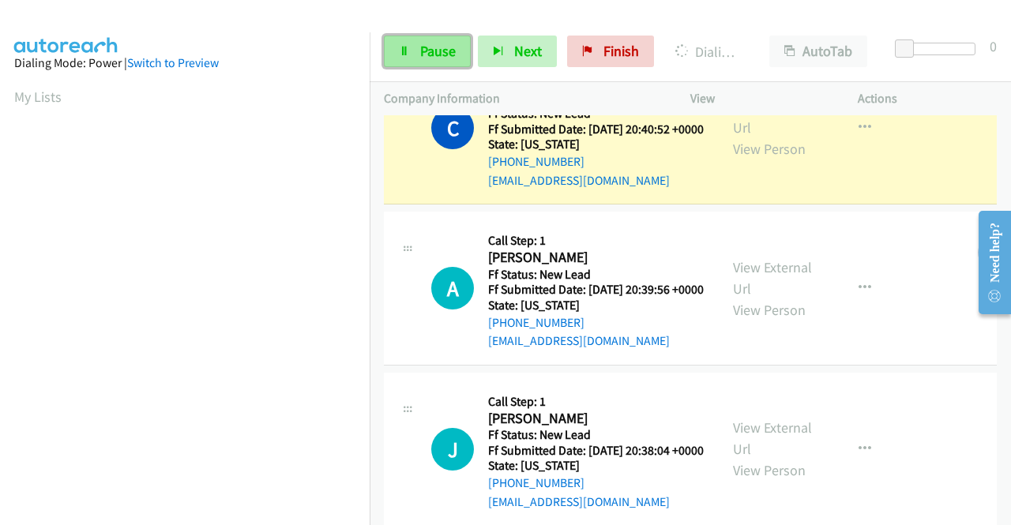
click at [420, 47] on span "Pause" at bounding box center [438, 51] width 36 height 18
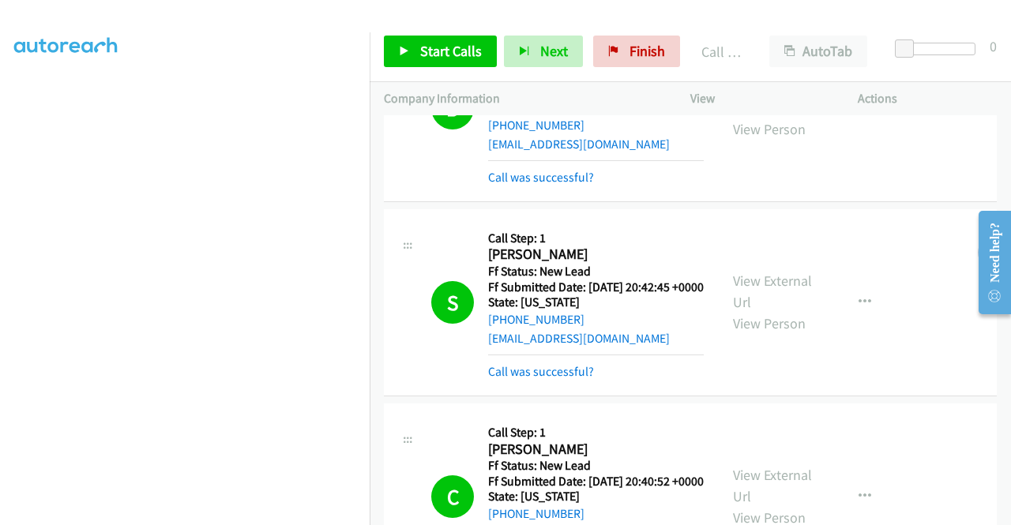
scroll to position [335, 0]
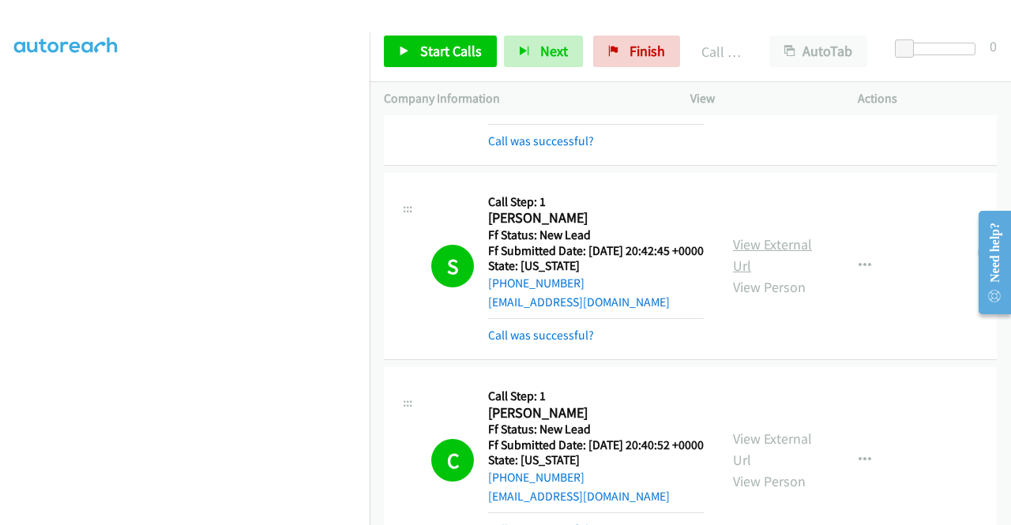
click at [771, 275] on link "View External Url" at bounding box center [772, 254] width 79 height 39
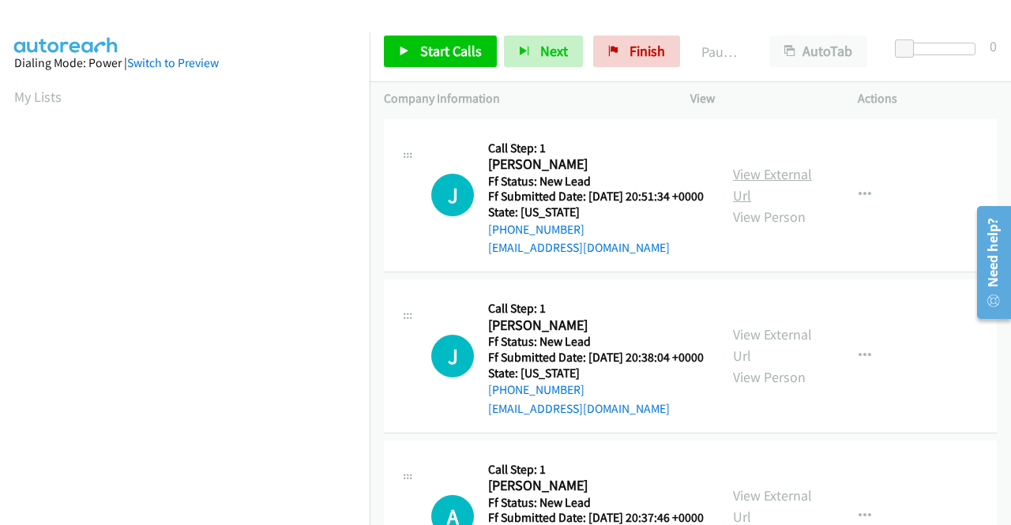
click at [764, 176] on link "View External Url" at bounding box center [772, 184] width 79 height 39
click at [772, 355] on link "View External Url" at bounding box center [772, 344] width 79 height 39
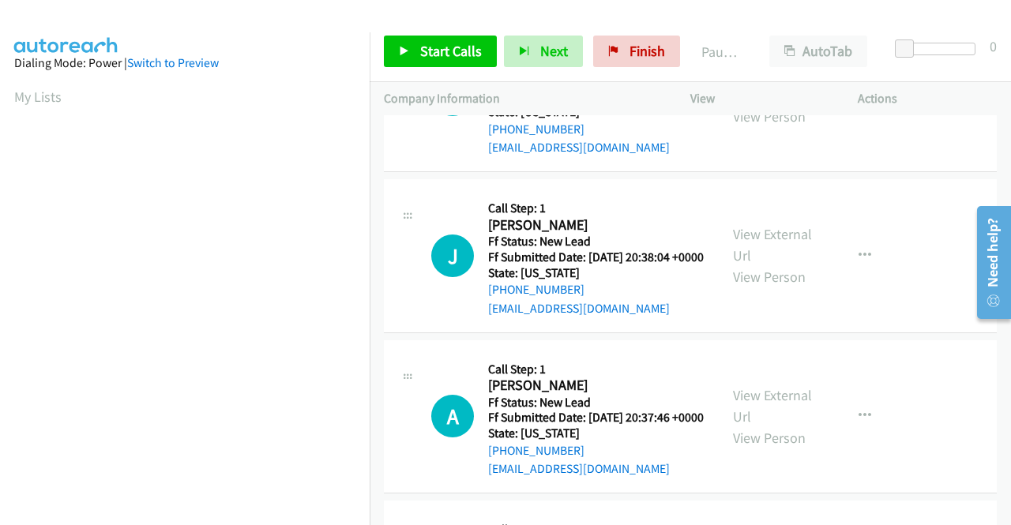
scroll to position [158, 0]
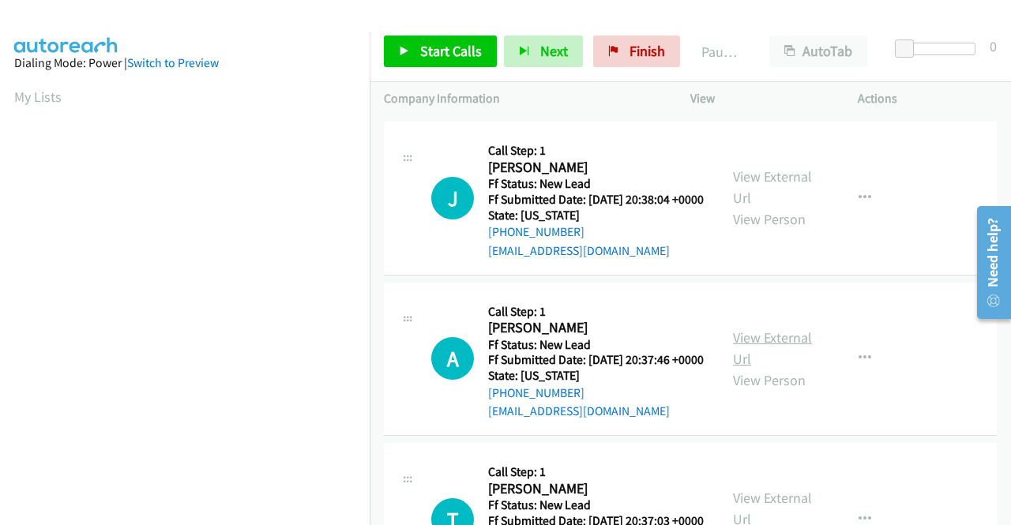
click at [761, 368] on link "View External Url" at bounding box center [772, 348] width 79 height 39
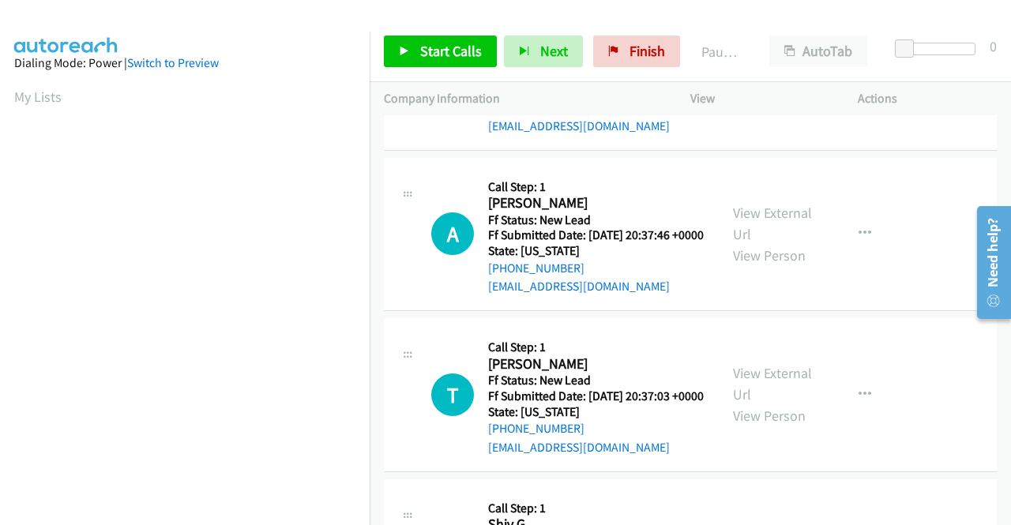
scroll to position [395, 0]
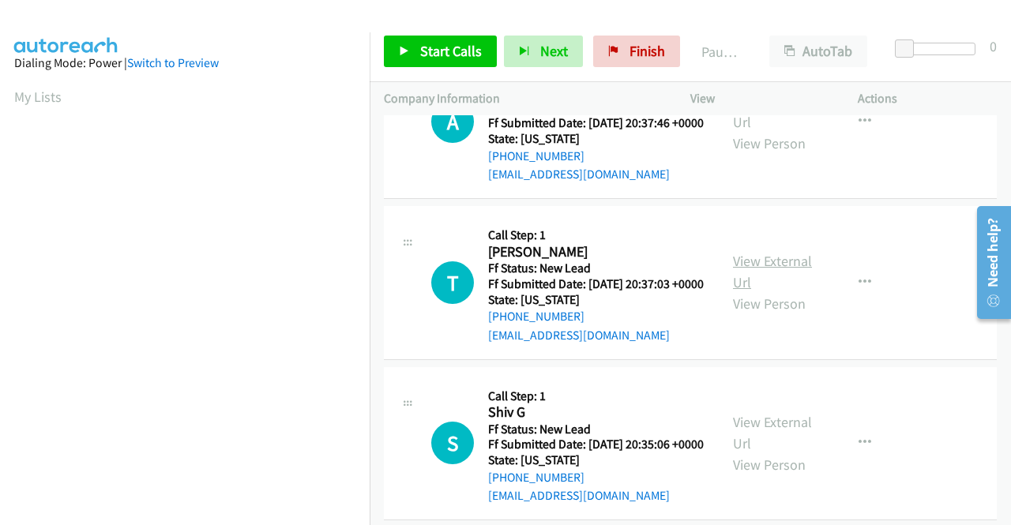
click at [766, 291] on link "View External Url" at bounding box center [772, 271] width 79 height 39
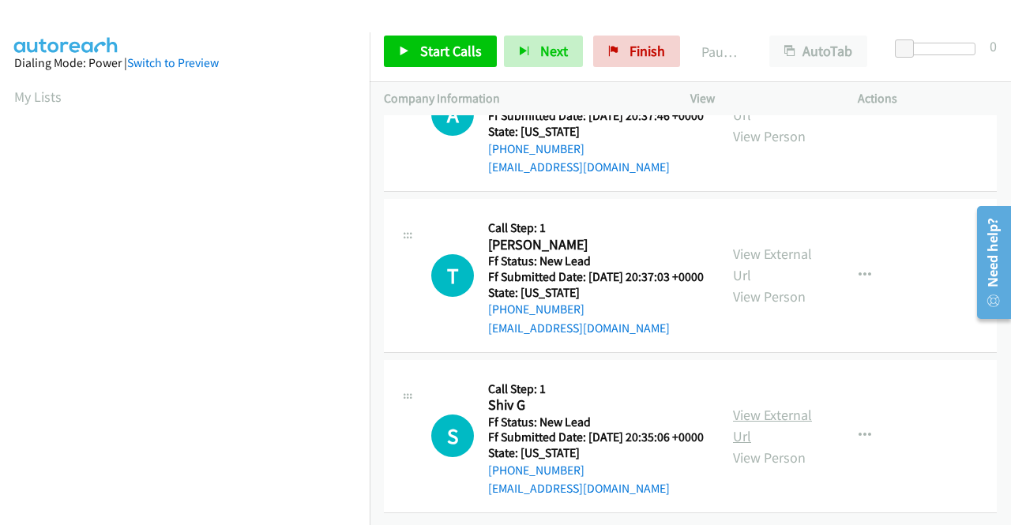
click at [797, 406] on link "View External Url" at bounding box center [772, 425] width 79 height 39
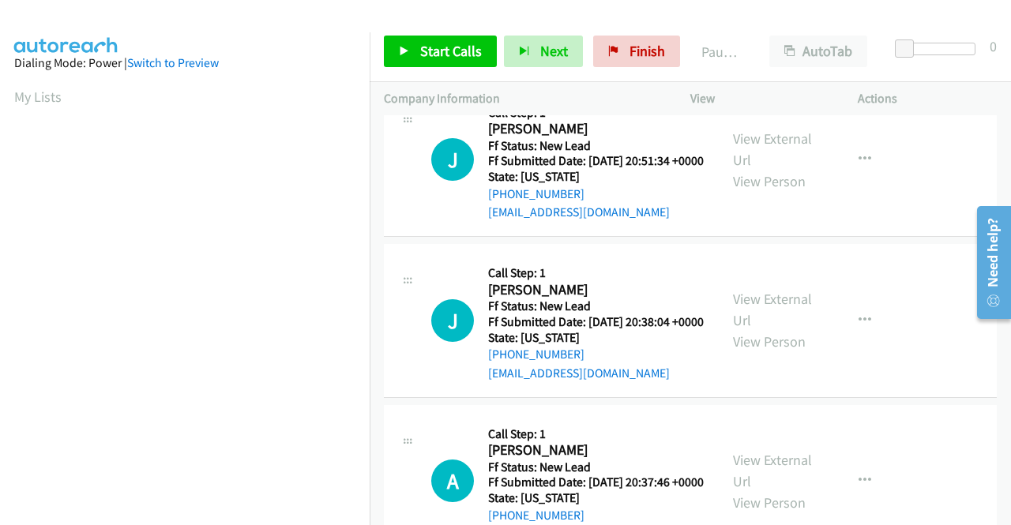
scroll to position [0, 0]
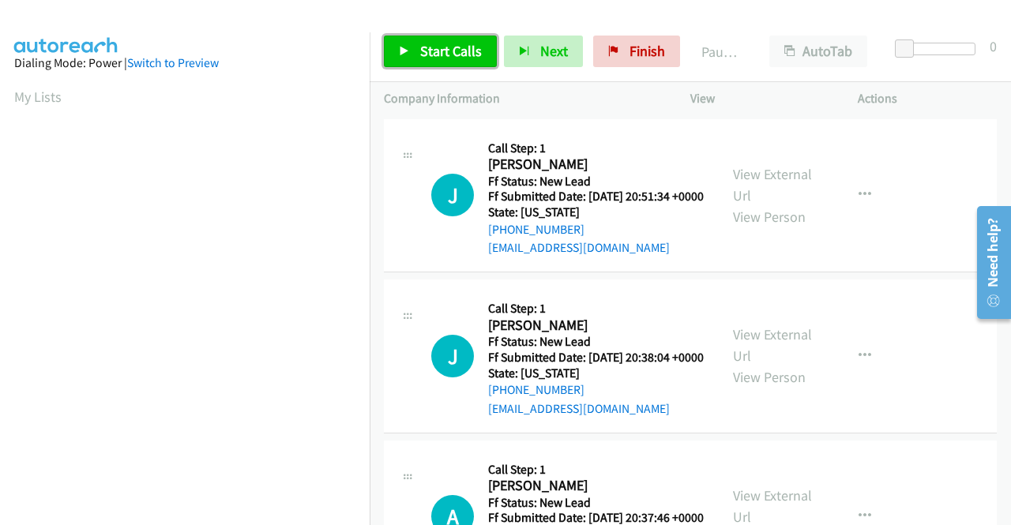
click at [444, 47] on span "Start Calls" at bounding box center [451, 51] width 62 height 18
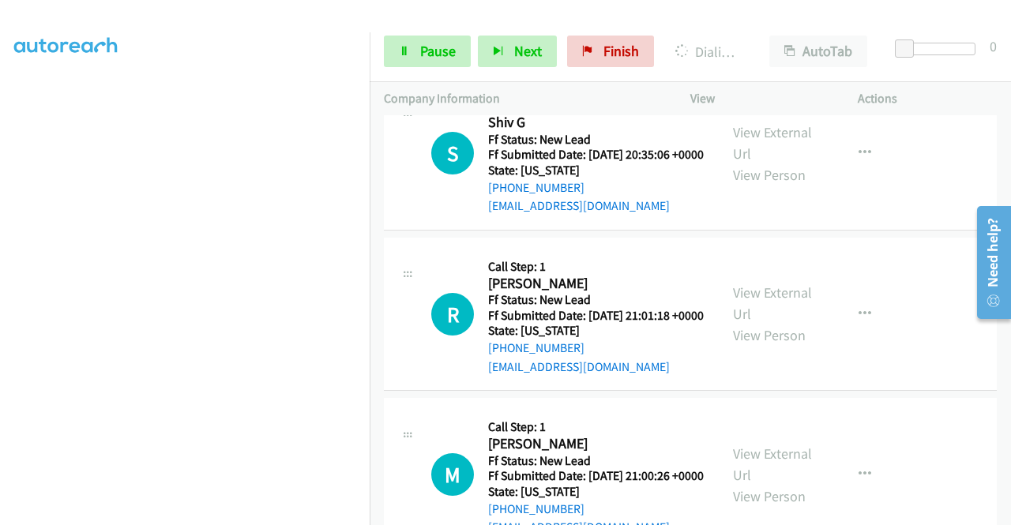
scroll to position [790, 0]
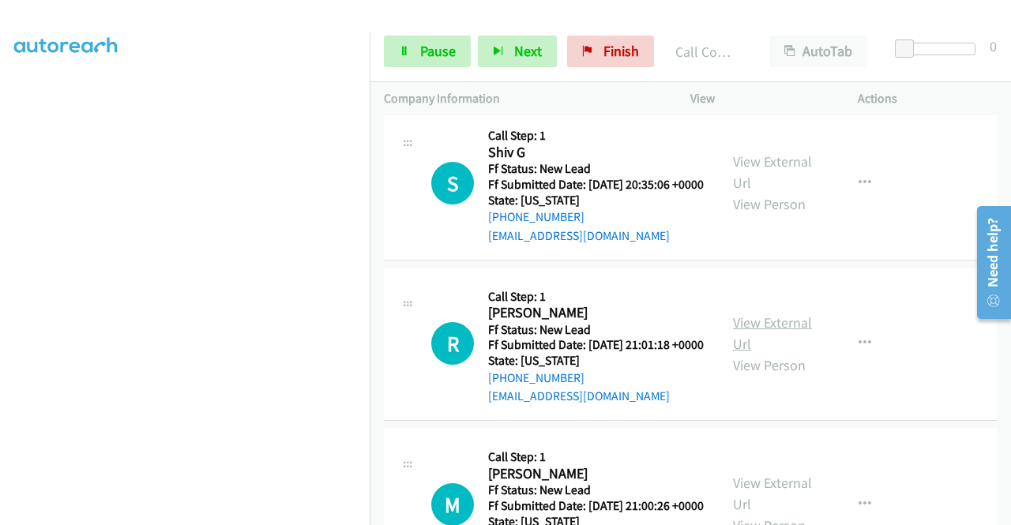
click at [783, 353] on link "View External Url" at bounding box center [772, 332] width 79 height 39
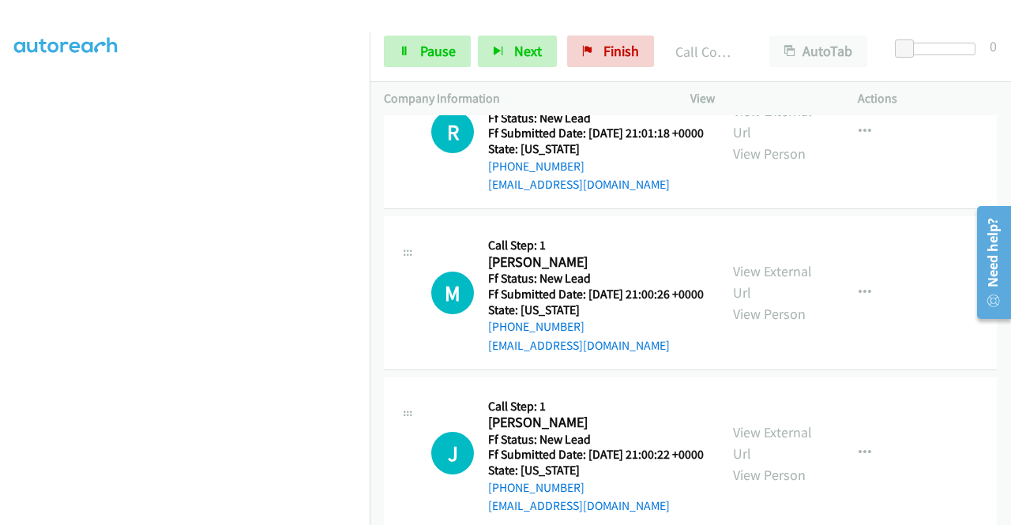
scroll to position [1027, 0]
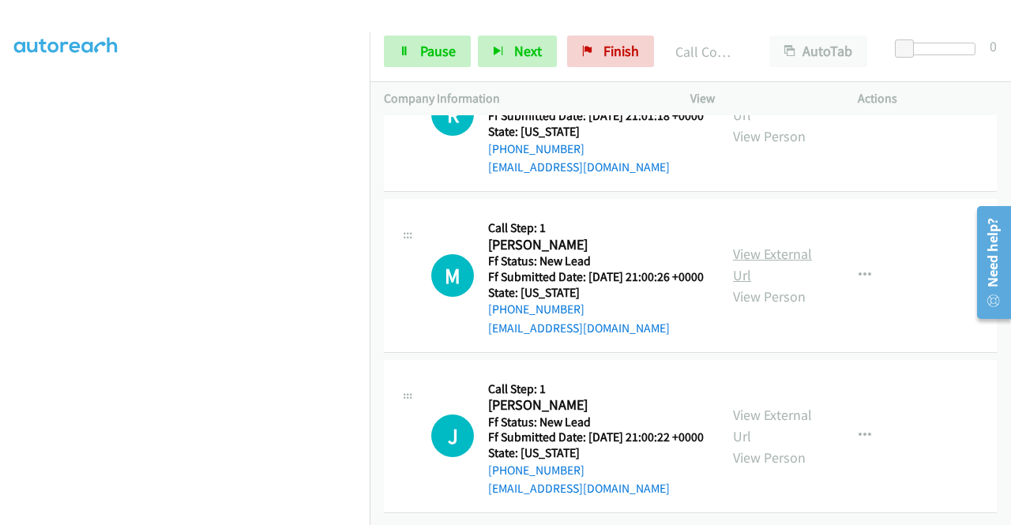
click at [737, 284] on link "View External Url" at bounding box center [772, 264] width 79 height 39
click at [752, 406] on link "View External Url" at bounding box center [772, 425] width 79 height 39
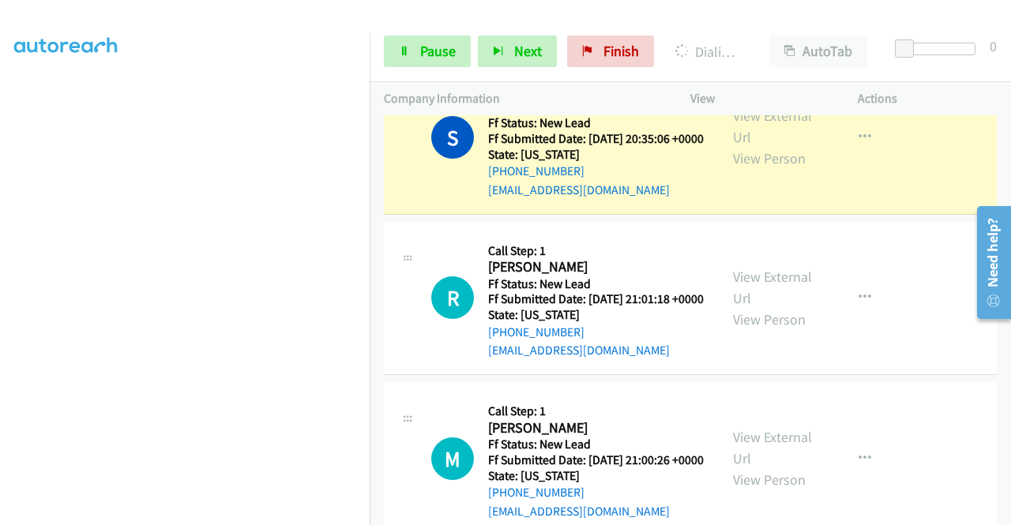
scroll to position [0, 0]
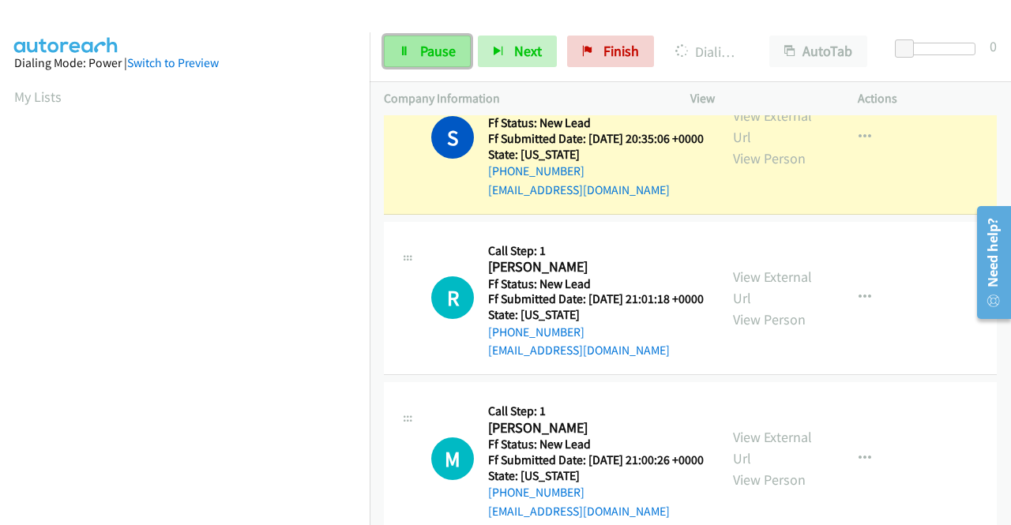
click at [434, 56] on span "Pause" at bounding box center [438, 51] width 36 height 18
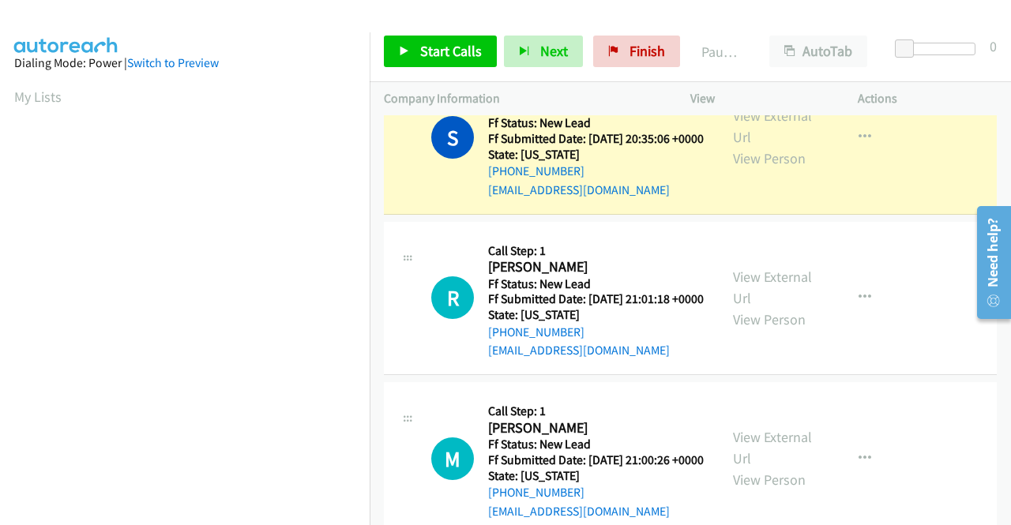
scroll to position [360, 0]
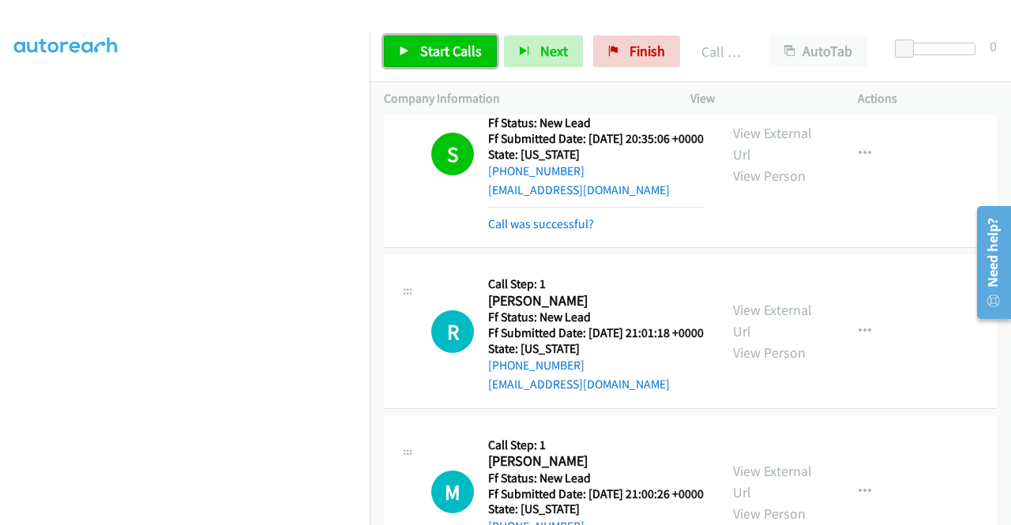
click at [430, 47] on span "Start Calls" at bounding box center [451, 51] width 62 height 18
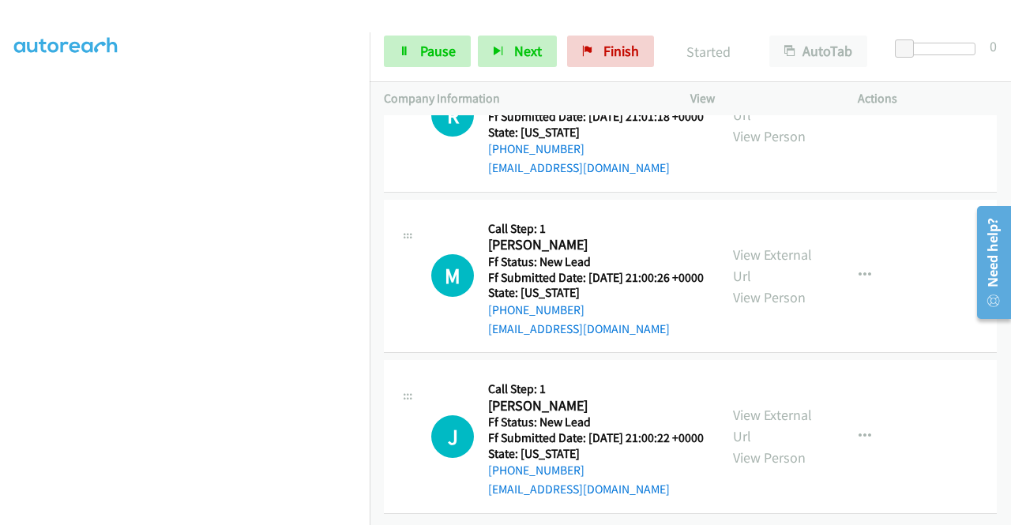
scroll to position [1072, 0]
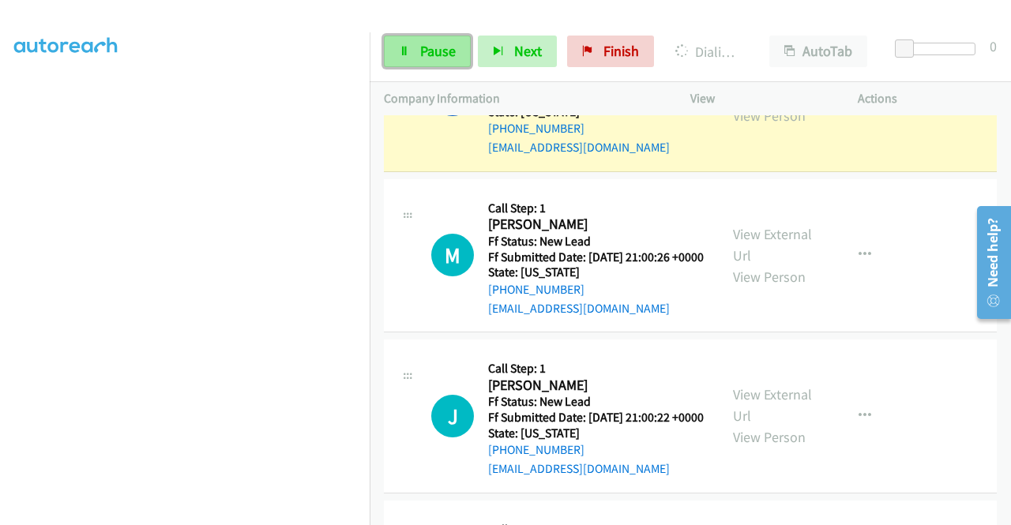
click at [419, 38] on link "Pause" at bounding box center [427, 52] width 87 height 32
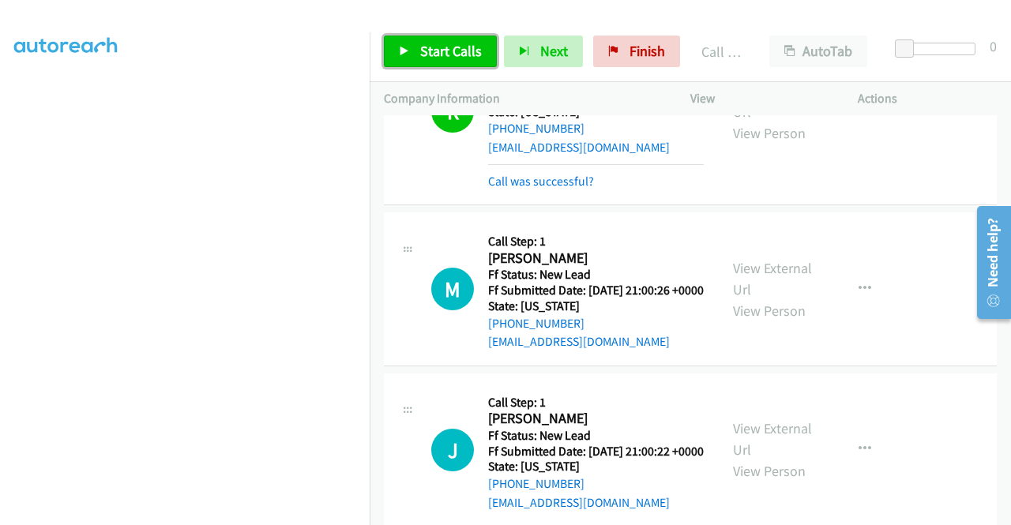
click at [442, 58] on span "Start Calls" at bounding box center [451, 51] width 62 height 18
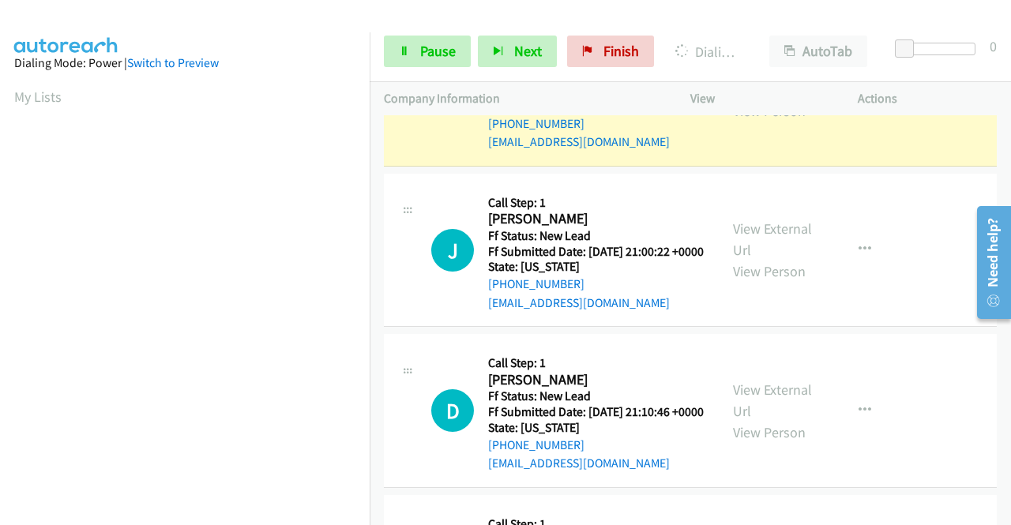
scroll to position [316, 0]
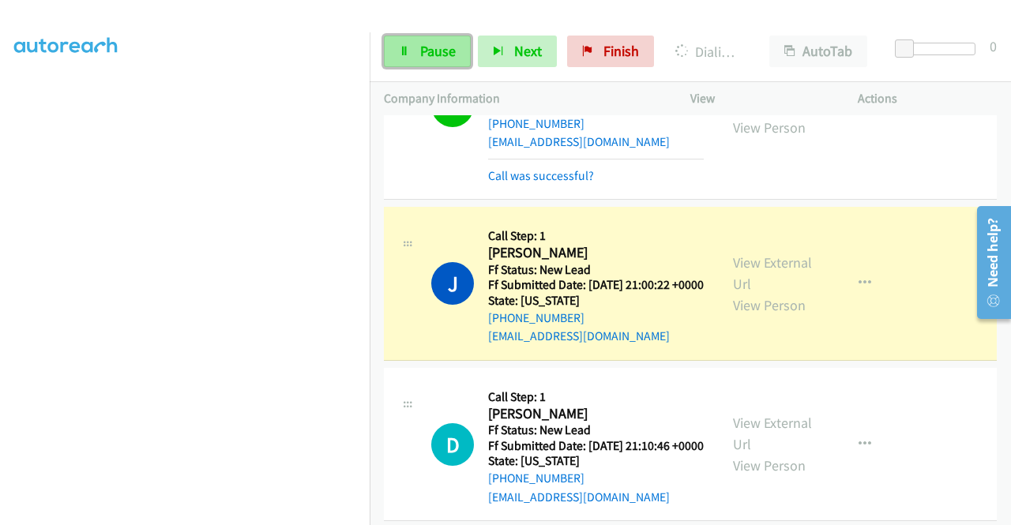
click at [433, 49] on span "Pause" at bounding box center [438, 51] width 36 height 18
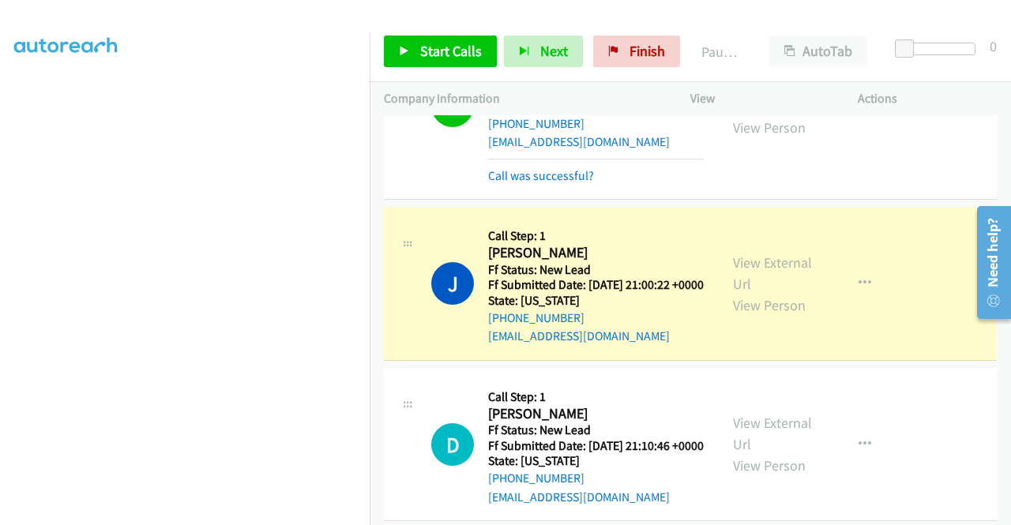
scroll to position [360, 0]
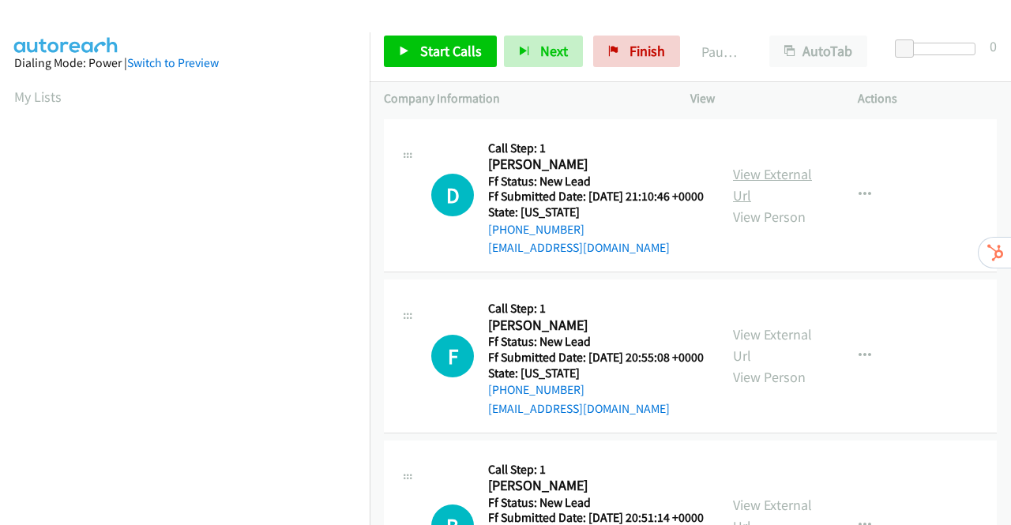
click at [772, 185] on link "View External Url" at bounding box center [772, 184] width 79 height 39
click at [769, 361] on link "View External Url" at bounding box center [772, 344] width 79 height 39
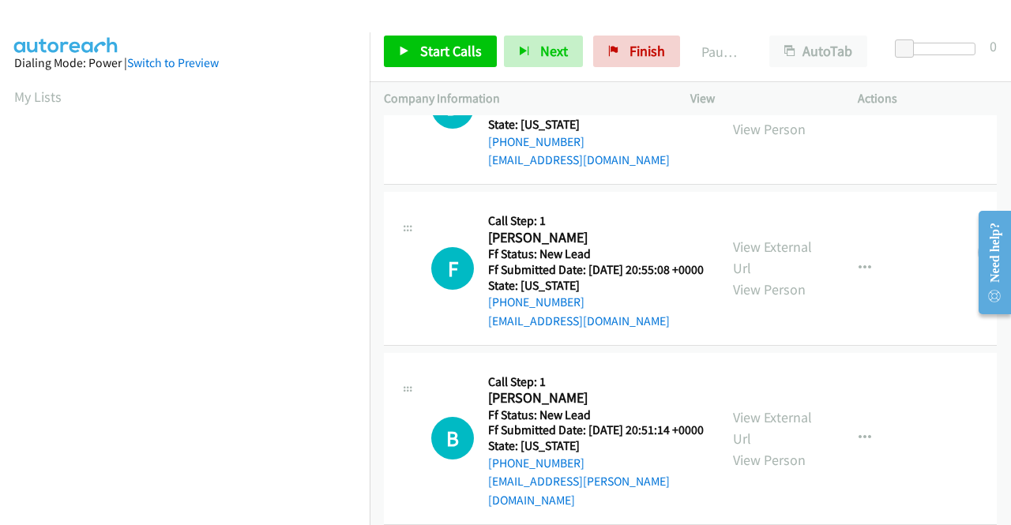
scroll to position [137, 0]
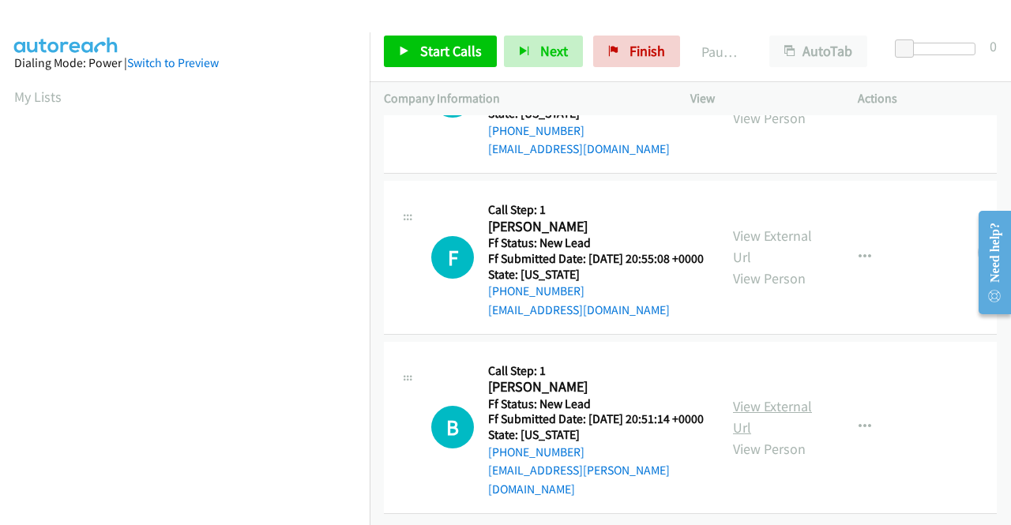
click at [793, 400] on link "View External Url" at bounding box center [772, 416] width 79 height 39
click at [467, 45] on span "Start Calls" at bounding box center [451, 51] width 62 height 18
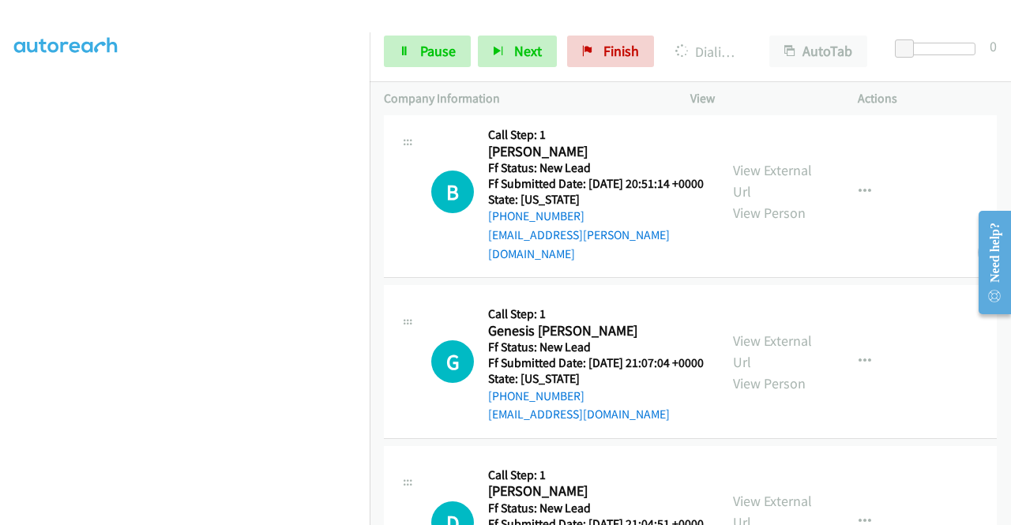
scroll to position [453, 0]
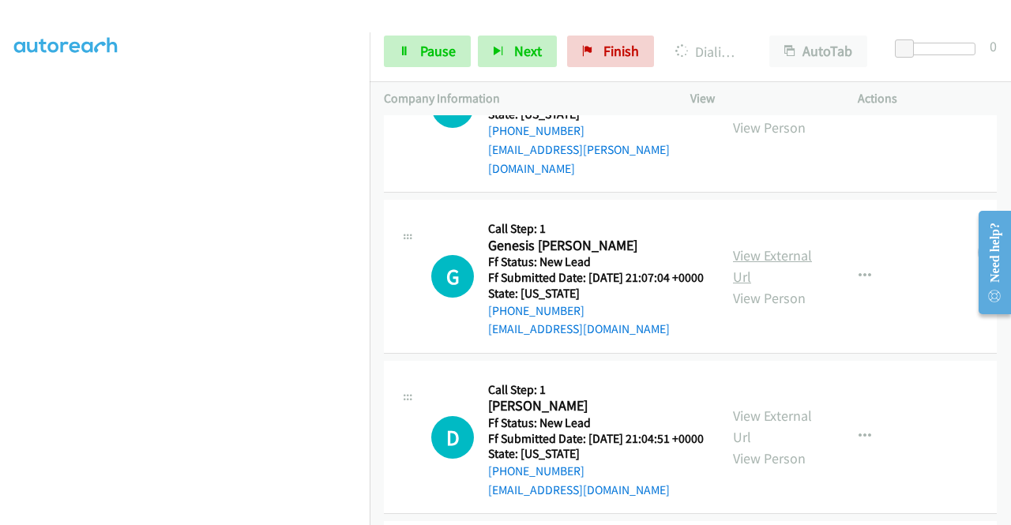
click at [766, 286] on link "View External Url" at bounding box center [772, 265] width 79 height 39
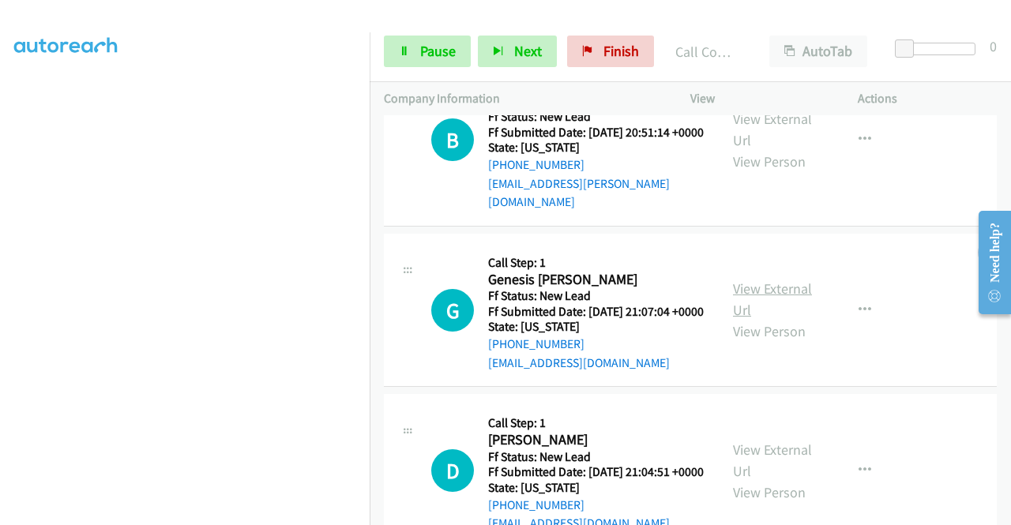
scroll to position [487, 0]
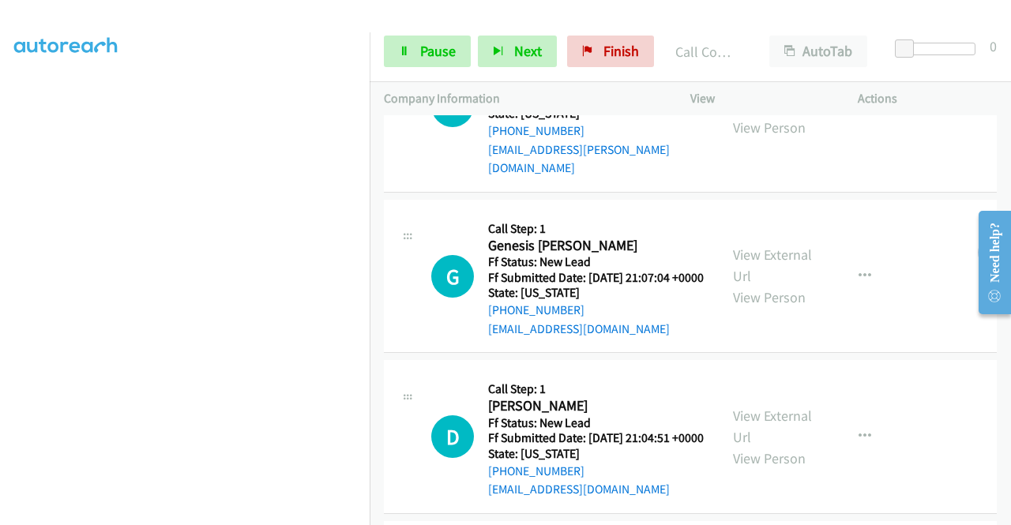
click at [764, 453] on div "View External Url View Person View External Url Email Schedule/Manage Callback …" at bounding box center [810, 436] width 182 height 125
click at [763, 446] on link "View External Url" at bounding box center [772, 426] width 79 height 39
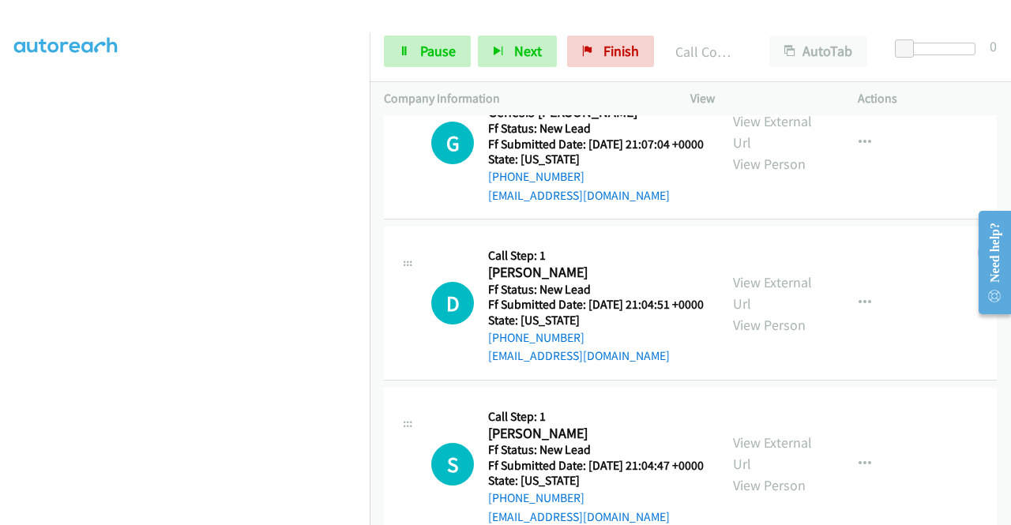
scroll to position [724, 0]
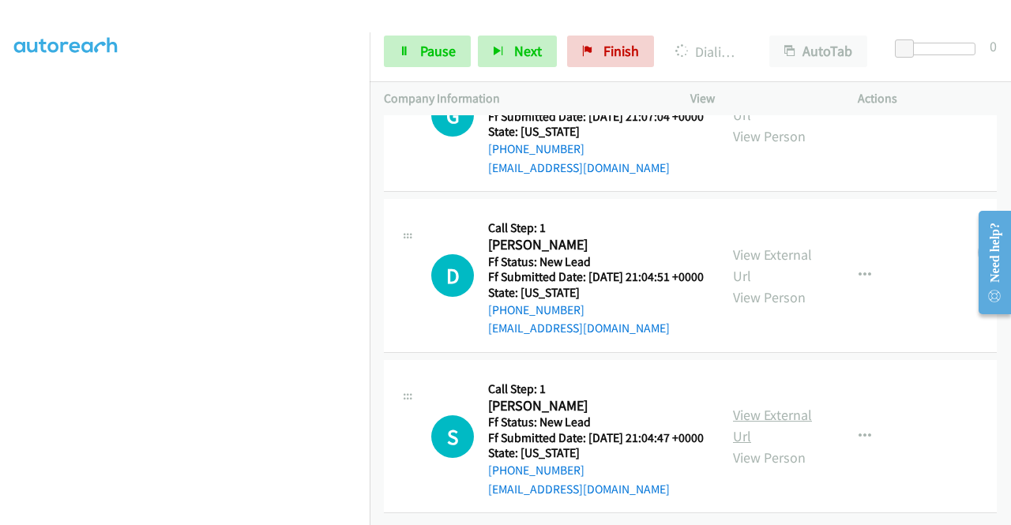
click at [752, 408] on link "View External Url" at bounding box center [772, 425] width 79 height 39
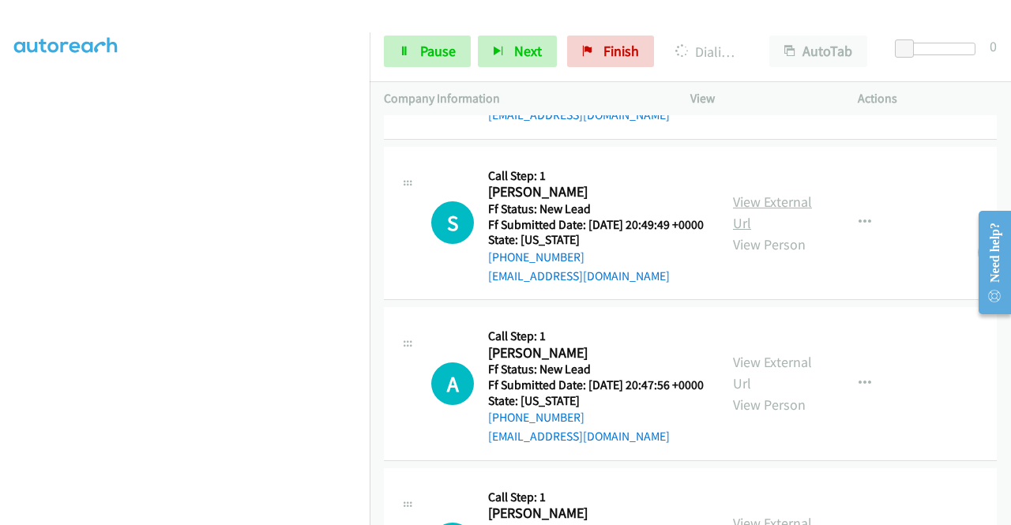
click at [788, 232] on link "View External Url" at bounding box center [772, 212] width 79 height 39
click at [787, 392] on link "View External Url" at bounding box center [772, 372] width 79 height 39
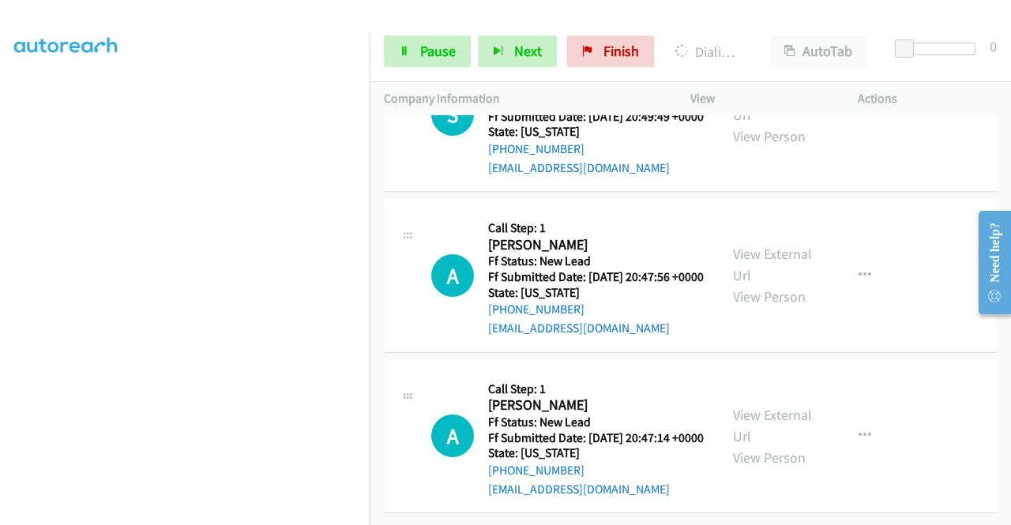
scroll to position [1327, 0]
click at [747, 406] on link "View External Url" at bounding box center [772, 425] width 79 height 39
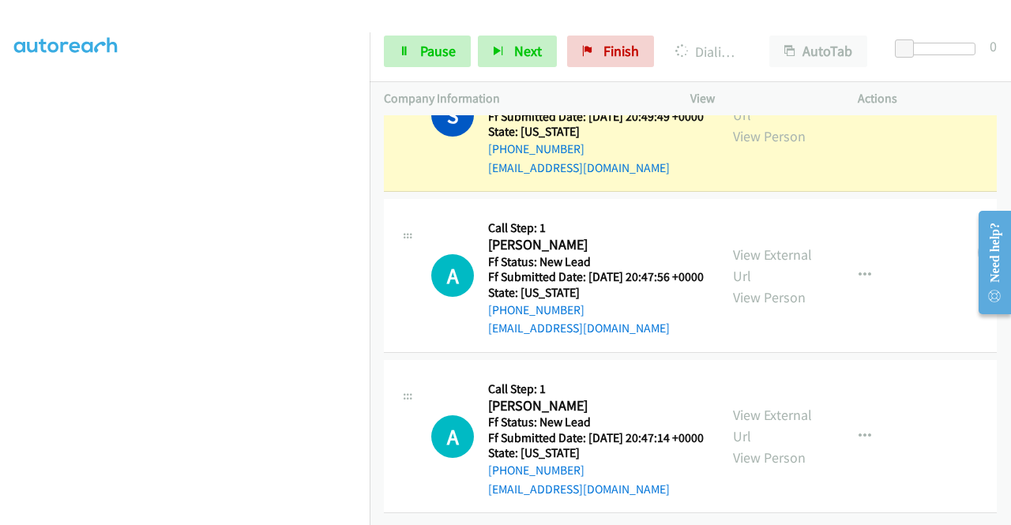
scroll to position [1394, 0]
click at [766, 406] on link "View External Url" at bounding box center [772, 425] width 79 height 39
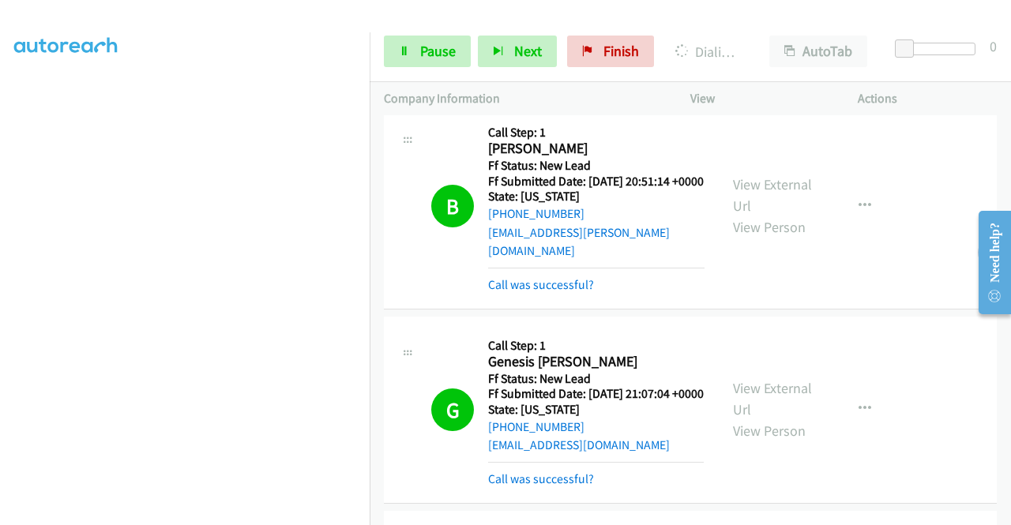
scroll to position [367, 0]
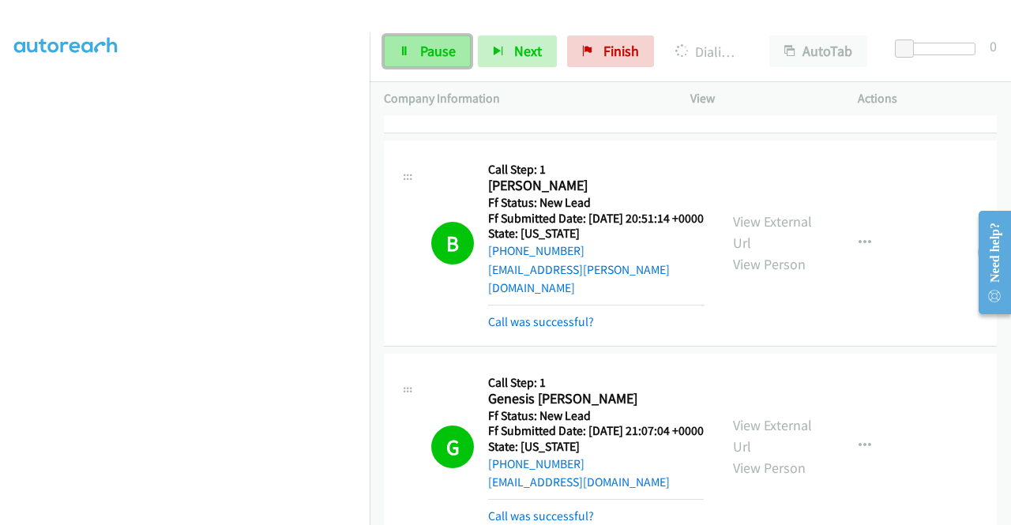
click at [437, 53] on span "Pause" at bounding box center [438, 51] width 36 height 18
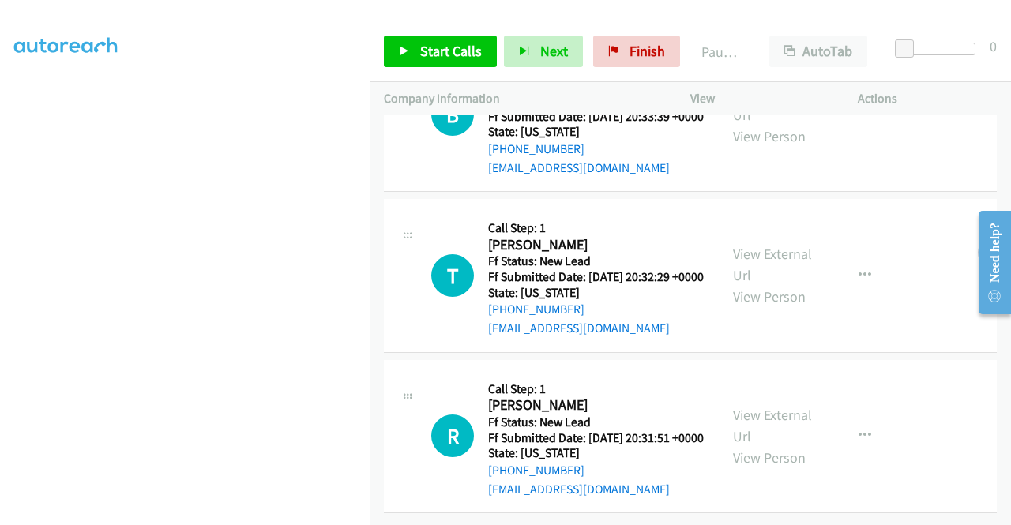
scroll to position [1901, 0]
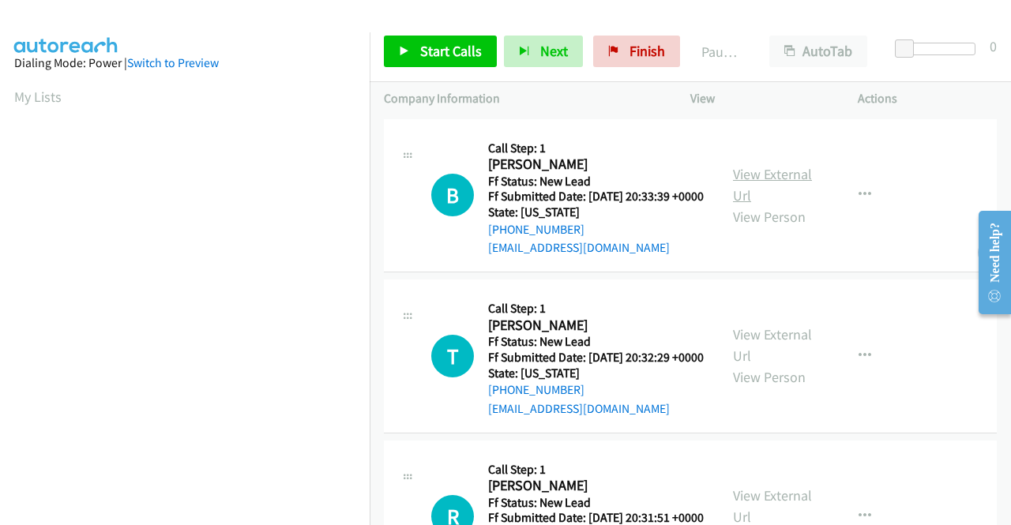
click at [766, 184] on link "View External Url" at bounding box center [772, 184] width 79 height 39
click at [794, 356] on link "View External Url" at bounding box center [772, 344] width 79 height 39
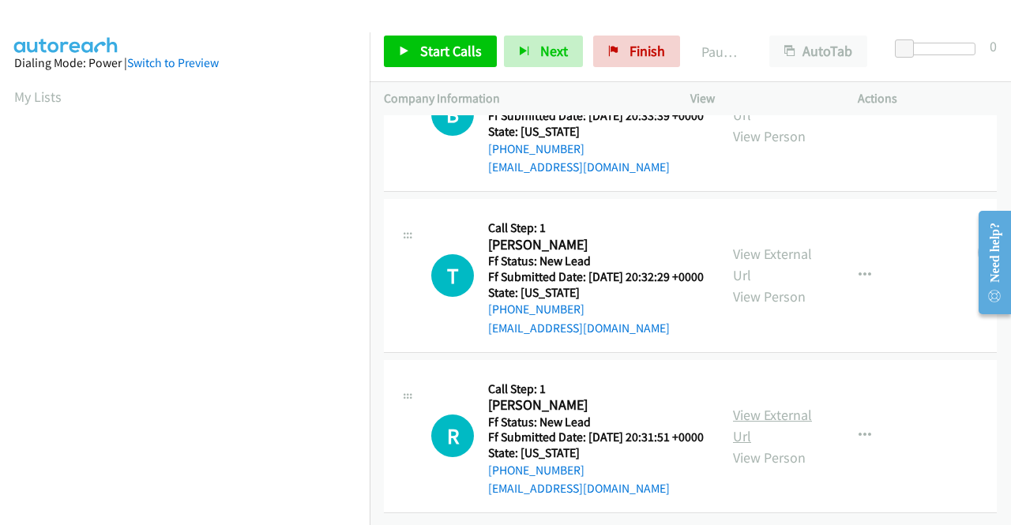
click at [763, 406] on link "View External Url" at bounding box center [772, 425] width 79 height 39
click at [434, 51] on span "Start Calls" at bounding box center [451, 51] width 62 height 18
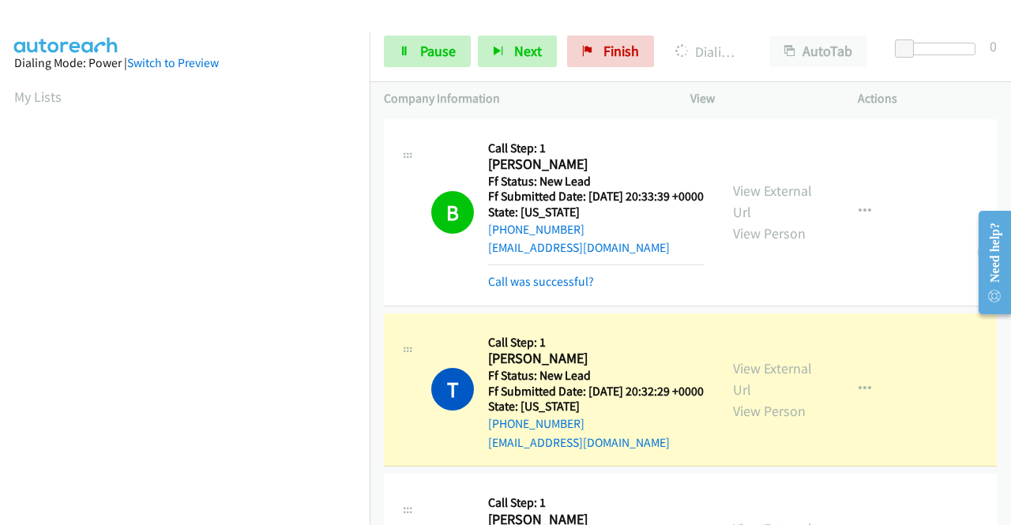
scroll to position [360, 0]
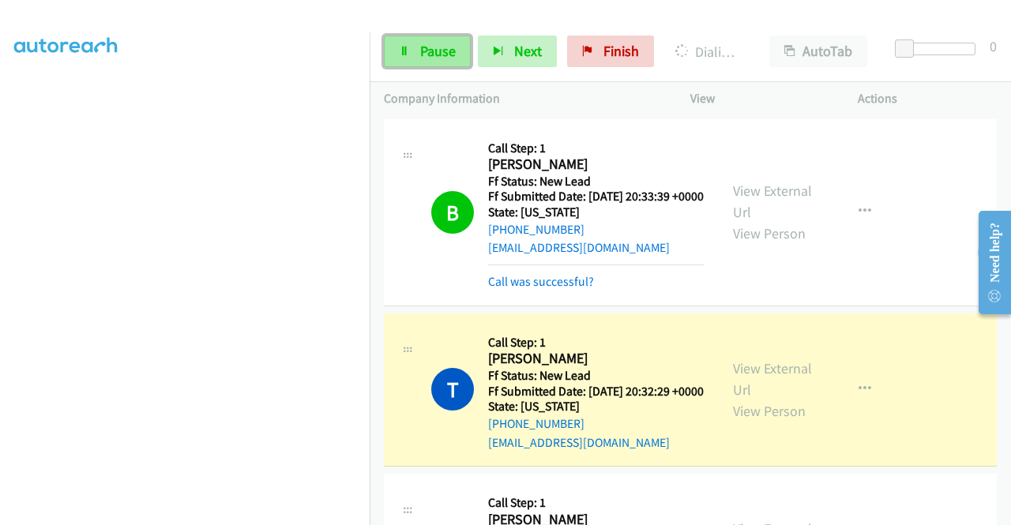
click at [438, 45] on span "Pause" at bounding box center [438, 51] width 36 height 18
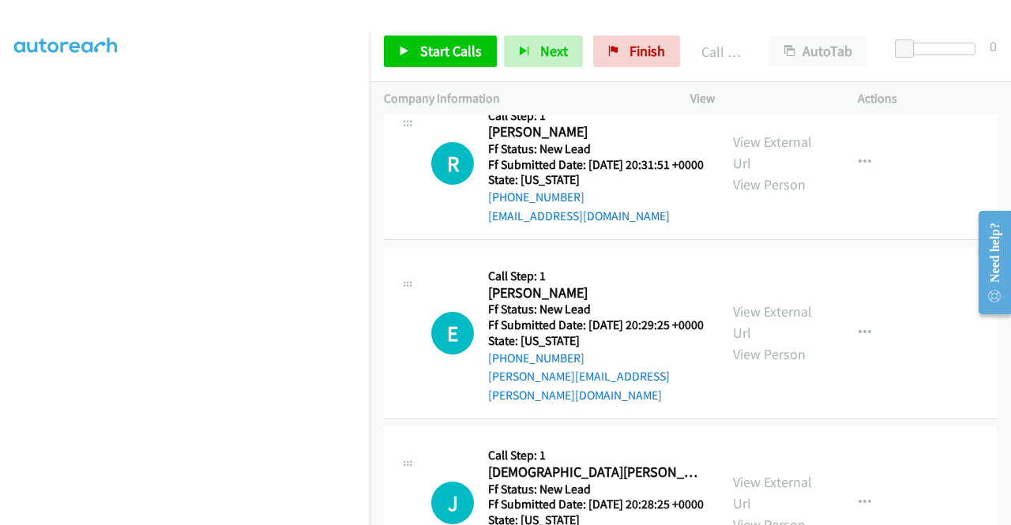
scroll to position [259, 0]
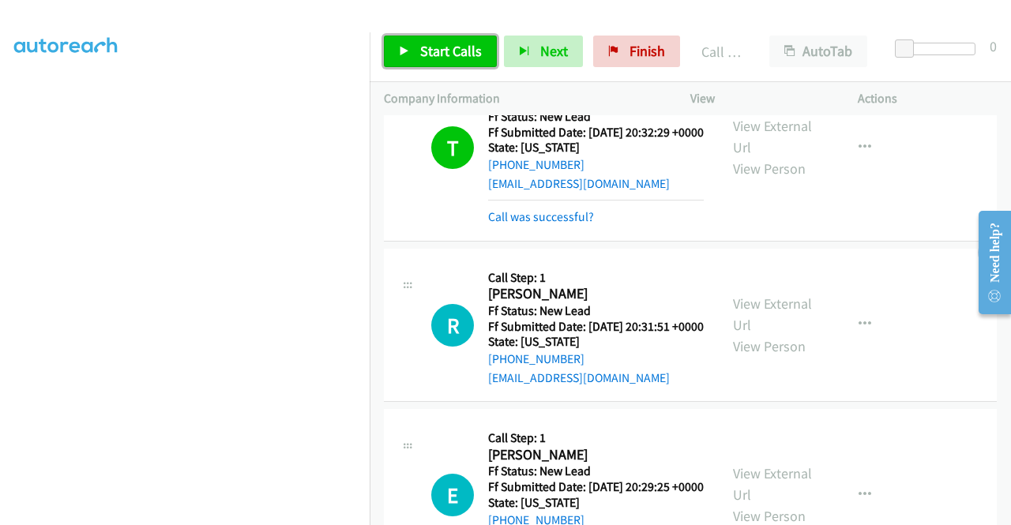
click at [455, 55] on span "Start Calls" at bounding box center [451, 51] width 62 height 18
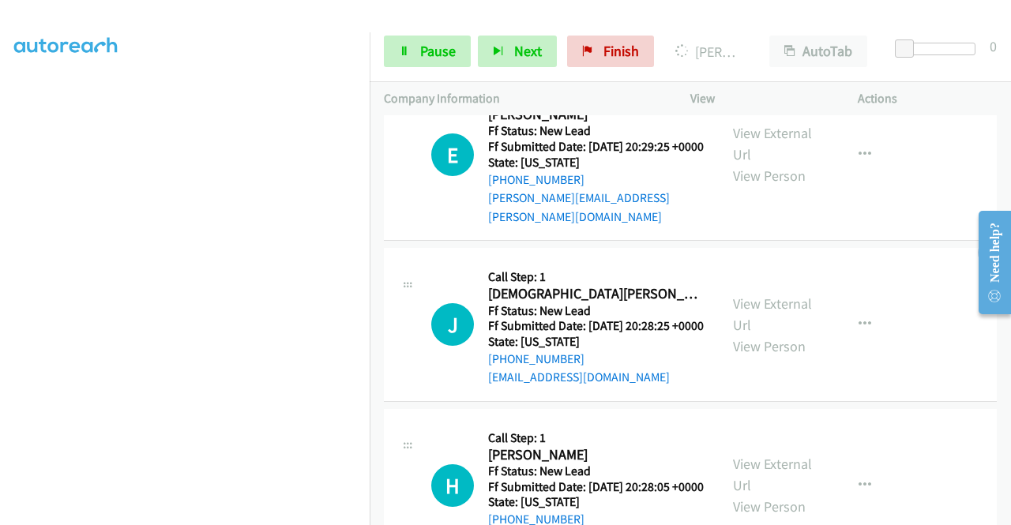
scroll to position [575, 0]
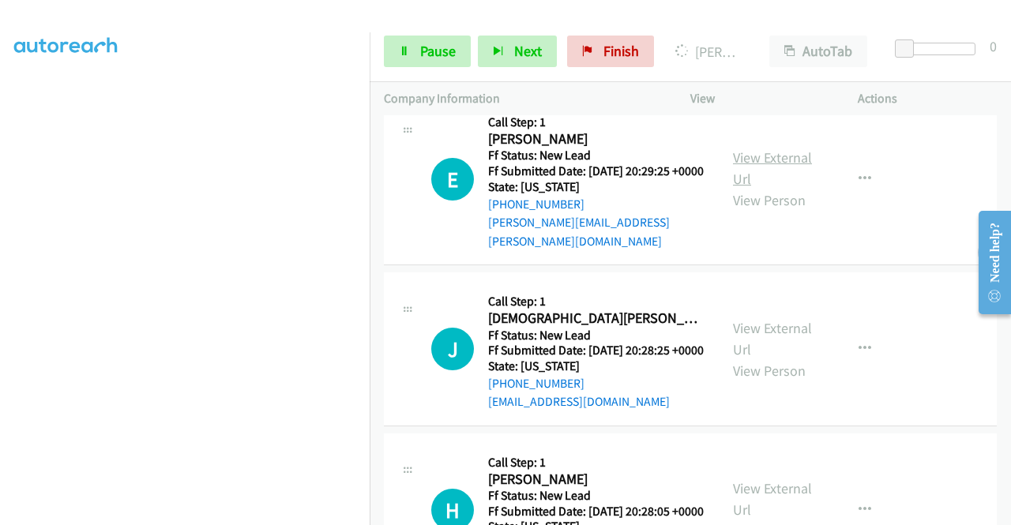
click at [783, 188] on link "View External Url" at bounding box center [772, 167] width 79 height 39
click at [768, 359] on link "View External Url" at bounding box center [772, 338] width 79 height 39
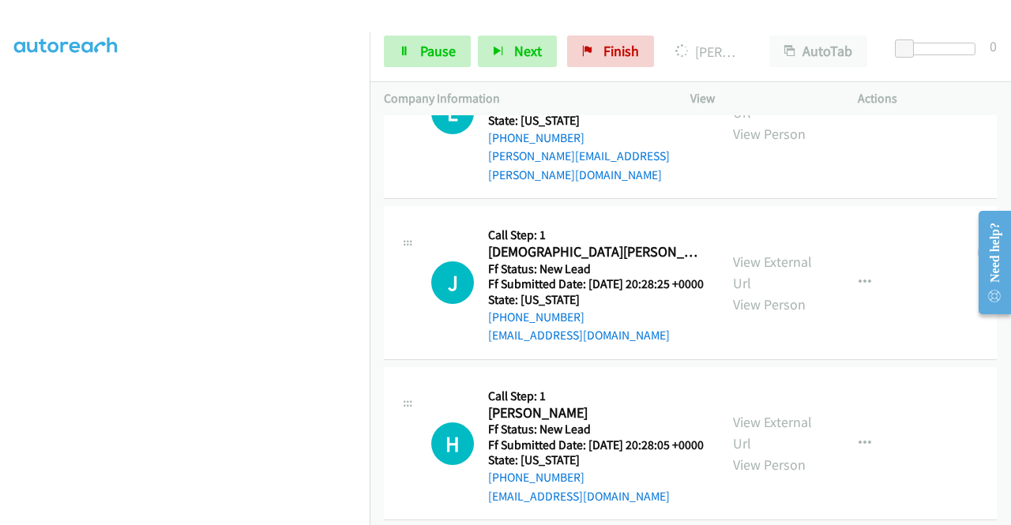
scroll to position [733, 0]
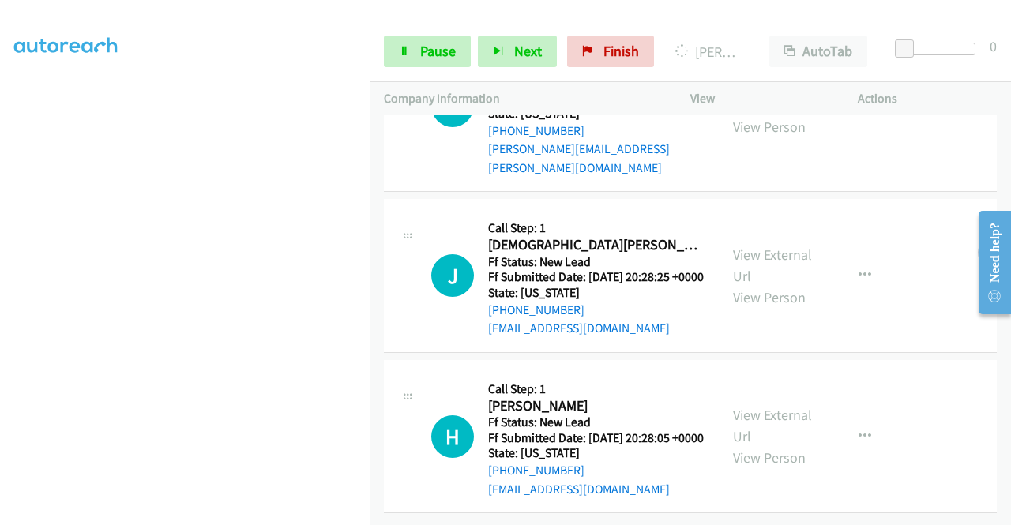
drag, startPoint x: 782, startPoint y: 405, endPoint x: 787, endPoint y: 377, distance: 28.8
click at [782, 405] on div "View External Url View Person" at bounding box center [774, 436] width 82 height 64
click at [799, 406] on link "View External Url" at bounding box center [772, 425] width 79 height 39
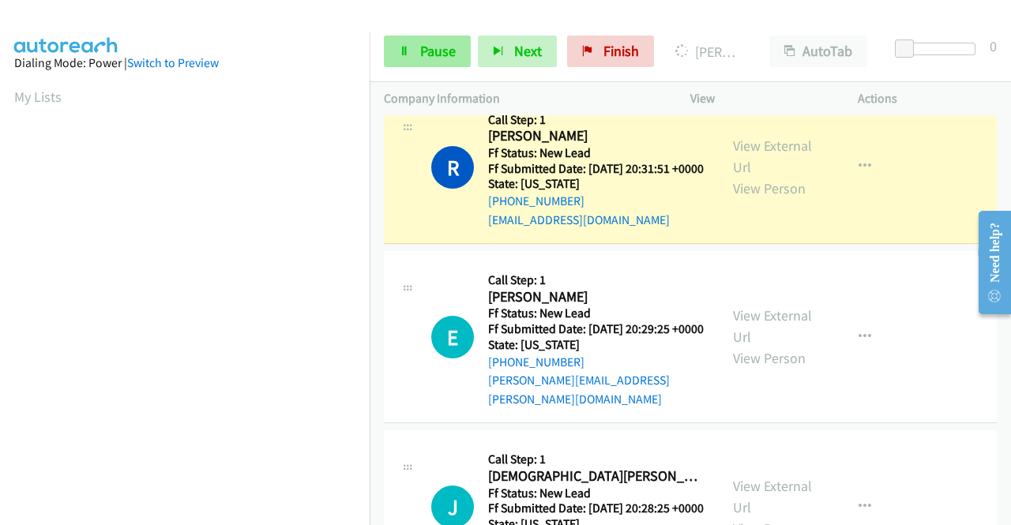
scroll to position [360, 0]
click at [438, 47] on span "Pause" at bounding box center [438, 51] width 36 height 18
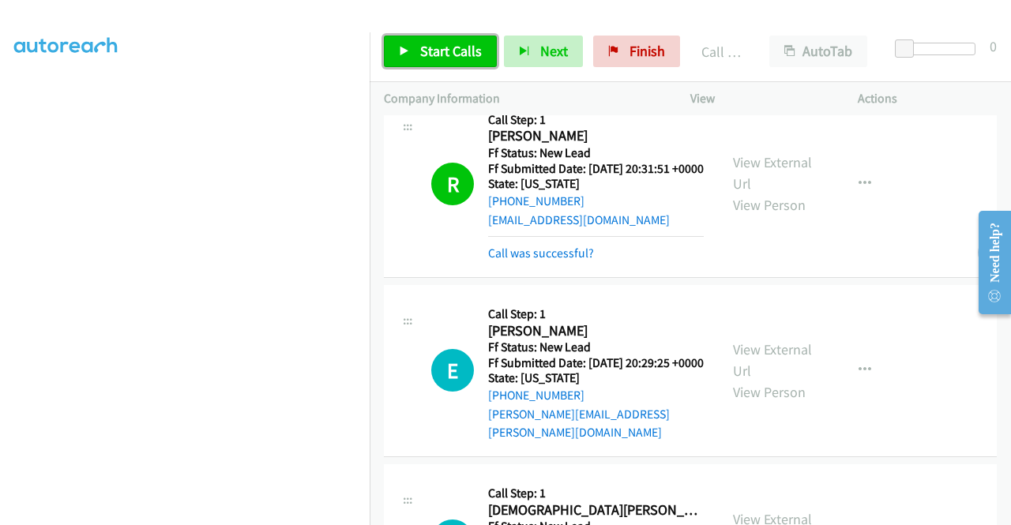
click at [408, 44] on link "Start Calls" at bounding box center [440, 52] width 113 height 32
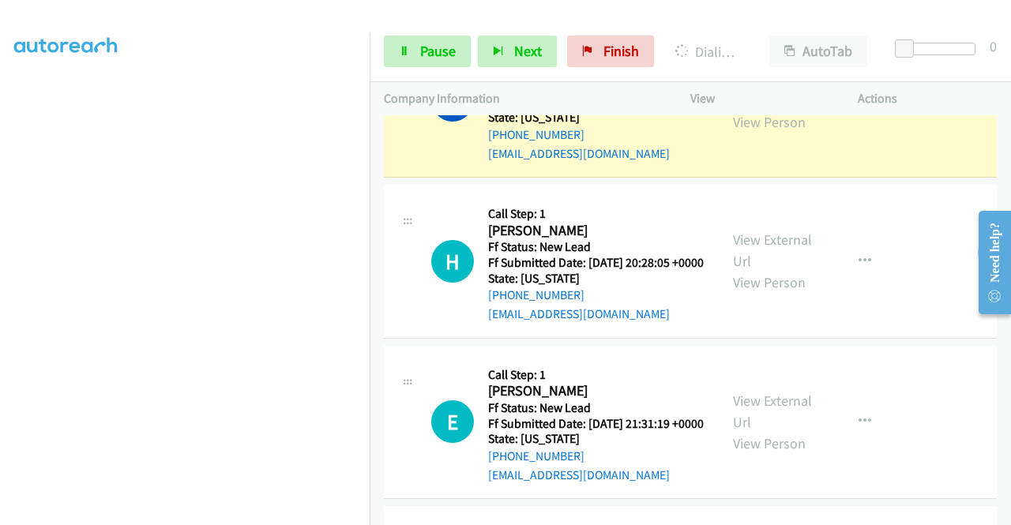
scroll to position [812, 0]
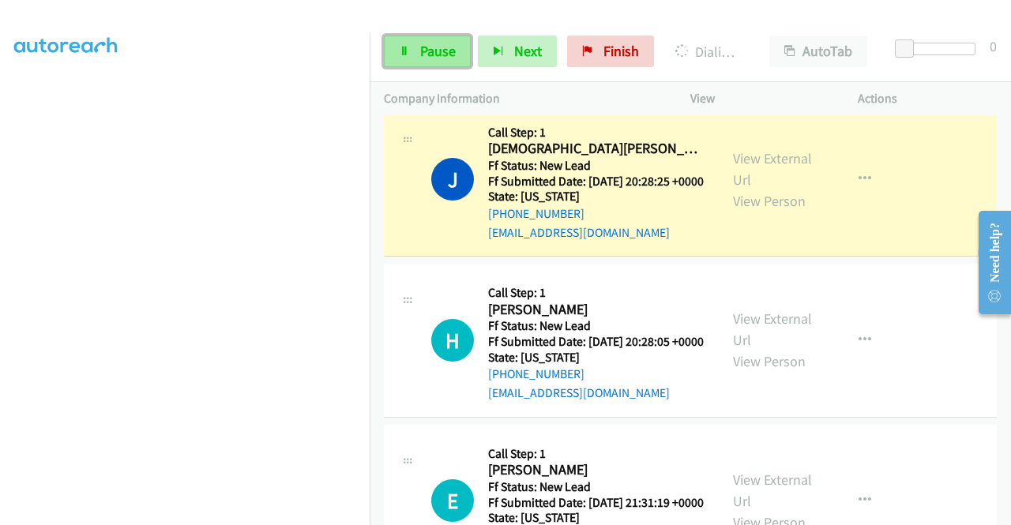
click at [430, 59] on span "Pause" at bounding box center [438, 51] width 36 height 18
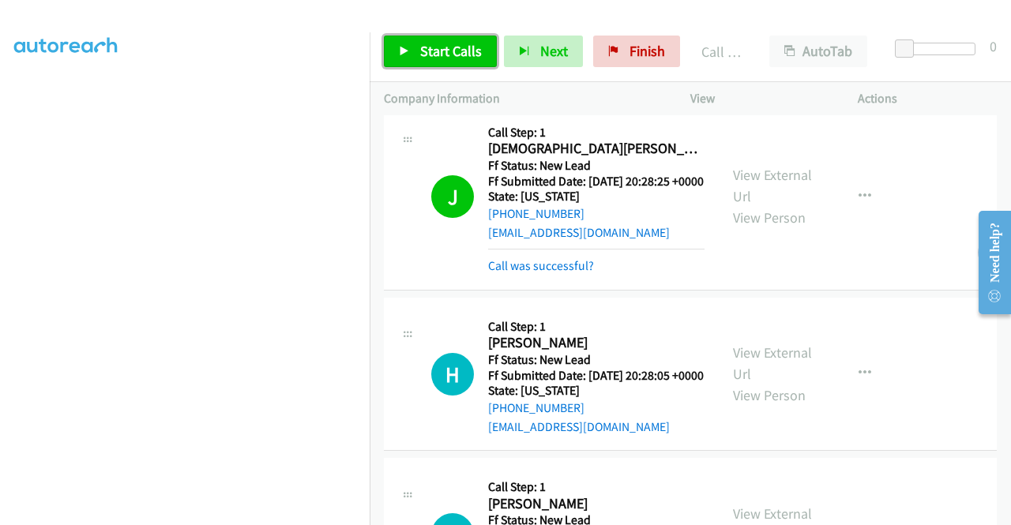
click at [436, 54] on span "Start Calls" at bounding box center [451, 51] width 62 height 18
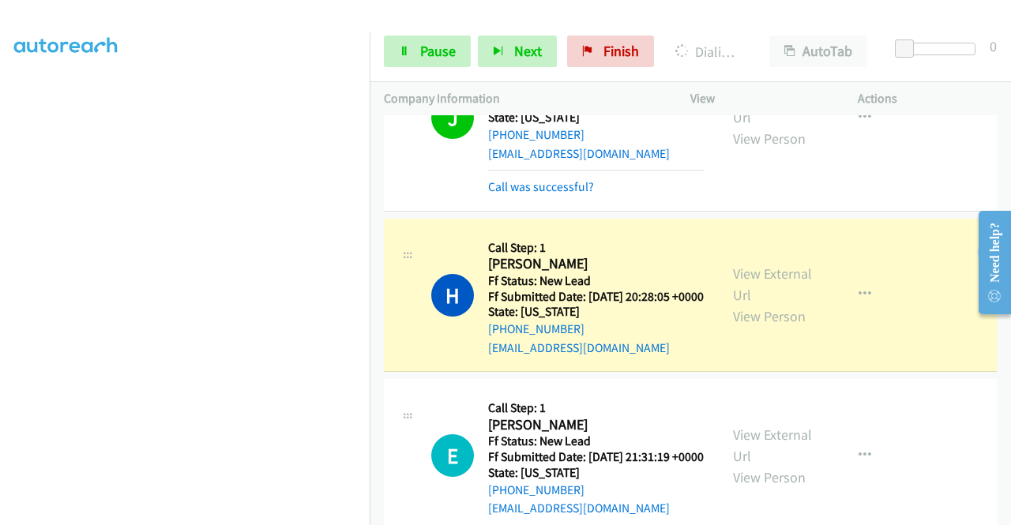
scroll to position [360, 0]
click at [426, 41] on link "Pause" at bounding box center [427, 52] width 87 height 32
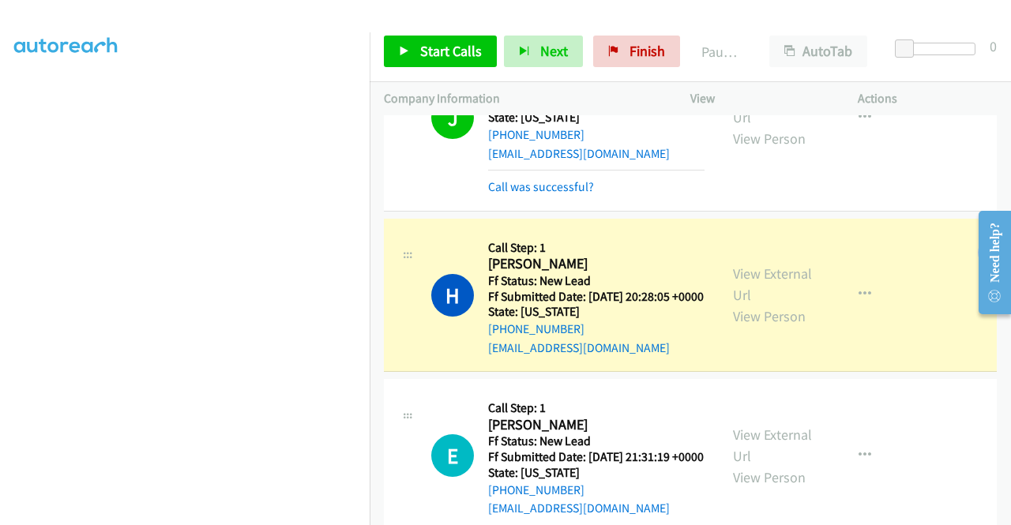
scroll to position [0, 0]
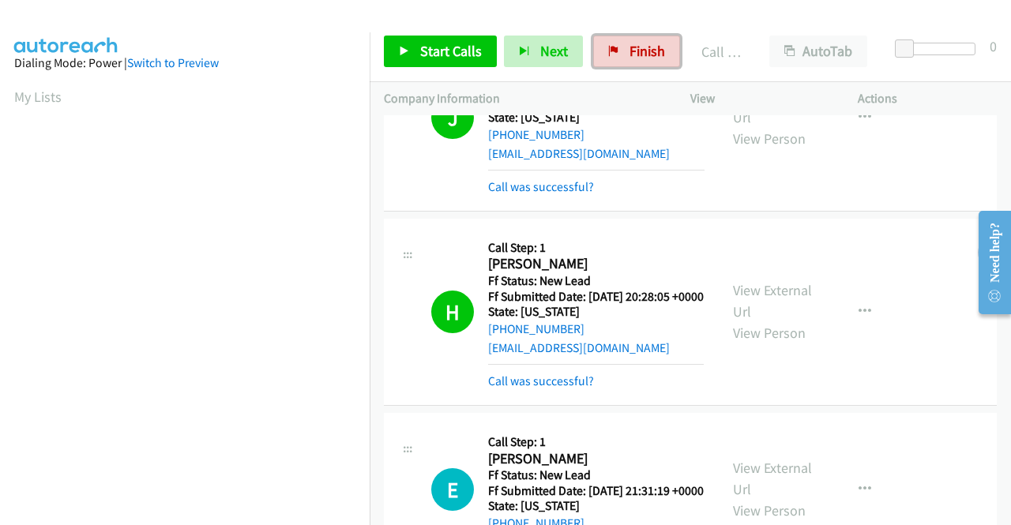
click at [633, 53] on span "Finish" at bounding box center [647, 51] width 36 height 18
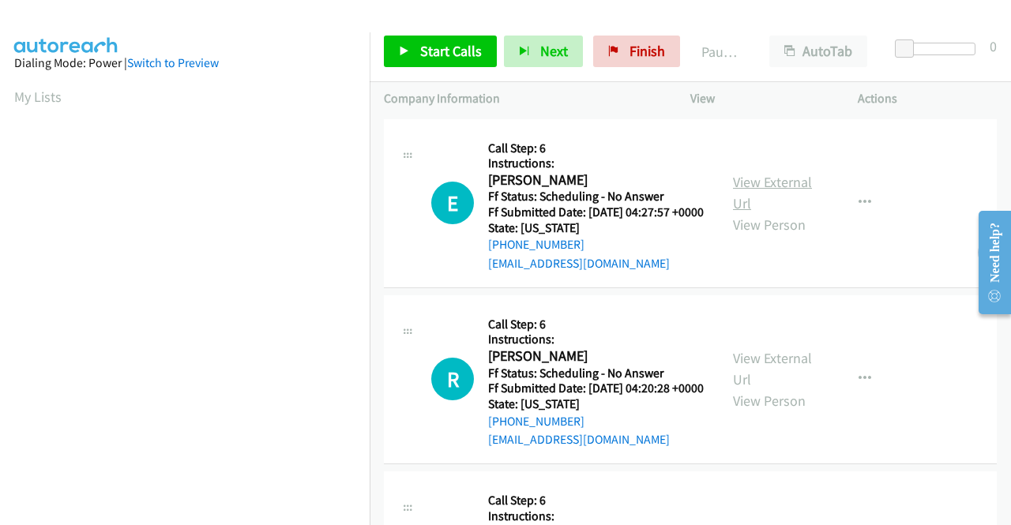
click at [774, 190] on link "View External Url" at bounding box center [772, 192] width 79 height 39
click at [784, 384] on link "View External Url" at bounding box center [772, 368] width 79 height 39
click at [466, 47] on span "Start Calls" at bounding box center [451, 51] width 62 height 18
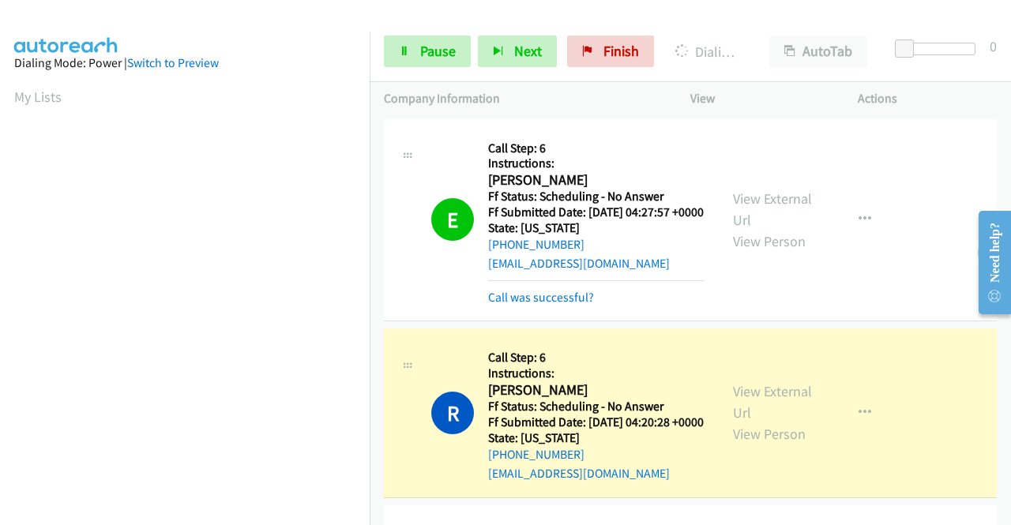
scroll to position [237, 0]
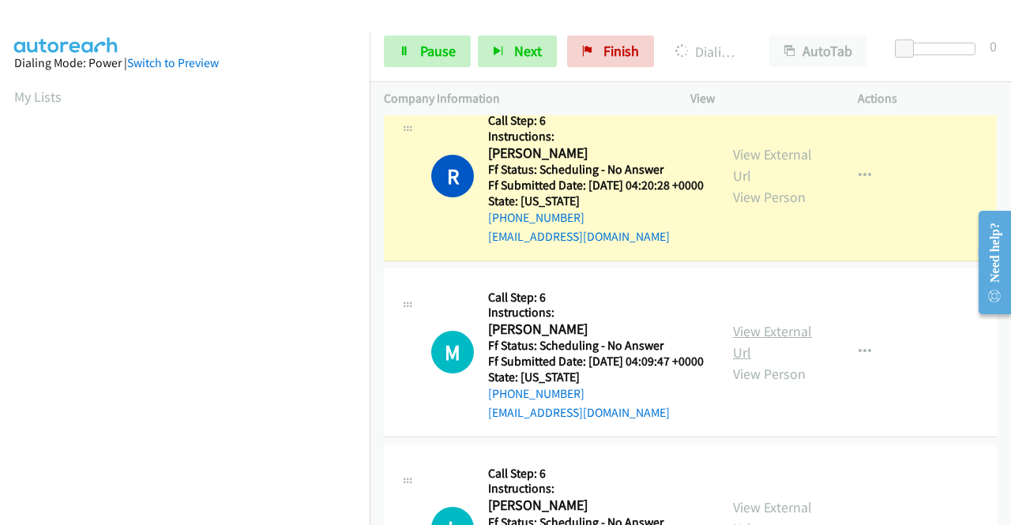
click at [768, 362] on link "View External Url" at bounding box center [772, 341] width 79 height 39
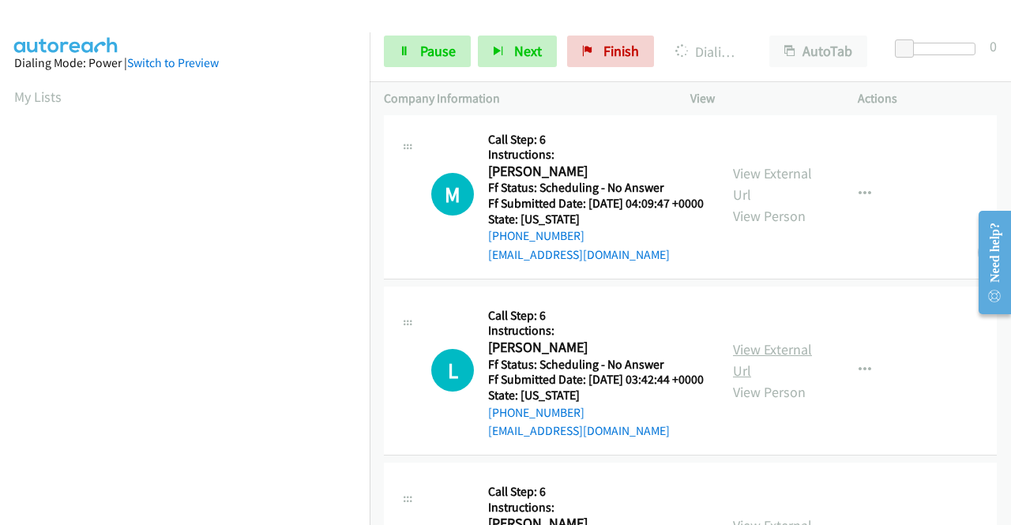
click at [746, 380] on link "View External Url" at bounding box center [772, 359] width 79 height 39
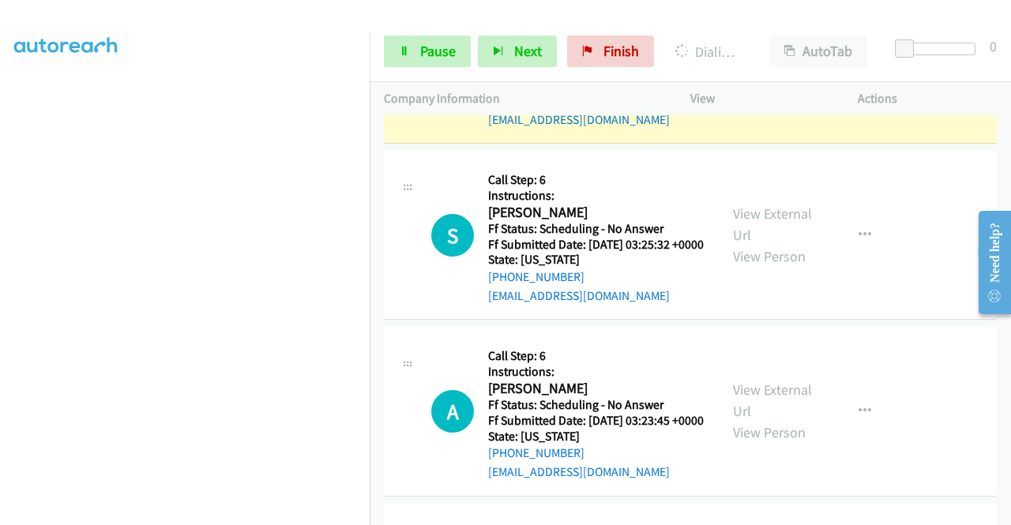
scroll to position [790, 0]
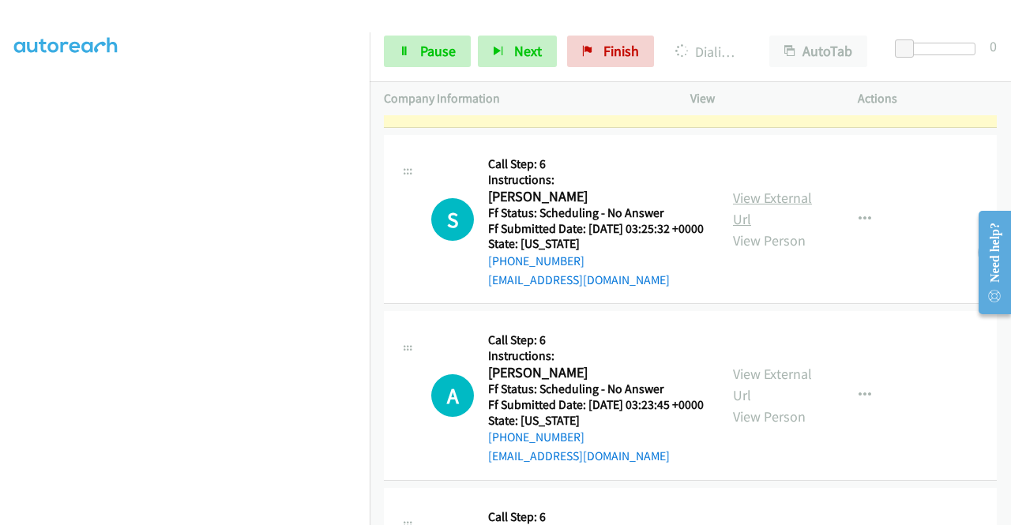
click at [793, 228] on link "View External Url" at bounding box center [772, 208] width 79 height 39
click at [743, 404] on link "View External Url" at bounding box center [772, 384] width 79 height 39
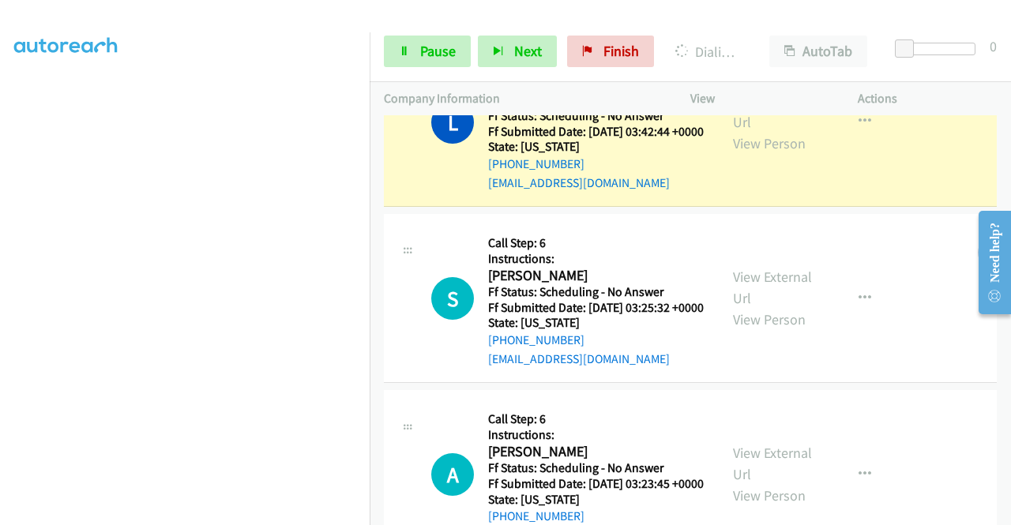
scroll to position [360, 0]
click at [402, 42] on link "Pause" at bounding box center [427, 52] width 87 height 32
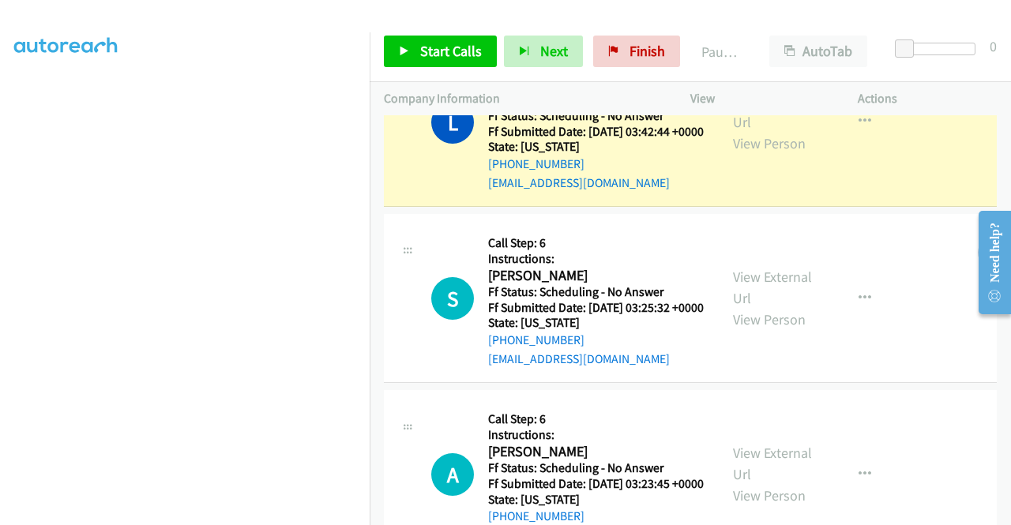
scroll to position [0, 0]
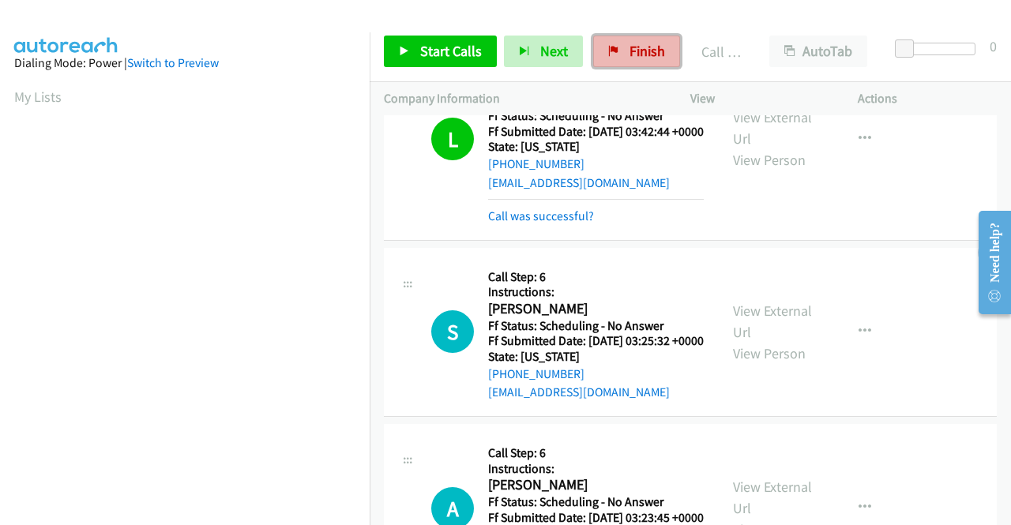
click at [653, 46] on span "Finish" at bounding box center [647, 51] width 36 height 18
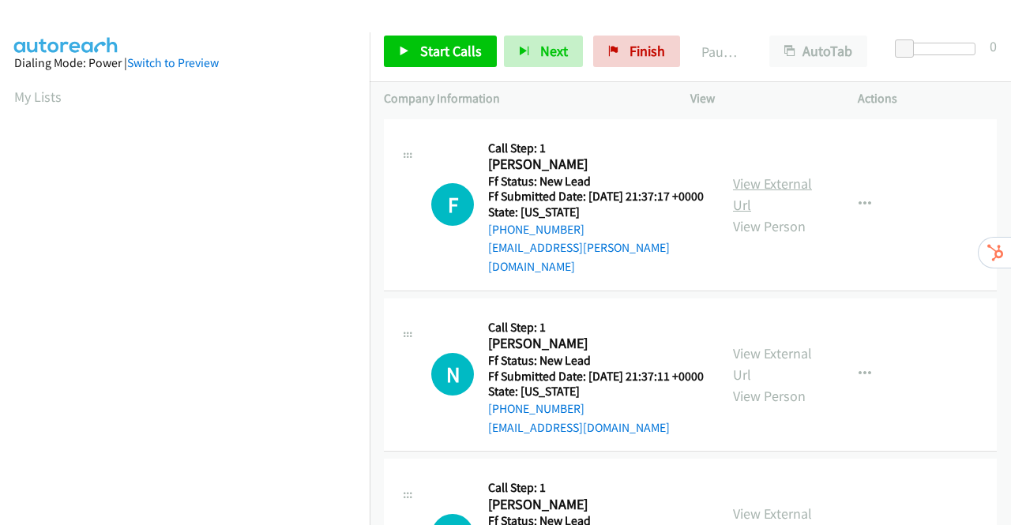
click at [760, 184] on link "View External Url" at bounding box center [772, 194] width 79 height 39
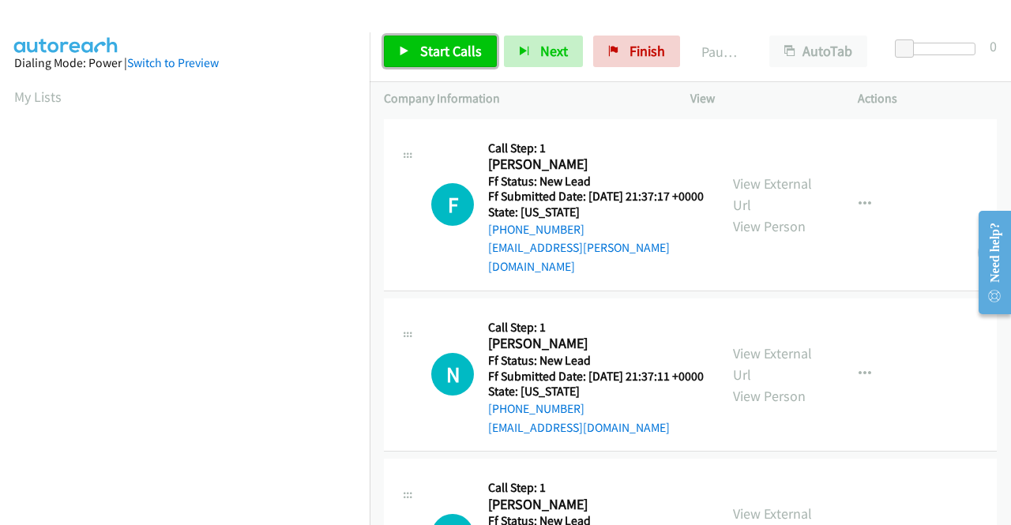
click at [452, 49] on span "Start Calls" at bounding box center [451, 51] width 62 height 18
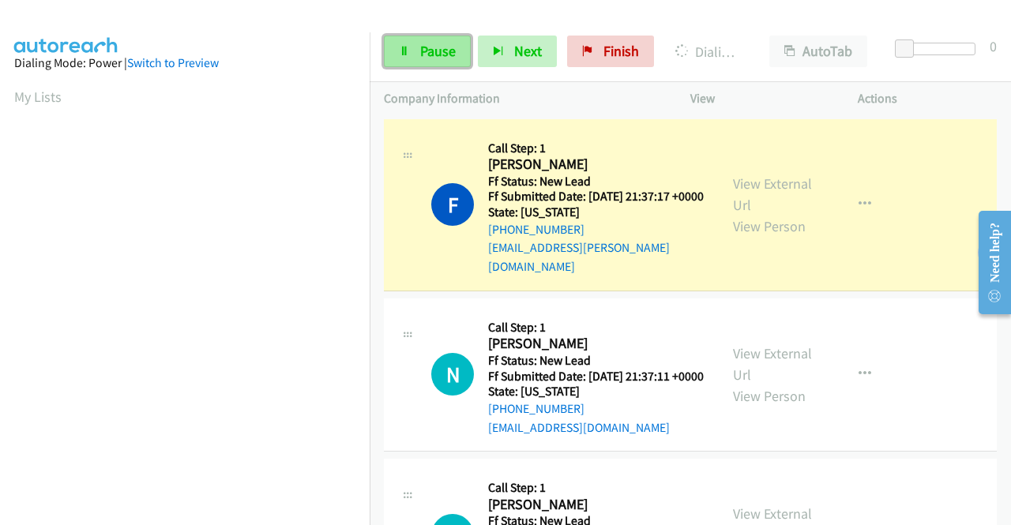
click at [436, 40] on link "Pause" at bounding box center [427, 52] width 87 height 32
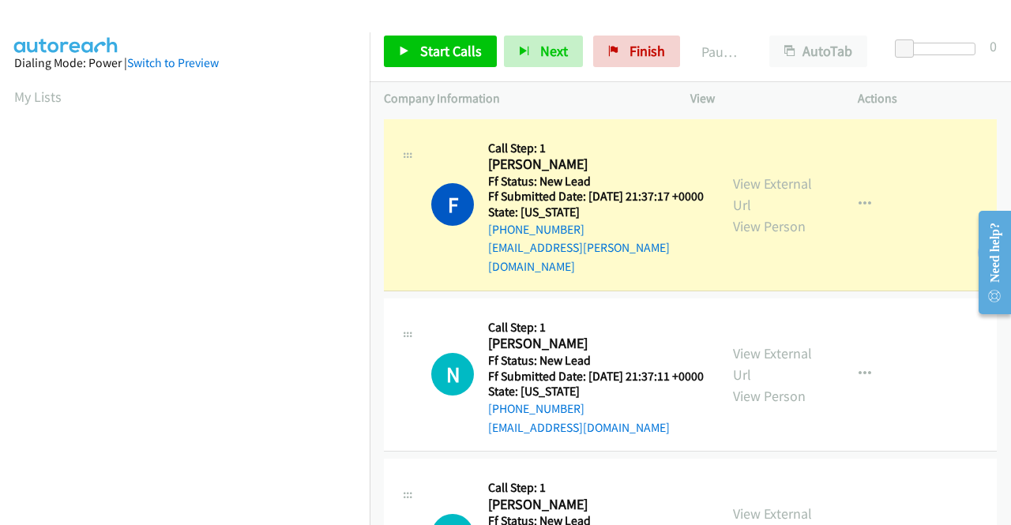
scroll to position [360, 0]
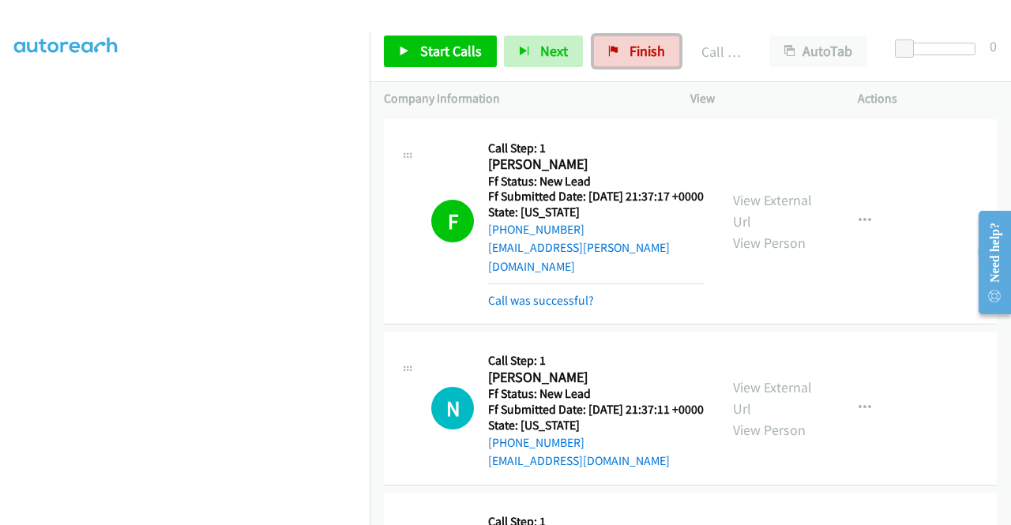
drag, startPoint x: 640, startPoint y: 53, endPoint x: 561, endPoint y: 84, distance: 84.3
click at [640, 53] on span "Finish" at bounding box center [647, 51] width 36 height 18
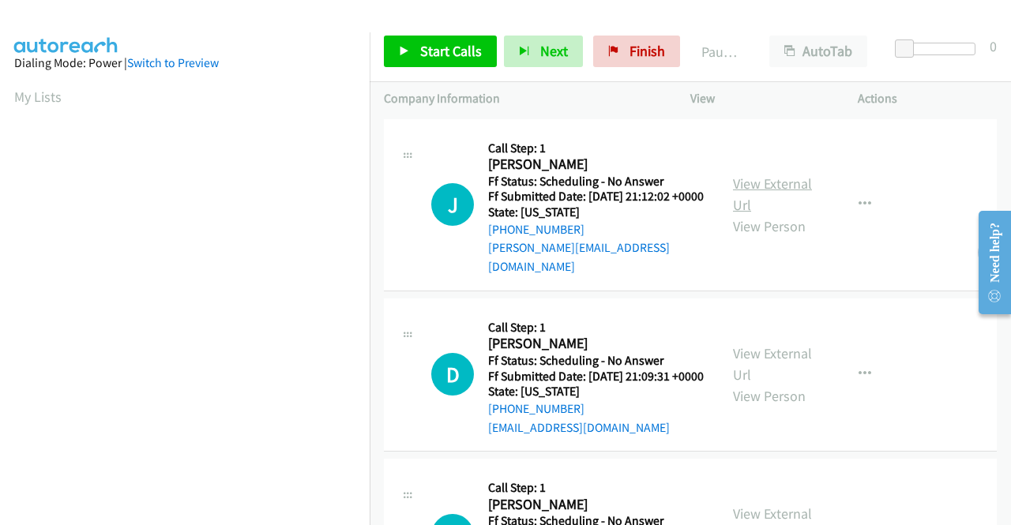
click at [733, 176] on link "View External Url" at bounding box center [772, 194] width 79 height 39
click at [788, 359] on link "View External Url" at bounding box center [772, 363] width 79 height 39
click at [448, 48] on span "Start Calls" at bounding box center [451, 51] width 62 height 18
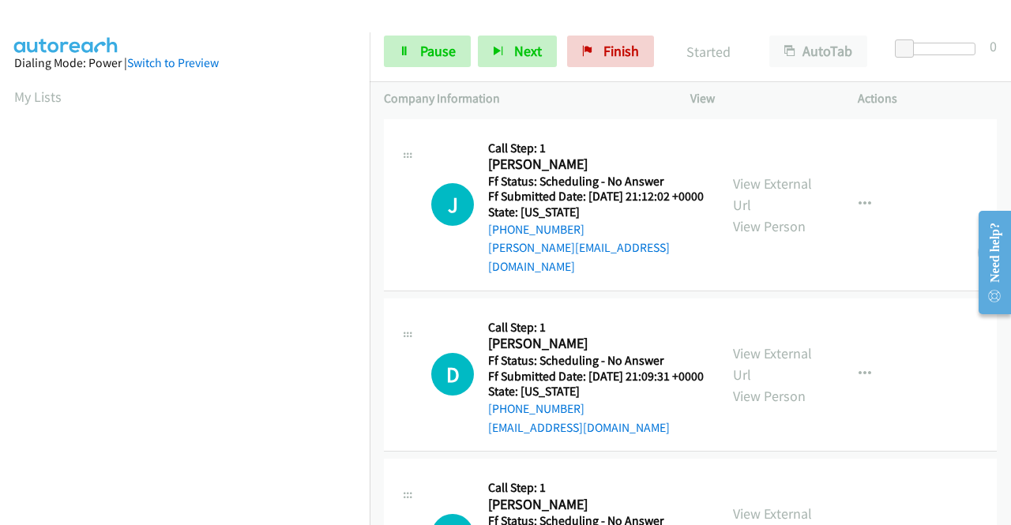
scroll to position [158, 0]
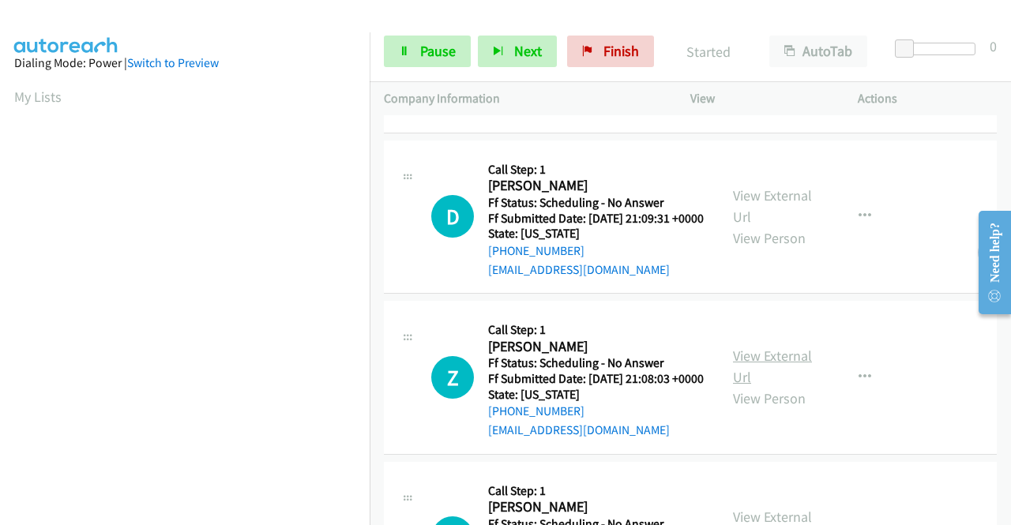
click at [753, 379] on link "View External Url" at bounding box center [772, 366] width 79 height 39
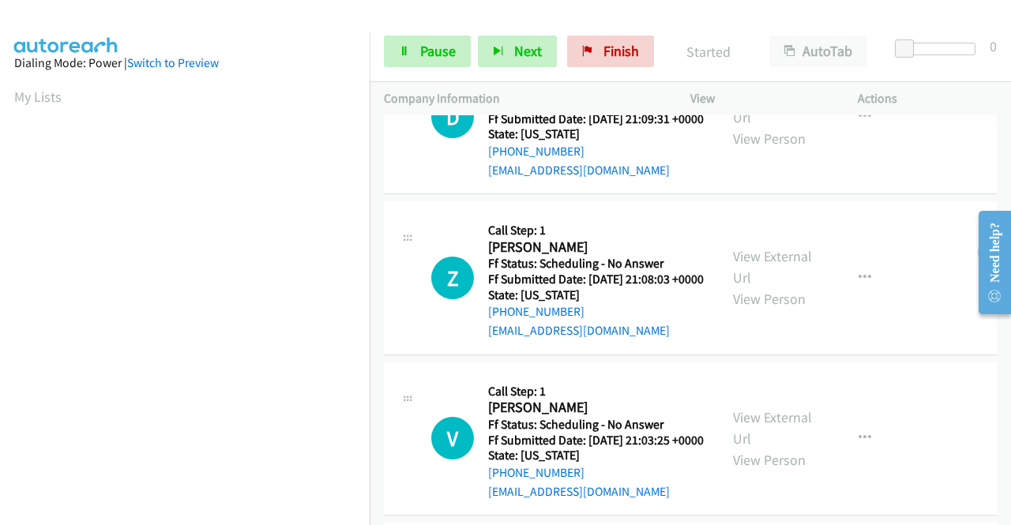
scroll to position [316, 0]
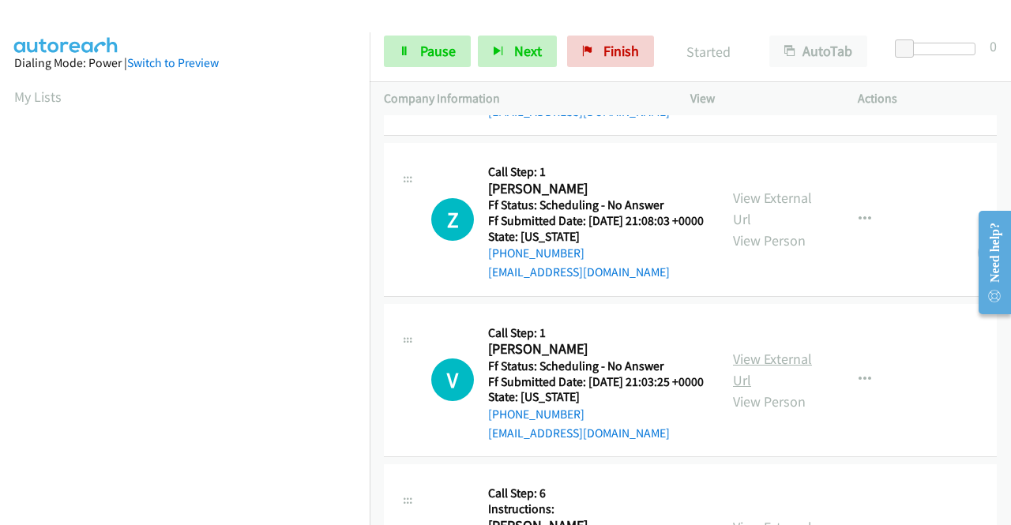
click at [736, 389] on link "View External Url" at bounding box center [772, 369] width 79 height 39
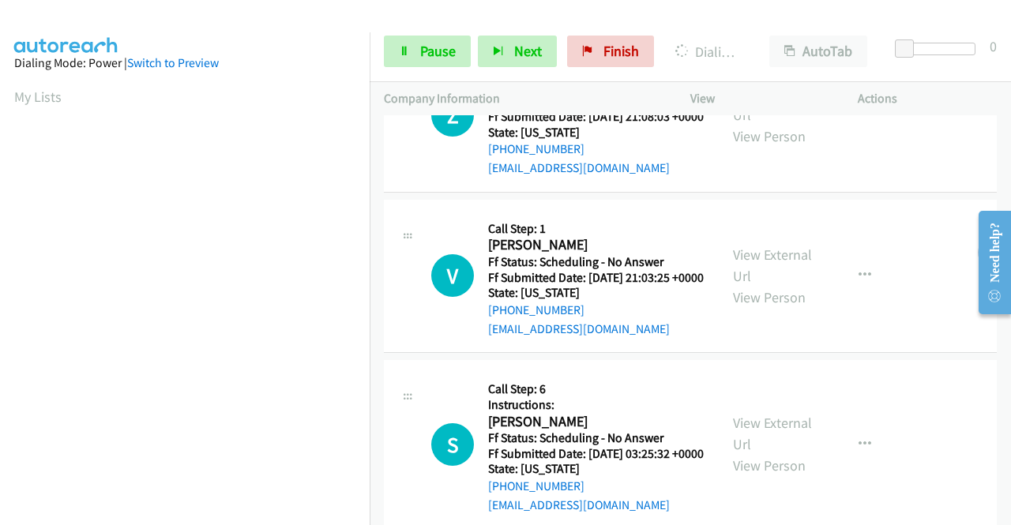
scroll to position [553, 0]
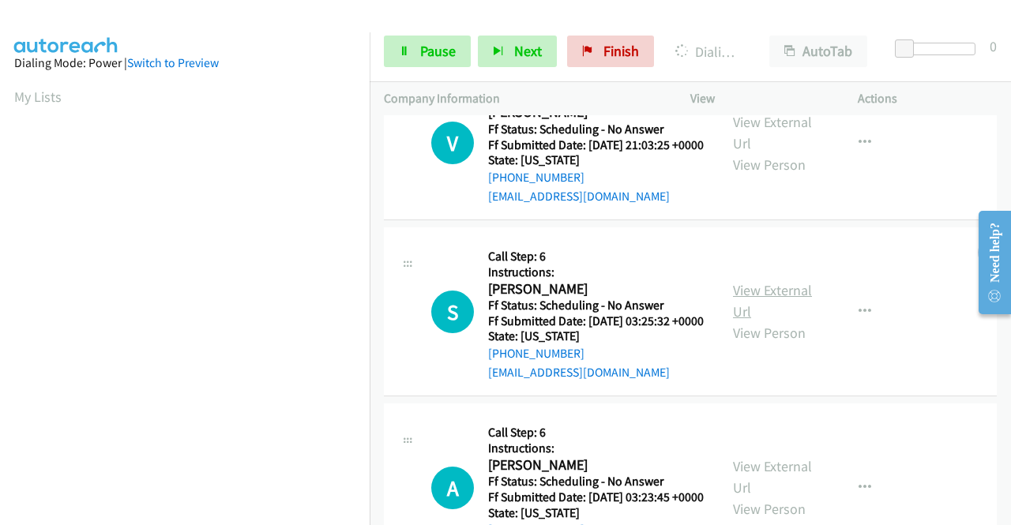
click at [734, 321] on link "View External Url" at bounding box center [772, 300] width 79 height 39
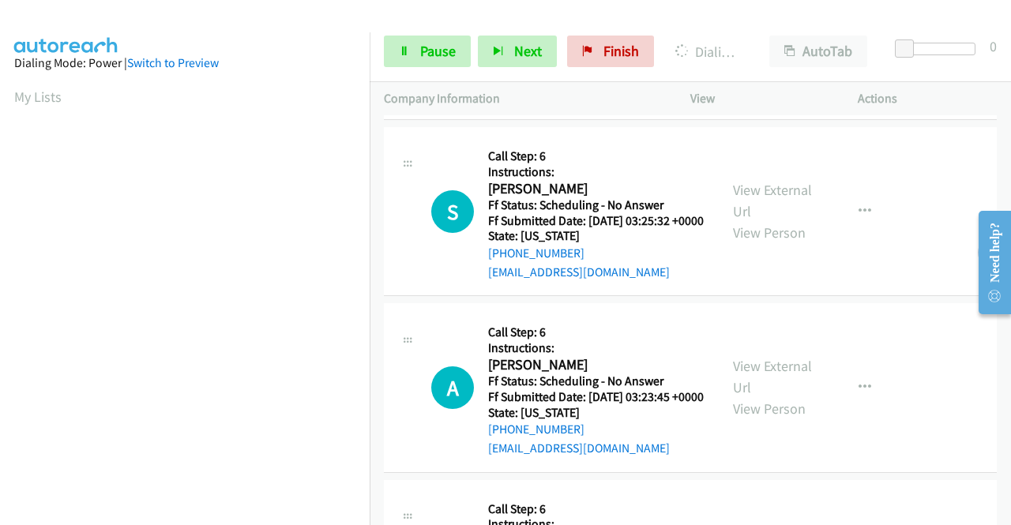
scroll to position [711, 0]
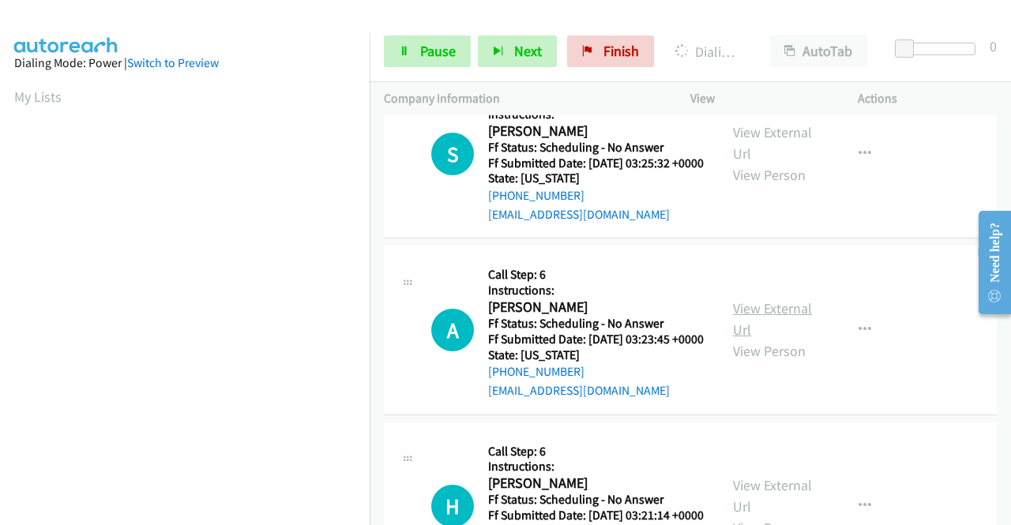
click at [758, 339] on link "View External Url" at bounding box center [772, 318] width 79 height 39
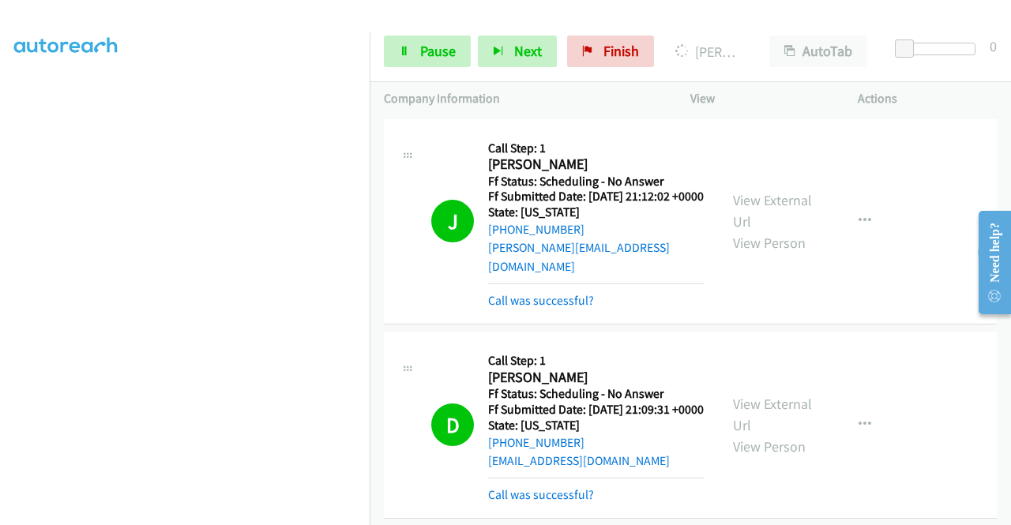
scroll to position [0, 0]
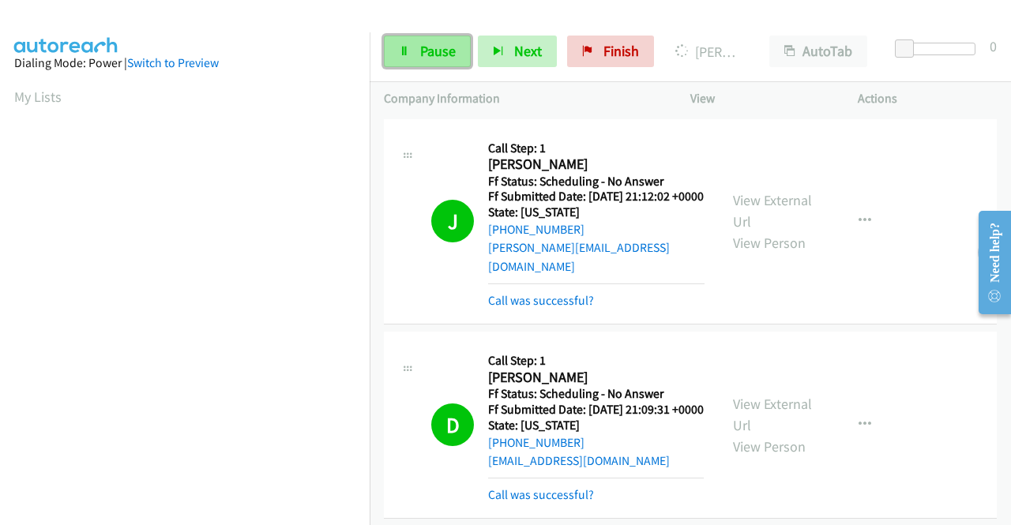
click at [436, 47] on span "Pause" at bounding box center [438, 51] width 36 height 18
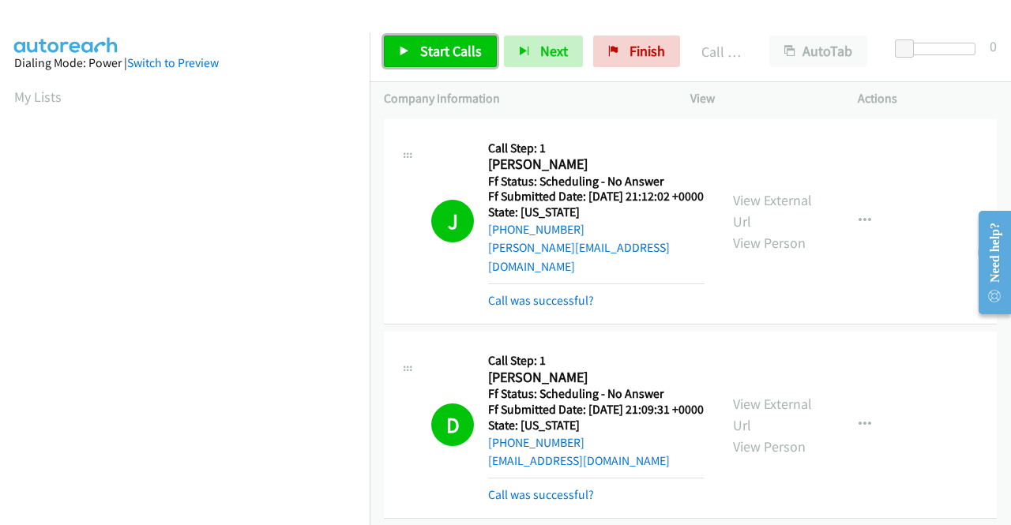
click at [461, 48] on span "Start Calls" at bounding box center [451, 51] width 62 height 18
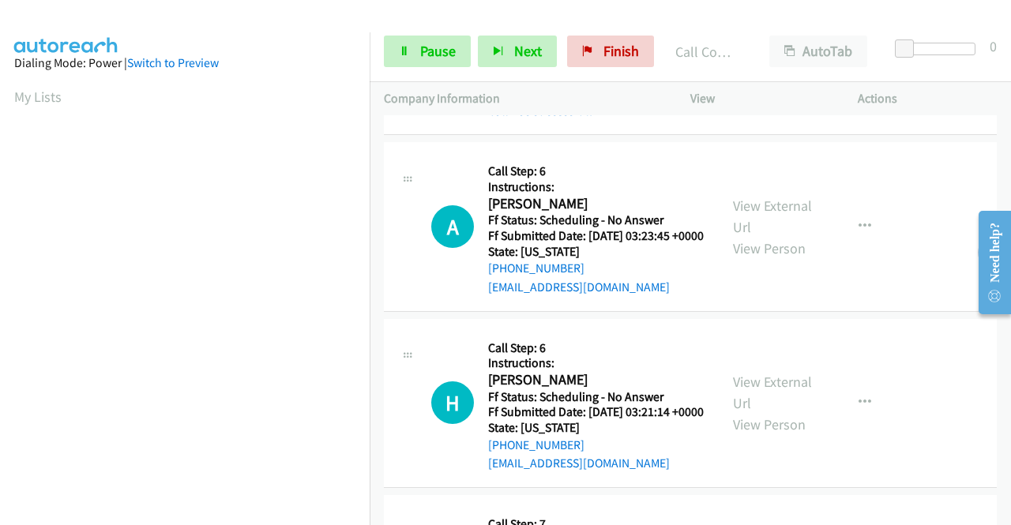
scroll to position [1027, 0]
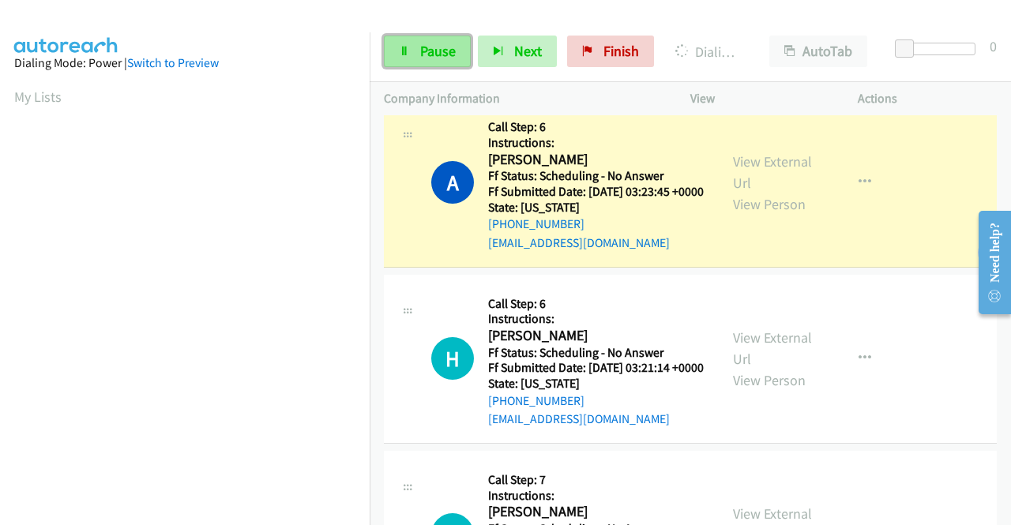
click at [418, 51] on link "Pause" at bounding box center [427, 52] width 87 height 32
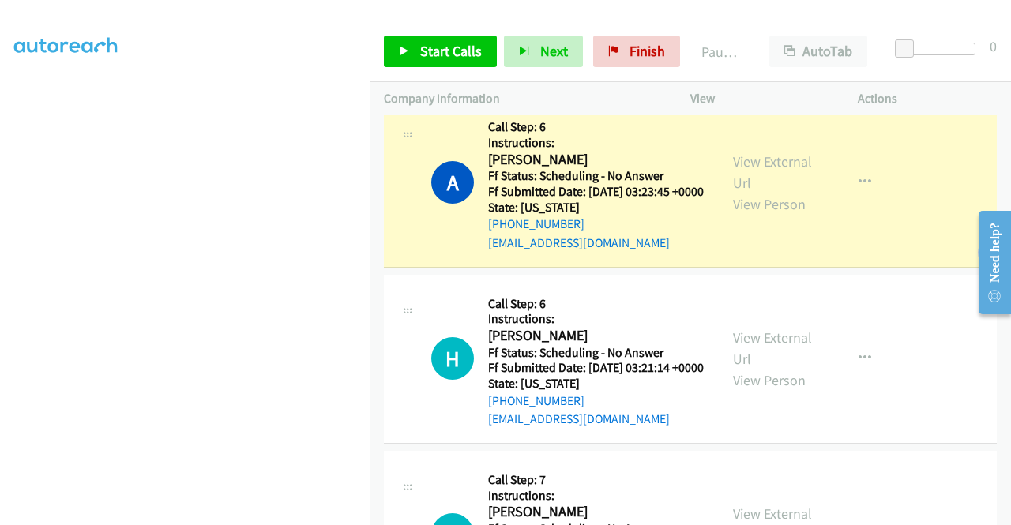
scroll to position [0, 0]
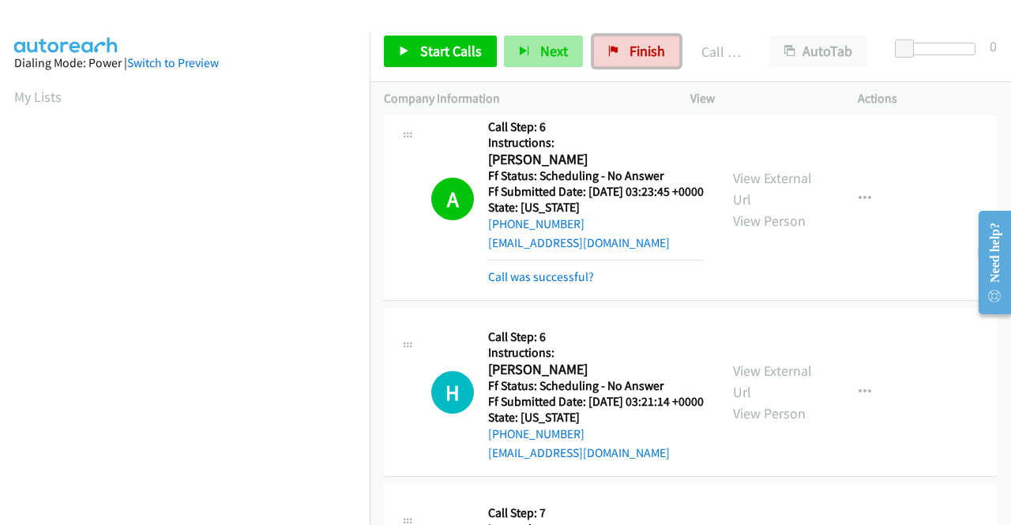
drag, startPoint x: 627, startPoint y: 43, endPoint x: 566, endPoint y: 56, distance: 62.1
click at [629, 43] on span "Finish" at bounding box center [647, 51] width 36 height 18
